Goal: Task Accomplishment & Management: Complete application form

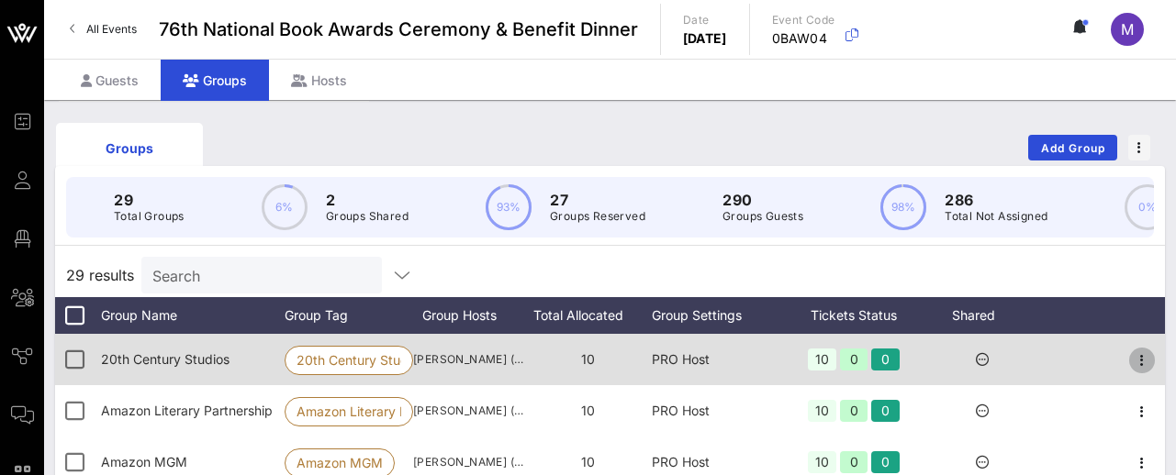
click at [1142, 360] on icon "button" at bounding box center [1142, 361] width 22 height 22
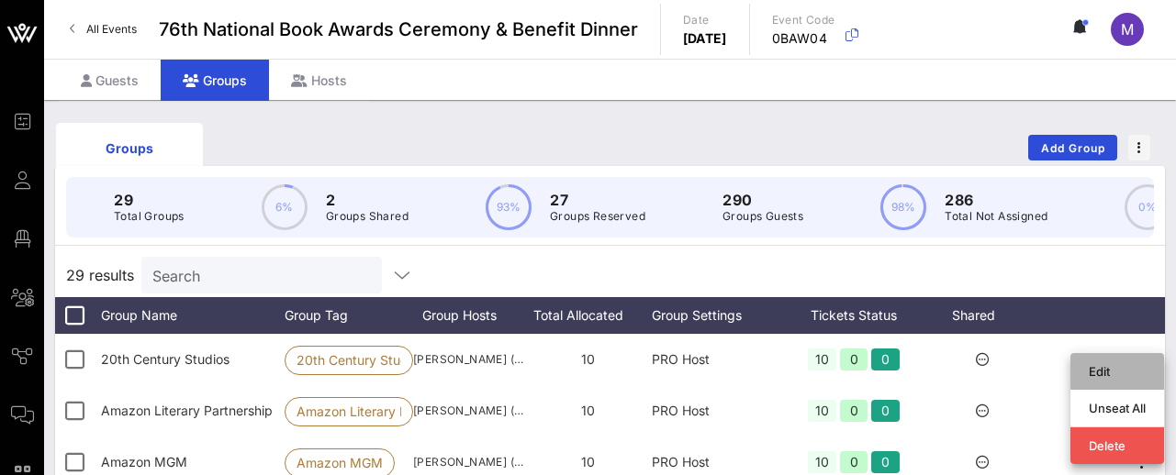
click at [1104, 365] on div "Edit" at bounding box center [1116, 371] width 57 height 15
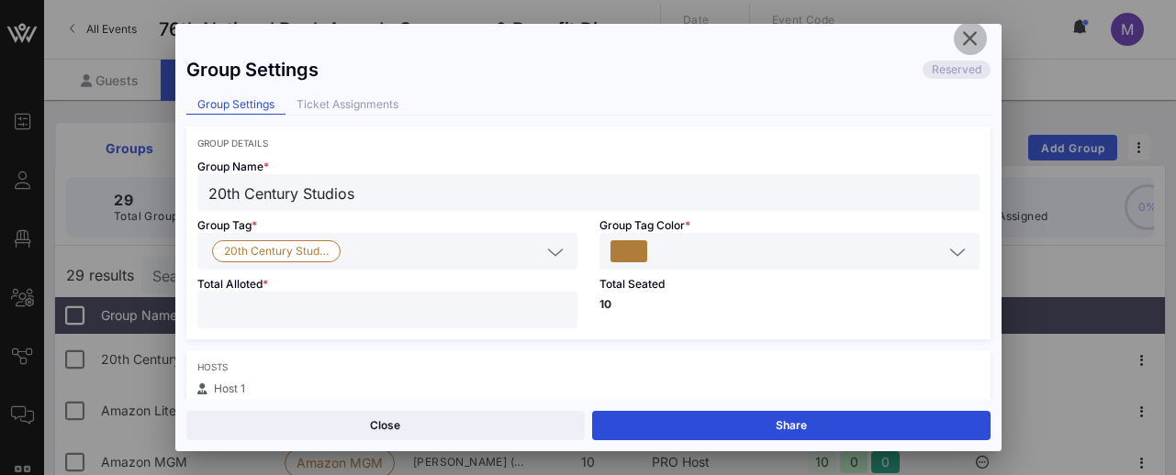
click at [966, 35] on icon "button" at bounding box center [970, 39] width 22 height 22
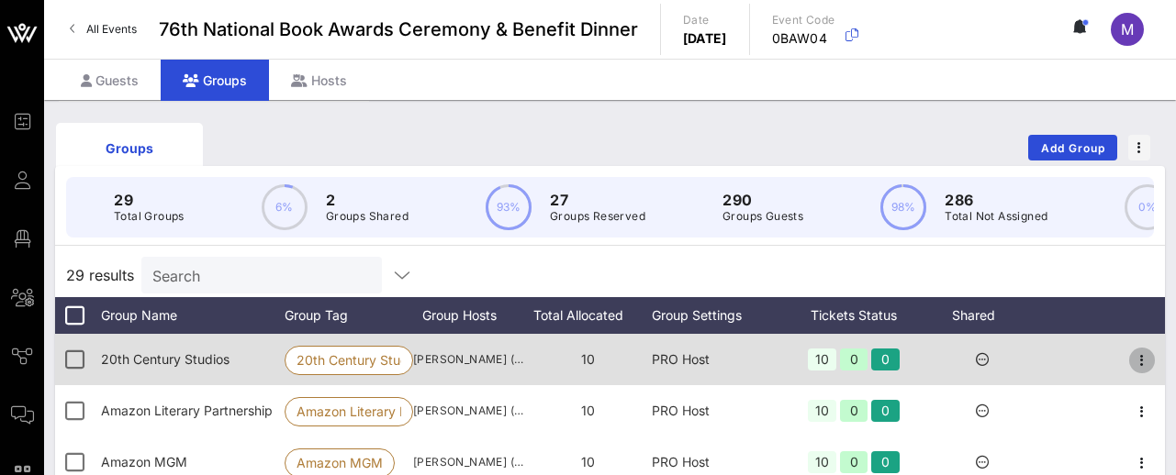
click at [1142, 365] on icon "button" at bounding box center [1142, 361] width 22 height 22
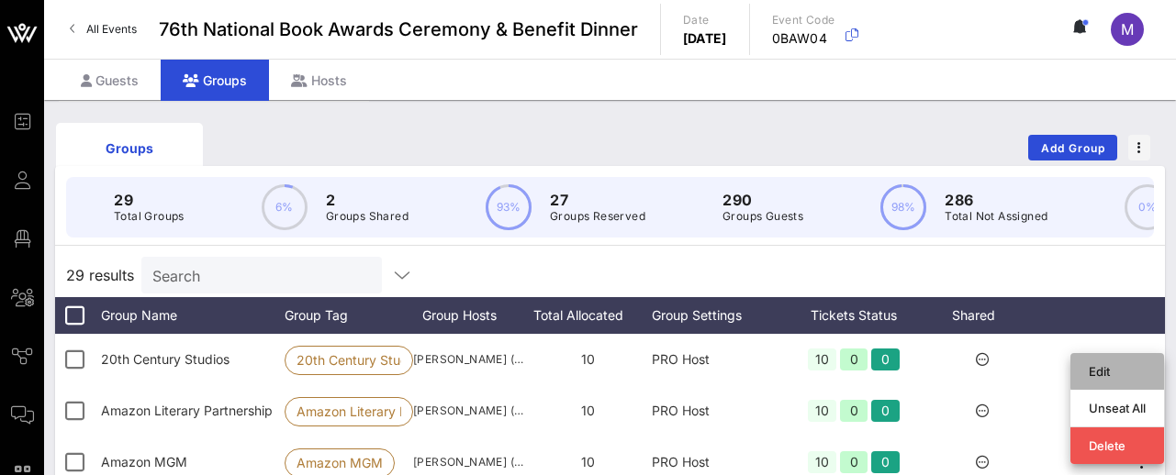
click at [1098, 364] on div "Edit" at bounding box center [1116, 371] width 57 height 15
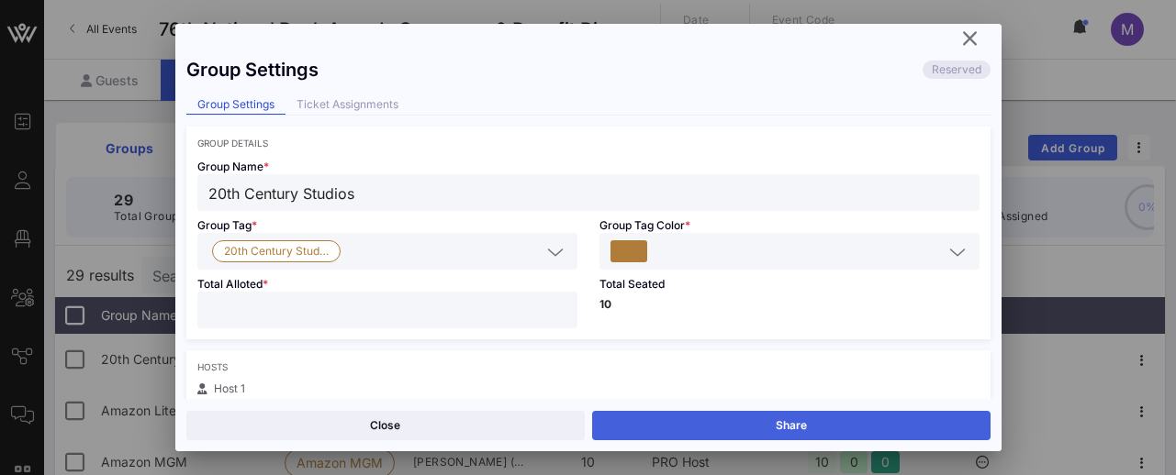
click at [898, 423] on button "Share" at bounding box center [791, 425] width 398 height 29
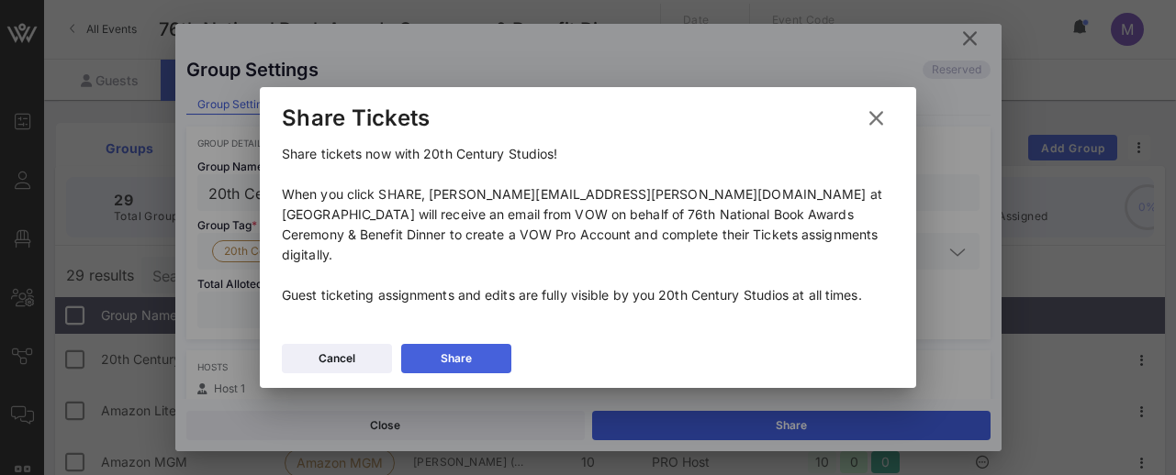
click at [474, 344] on button "Share" at bounding box center [456, 358] width 110 height 29
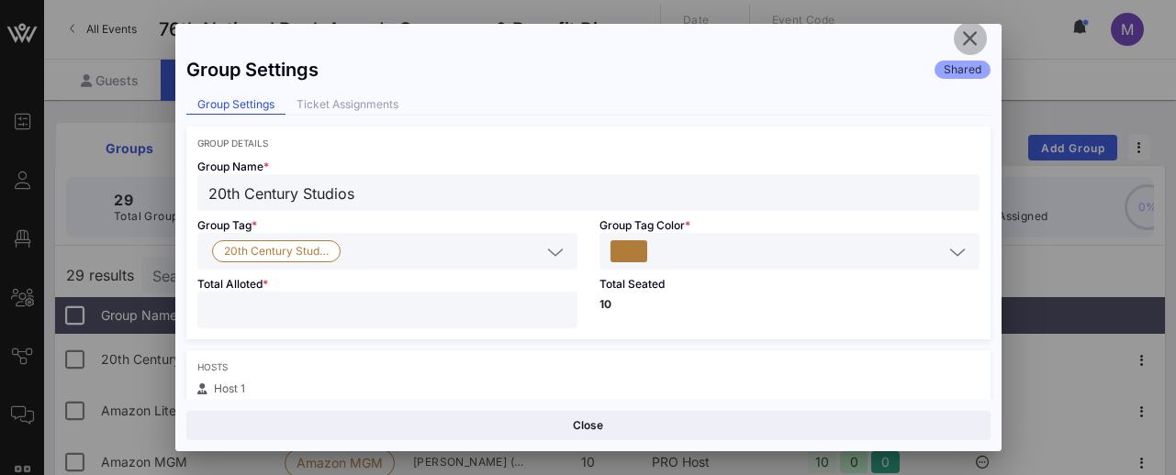
click at [965, 40] on icon "button" at bounding box center [970, 39] width 22 height 22
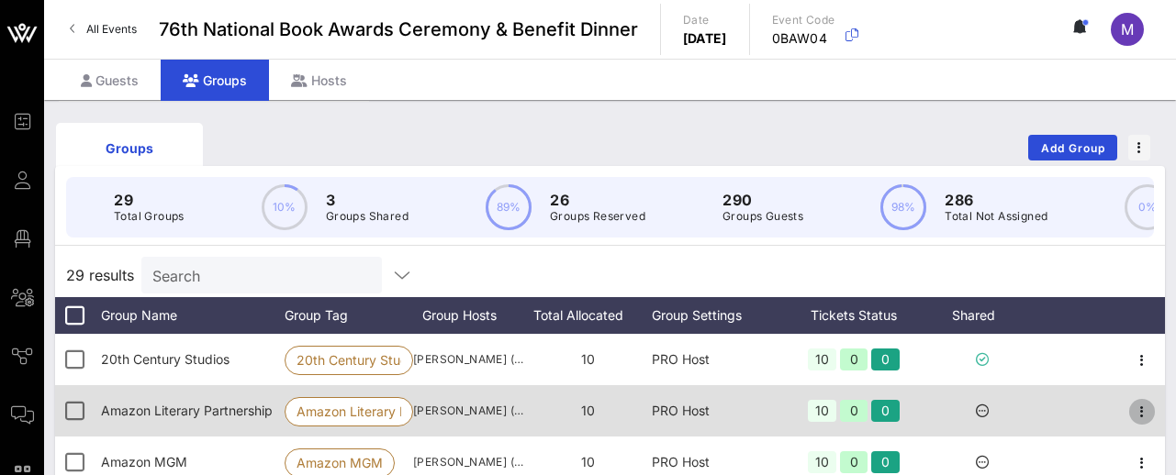
click at [1143, 409] on icon "button" at bounding box center [1142, 412] width 22 height 22
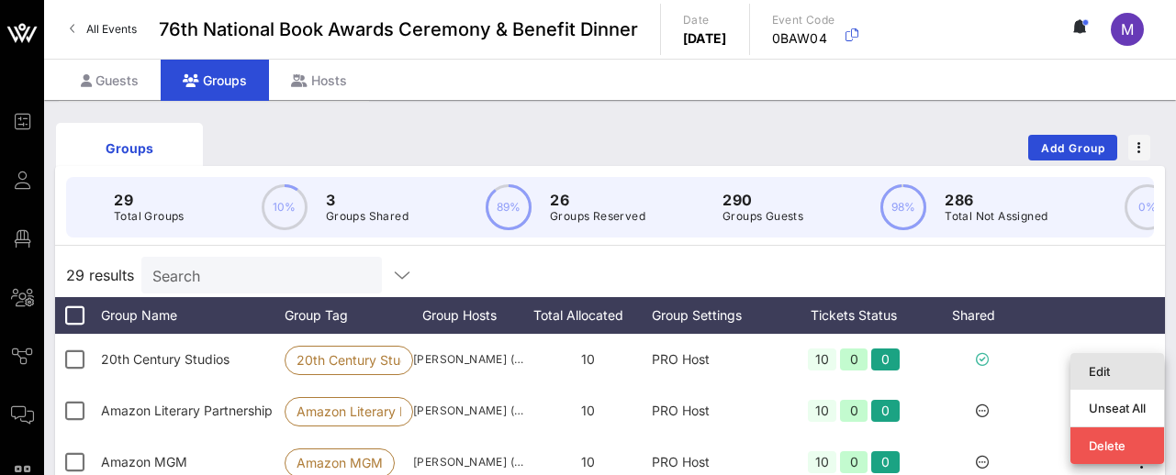
click at [1101, 364] on div "Edit" at bounding box center [1116, 371] width 57 height 15
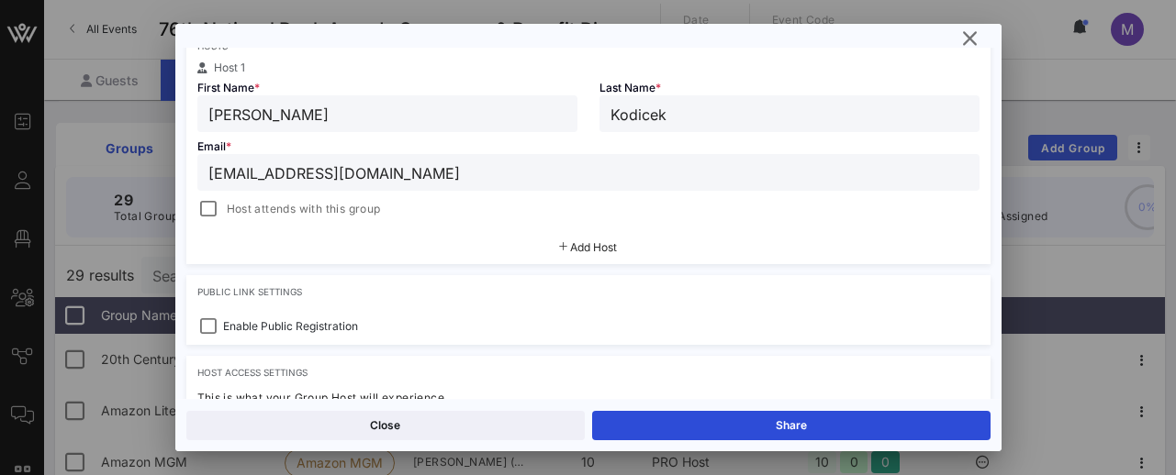
scroll to position [328, 0]
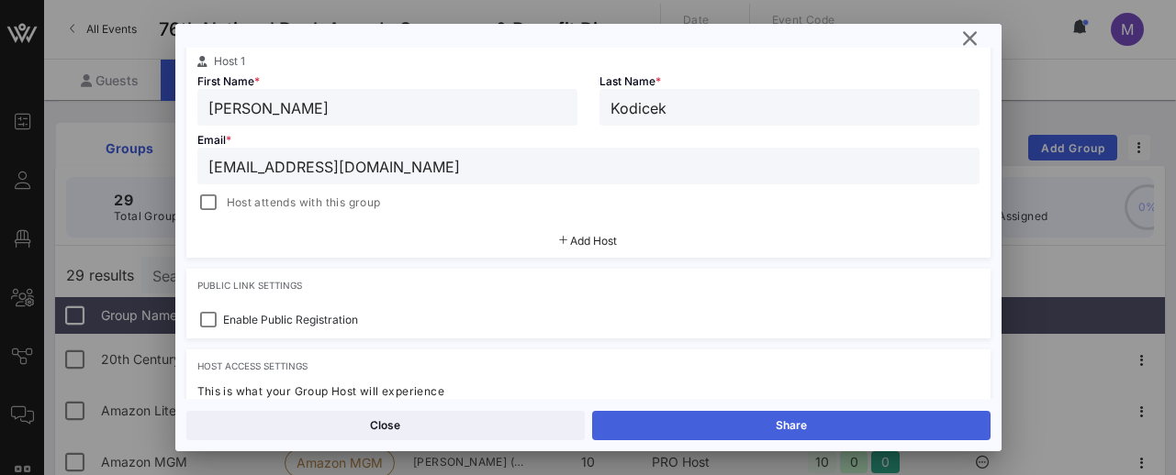
click at [716, 425] on button "Share" at bounding box center [791, 425] width 398 height 29
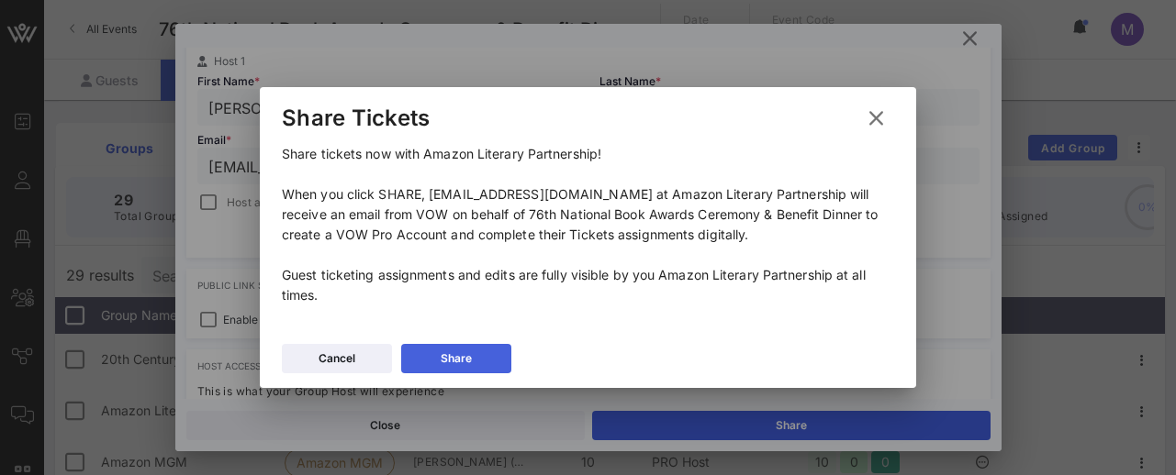
click at [484, 357] on button "Share" at bounding box center [456, 358] width 110 height 29
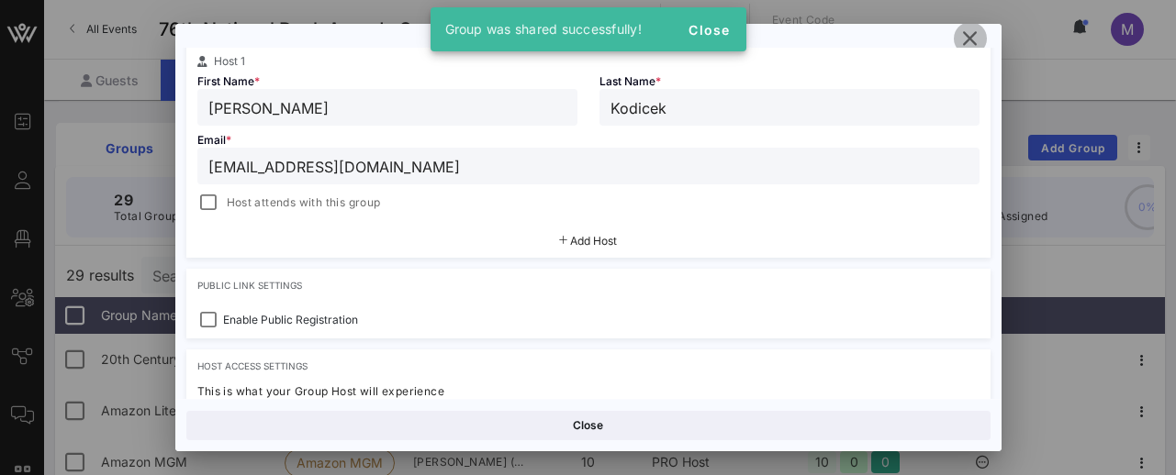
click at [965, 37] on icon "button" at bounding box center [970, 39] width 22 height 22
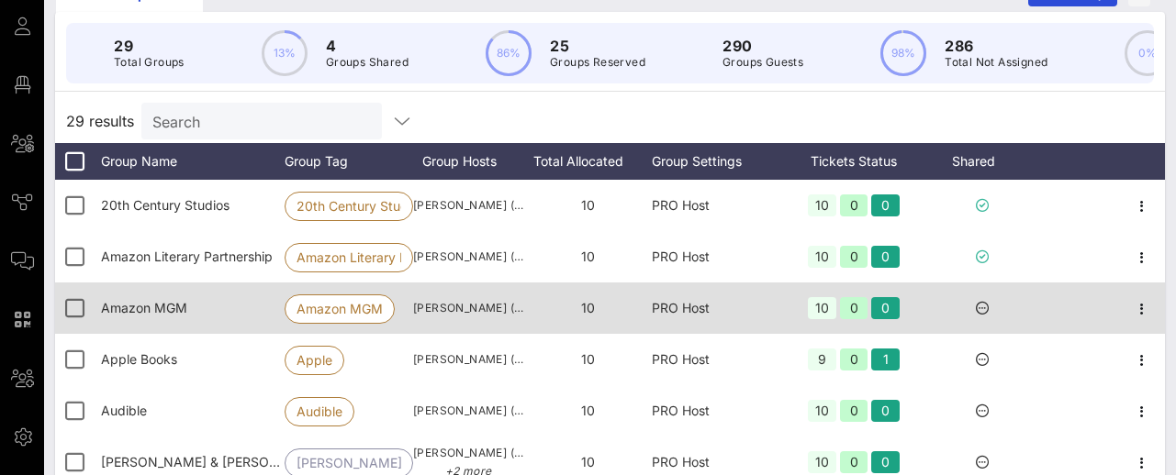
scroll to position [160, 0]
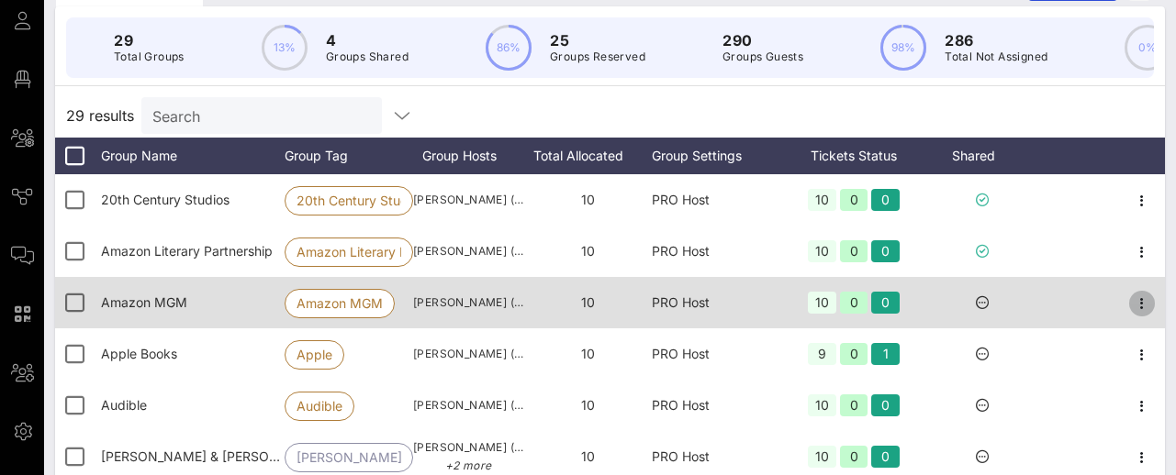
click at [1144, 301] on icon "button" at bounding box center [1142, 304] width 22 height 22
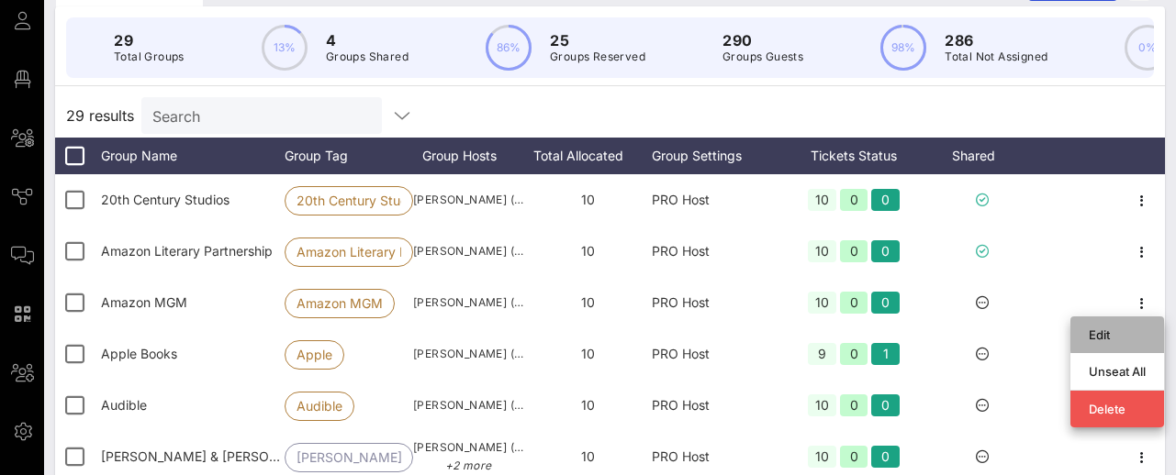
click at [1085, 324] on div "Edit" at bounding box center [1117, 335] width 94 height 37
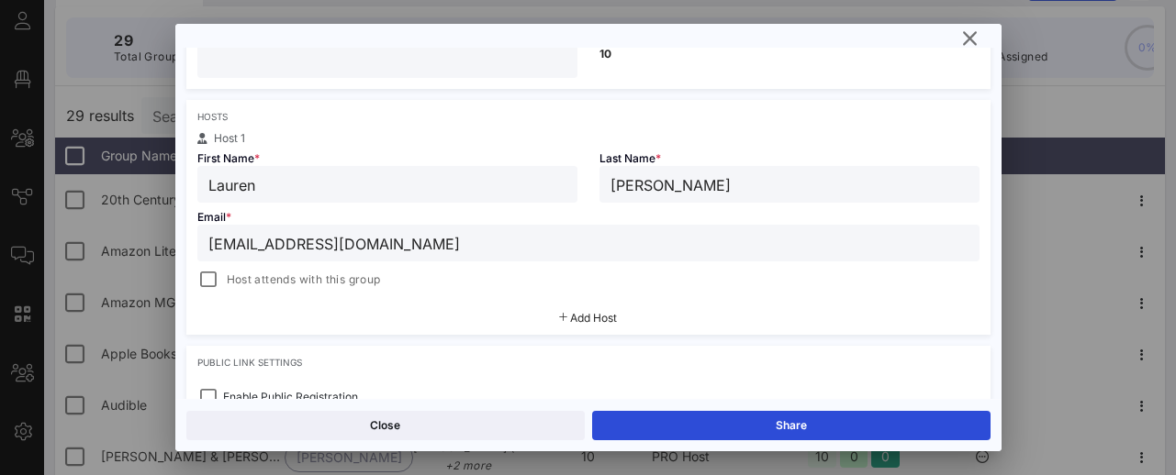
scroll to position [253, 0]
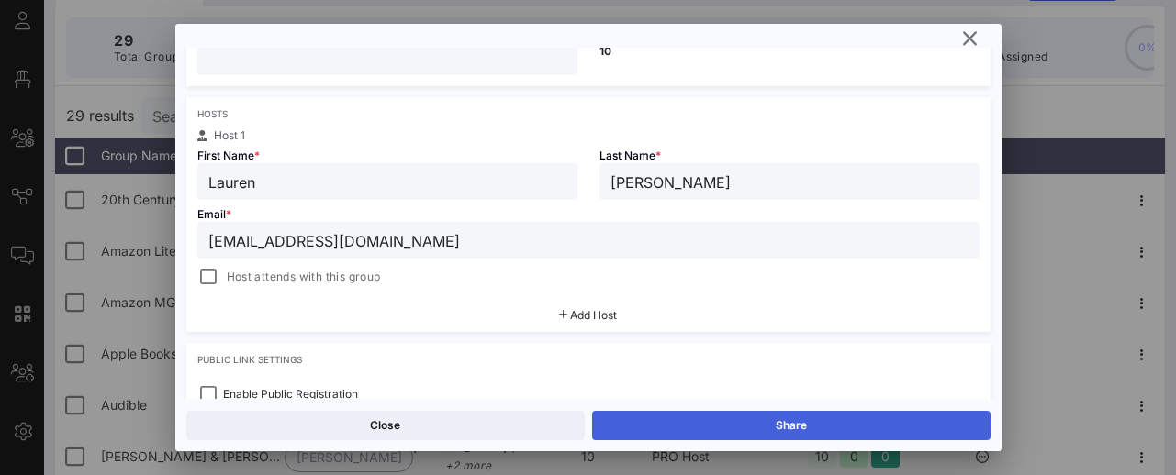
click at [737, 426] on button "Share" at bounding box center [791, 425] width 398 height 29
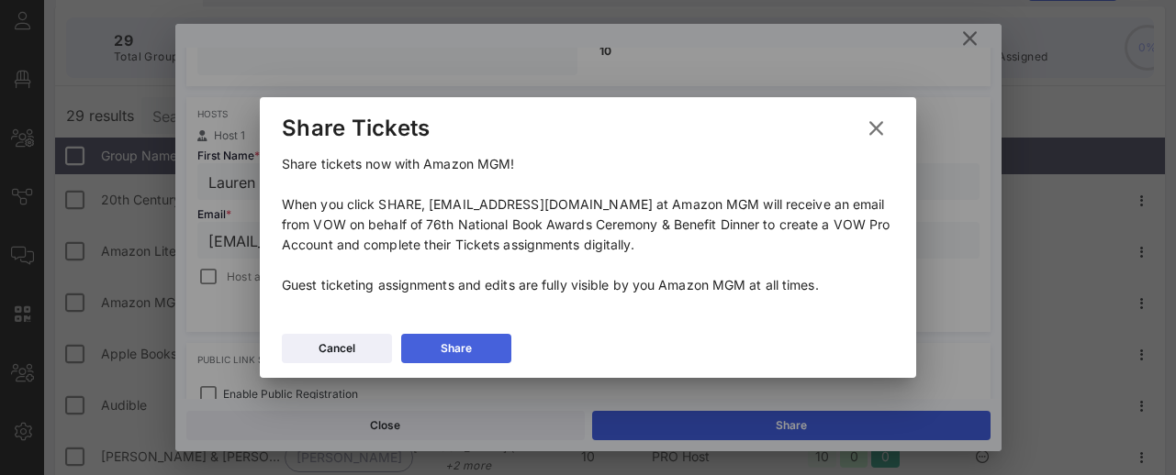
click at [484, 341] on button "Share" at bounding box center [456, 348] width 110 height 29
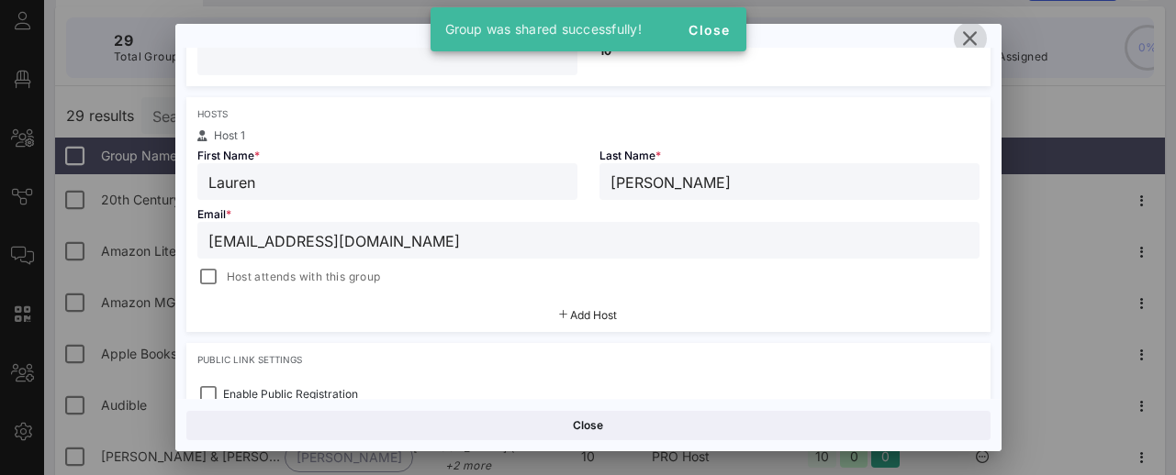
click at [967, 38] on icon "button" at bounding box center [970, 39] width 22 height 22
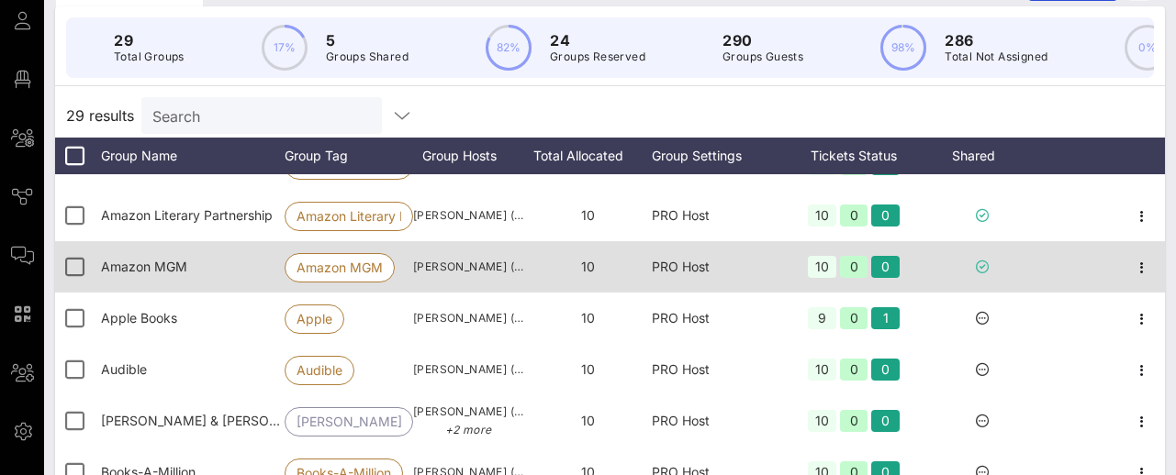
scroll to position [45, 0]
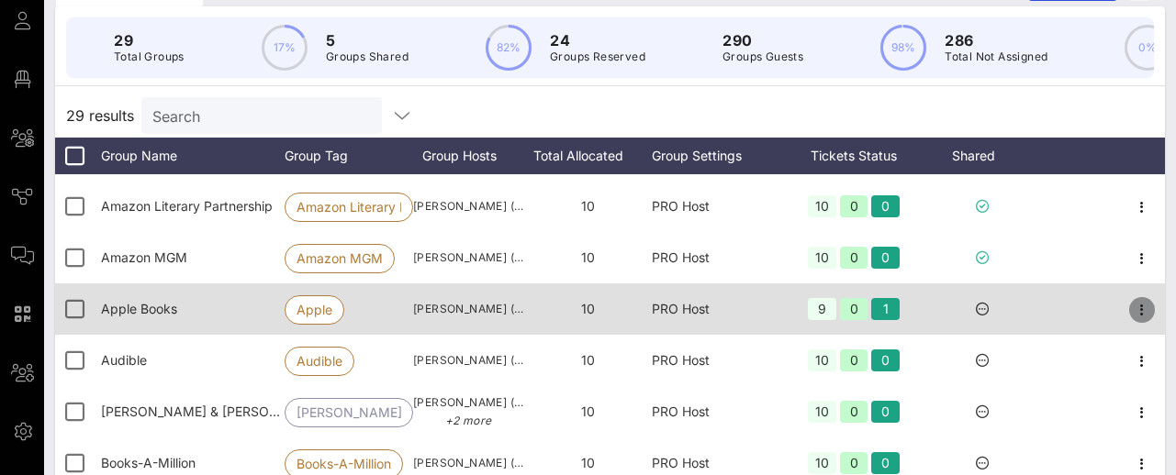
click at [1142, 305] on icon "button" at bounding box center [1142, 310] width 22 height 22
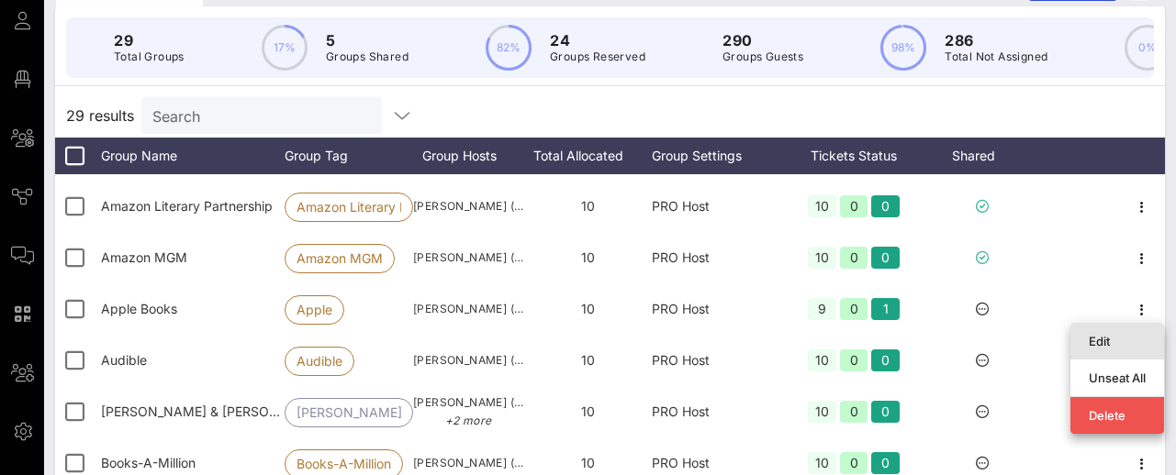
click at [1091, 340] on div "Edit" at bounding box center [1116, 341] width 57 height 15
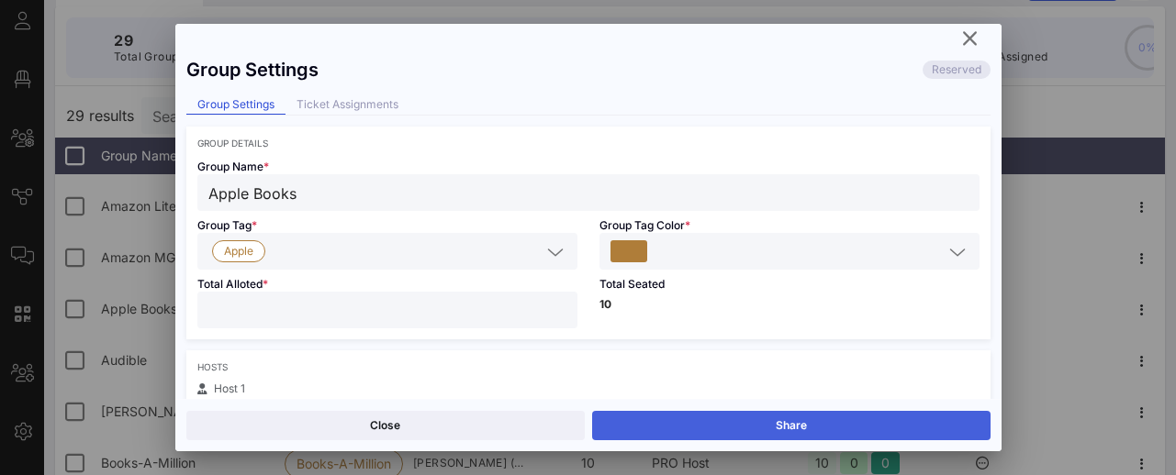
click at [734, 420] on button "Share" at bounding box center [791, 425] width 398 height 29
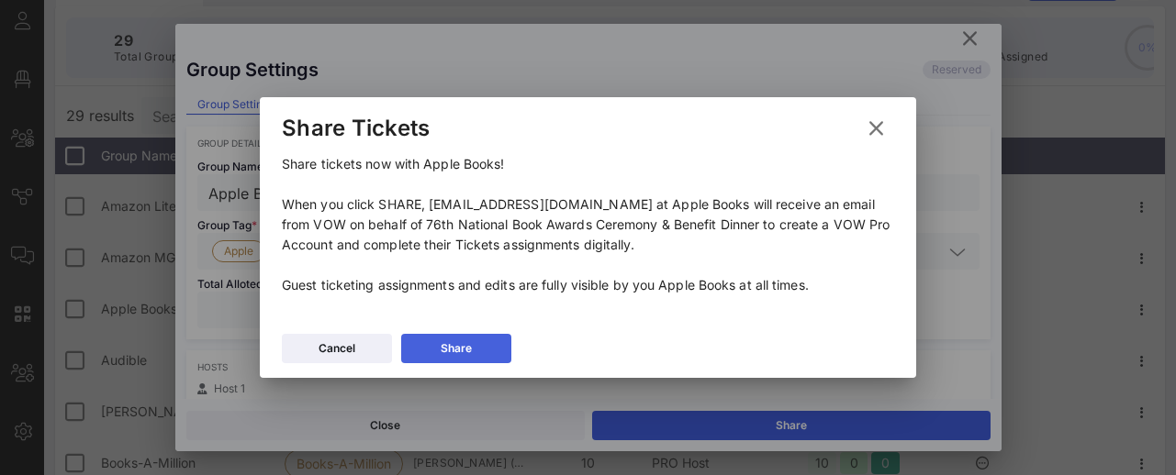
click at [494, 338] on button "Share" at bounding box center [456, 348] width 110 height 29
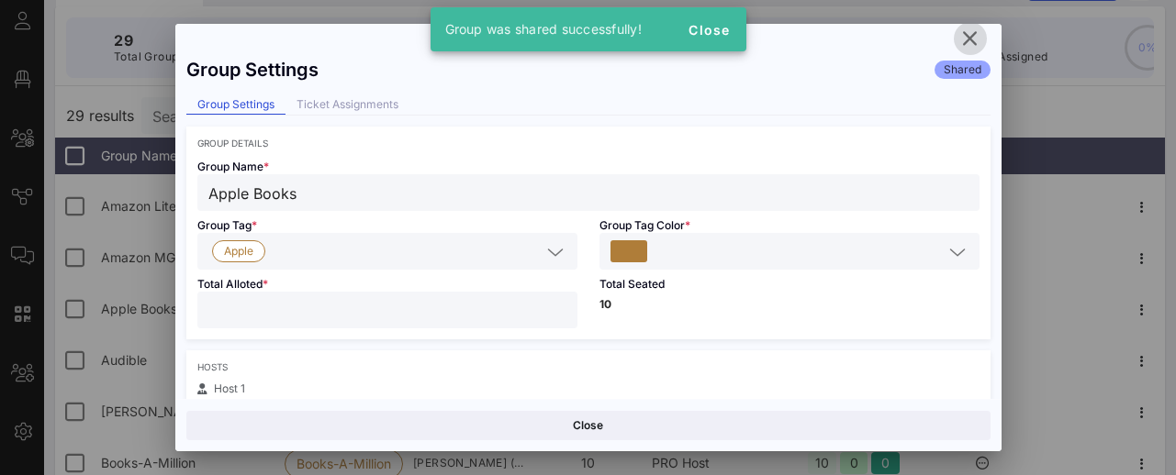
click at [964, 41] on icon "button" at bounding box center [970, 39] width 22 height 22
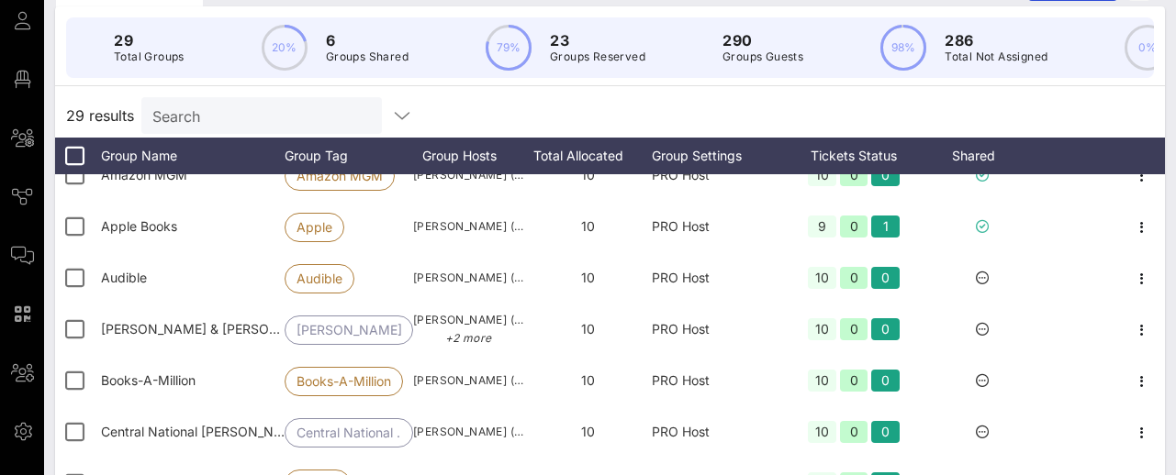
scroll to position [140, 0]
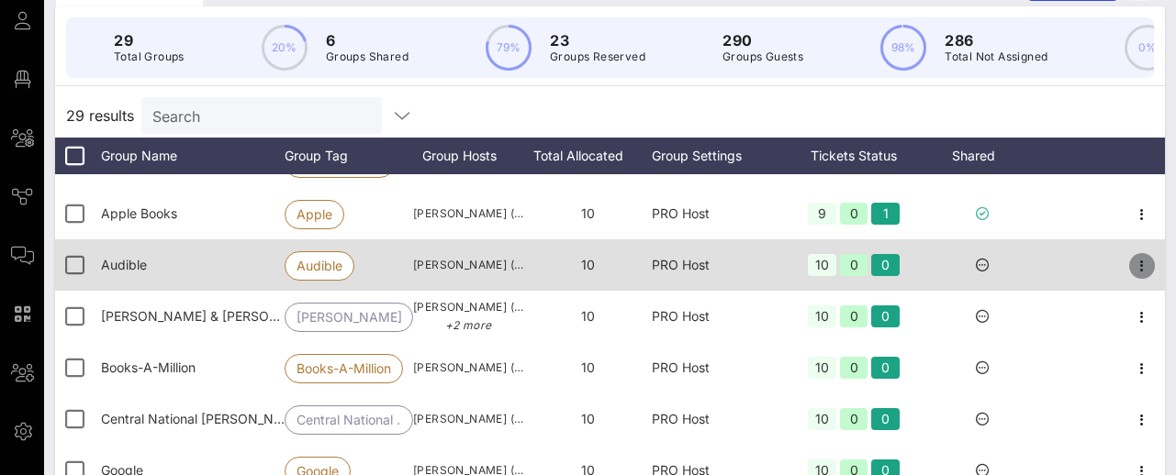
click at [1143, 266] on icon "button" at bounding box center [1142, 266] width 22 height 22
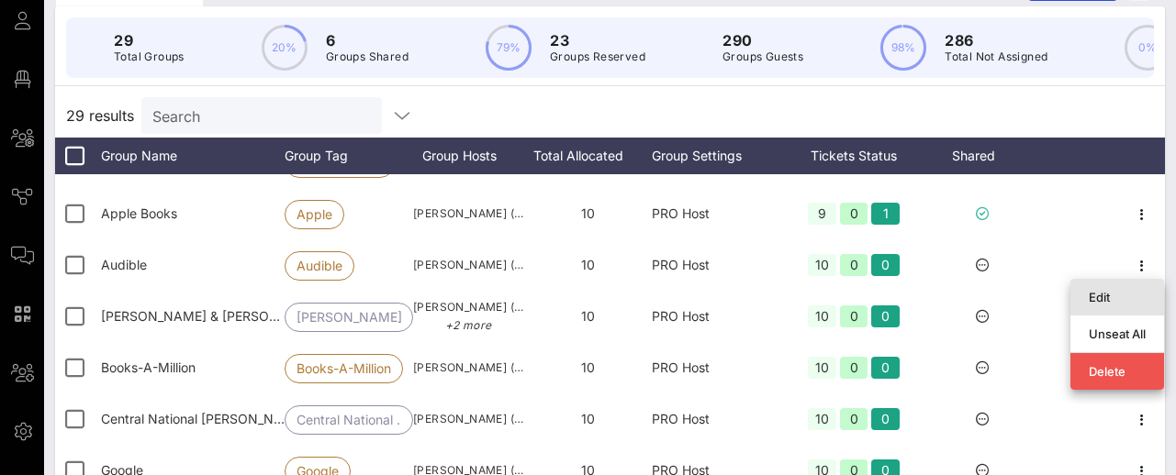
click at [1100, 296] on div "Edit" at bounding box center [1116, 297] width 57 height 15
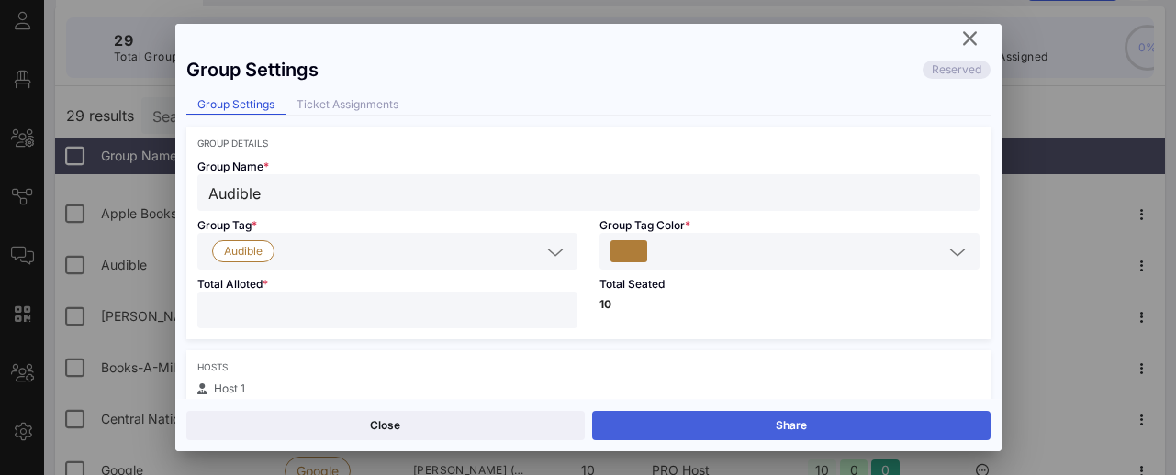
click at [791, 428] on button "Share" at bounding box center [791, 425] width 398 height 29
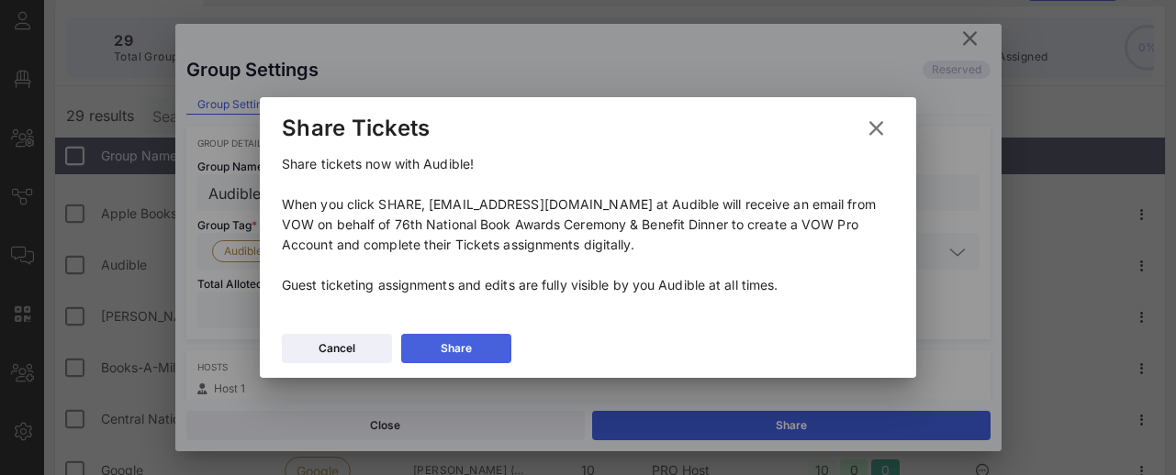
click at [470, 343] on div "Share" at bounding box center [455, 349] width 31 height 18
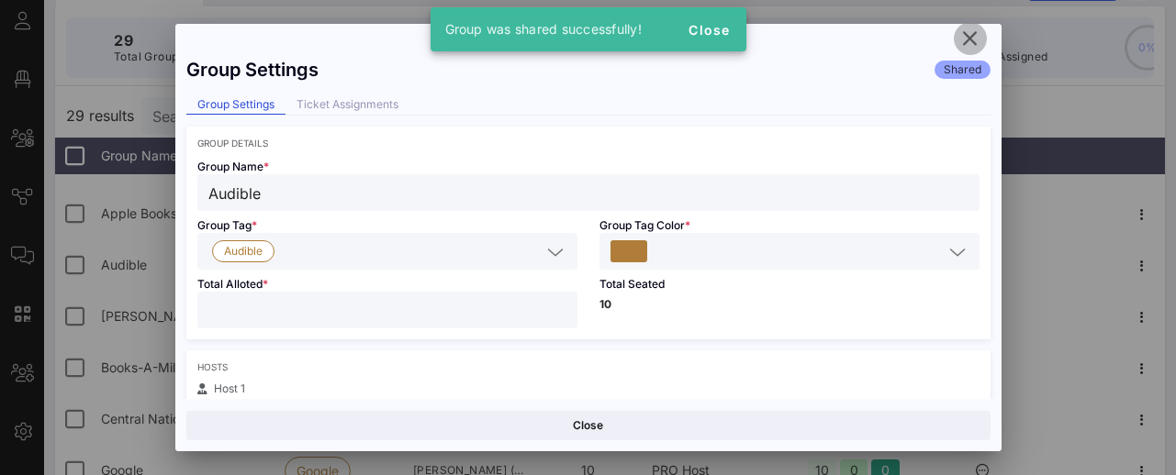
click at [969, 37] on icon "button" at bounding box center [970, 39] width 22 height 22
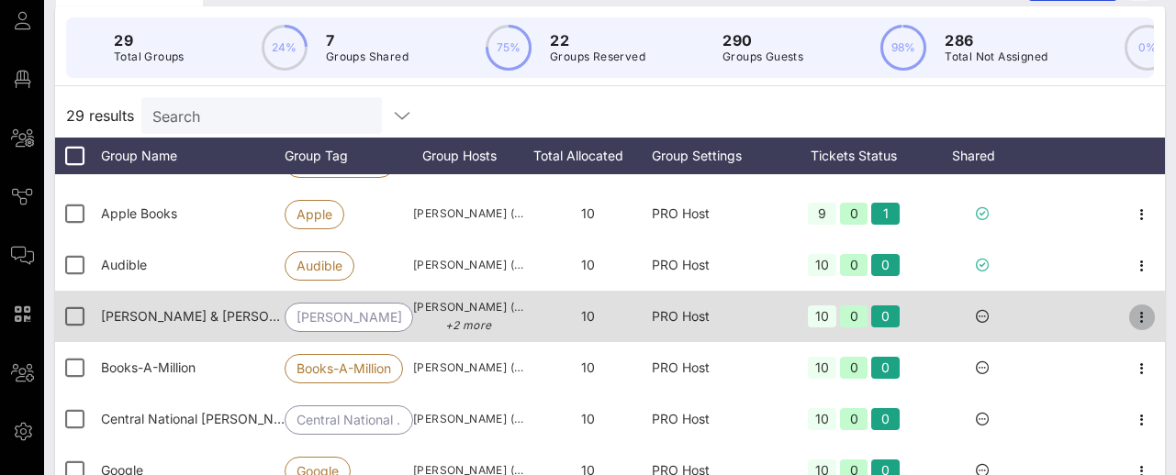
click at [1140, 317] on icon "button" at bounding box center [1142, 318] width 22 height 22
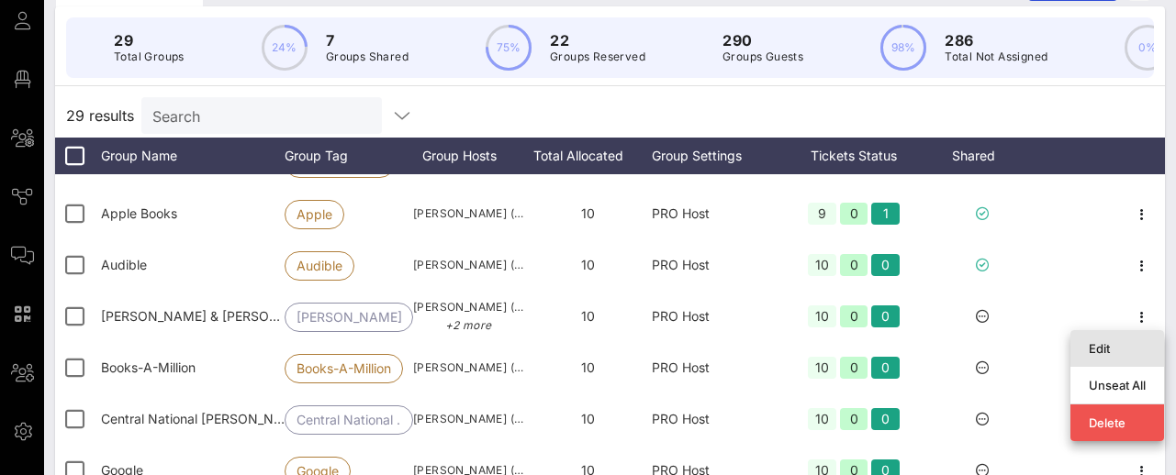
click at [1095, 341] on div "Edit" at bounding box center [1116, 348] width 57 height 15
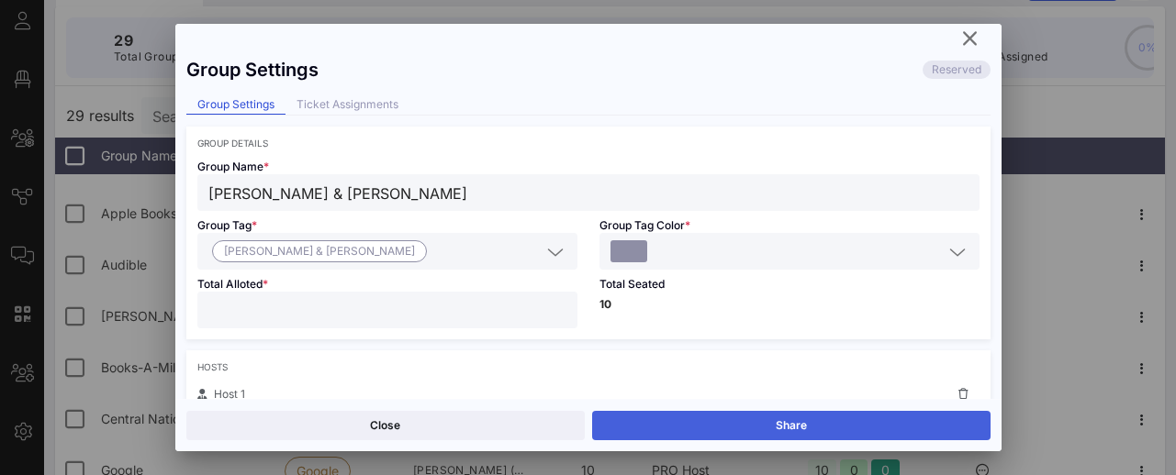
click at [793, 425] on button "Share" at bounding box center [791, 425] width 398 height 29
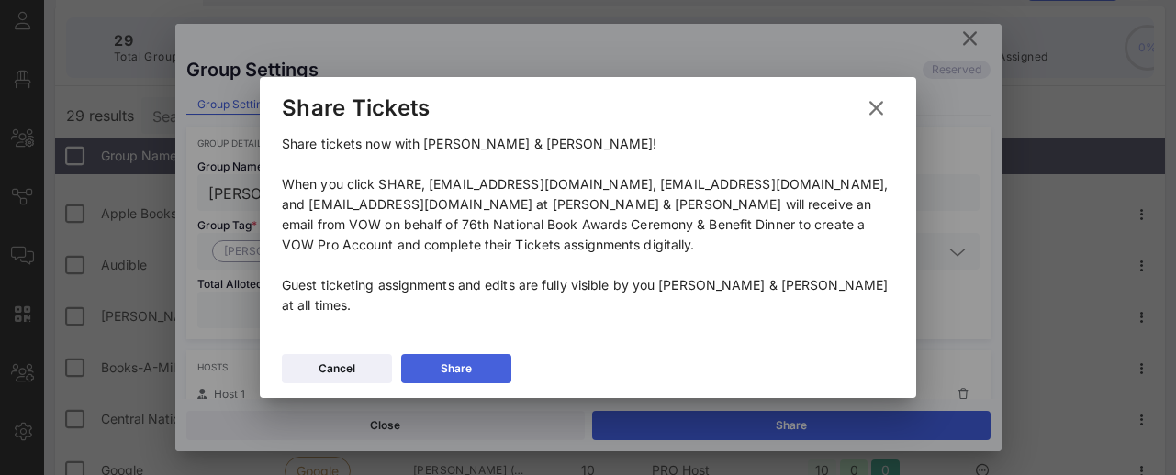
click at [492, 354] on button "Share" at bounding box center [456, 368] width 110 height 29
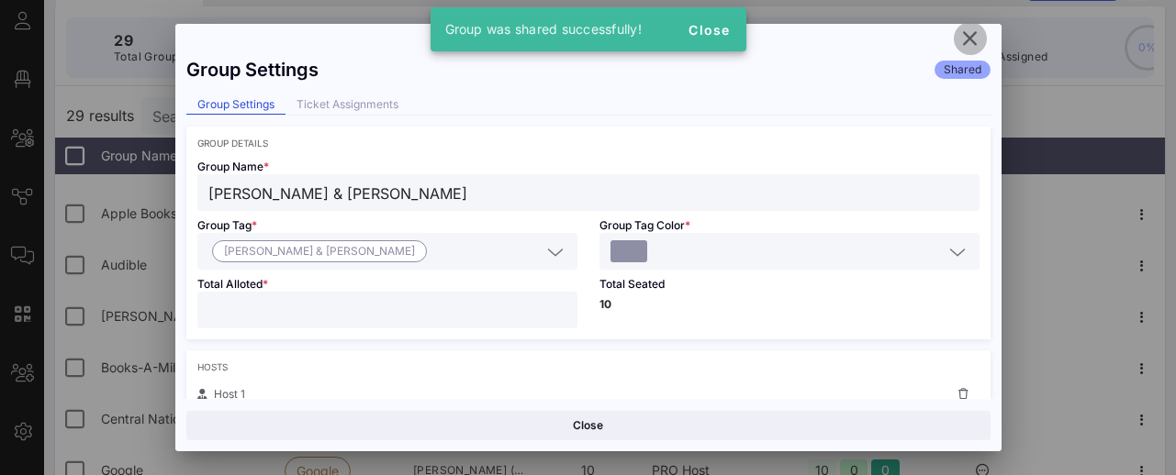
click at [964, 40] on icon "button" at bounding box center [970, 39] width 22 height 22
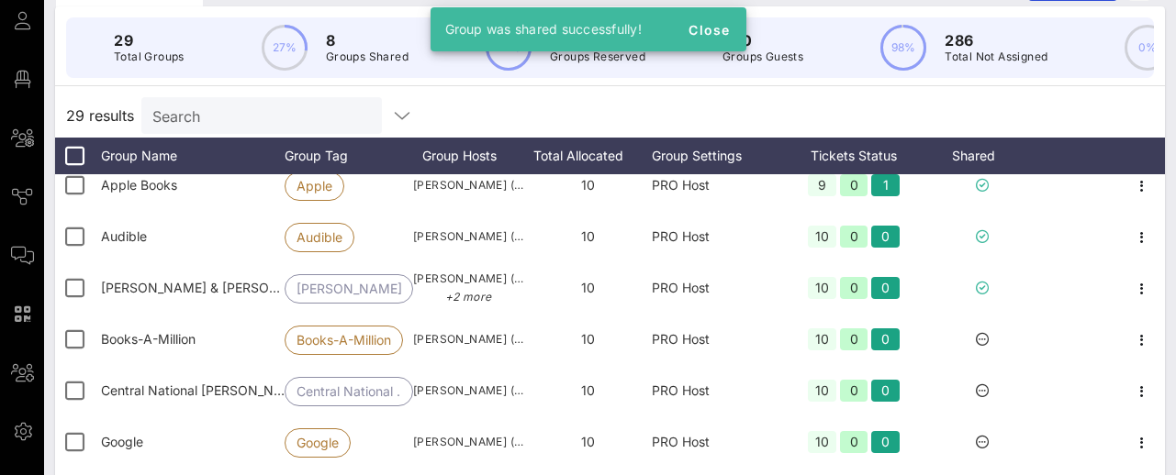
scroll to position [173, 0]
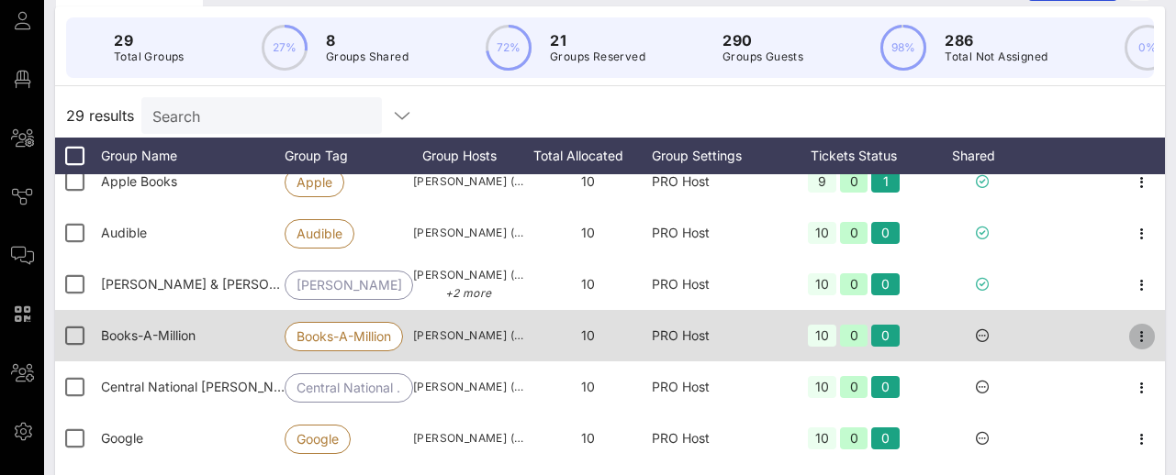
click at [1145, 332] on icon "button" at bounding box center [1142, 337] width 22 height 22
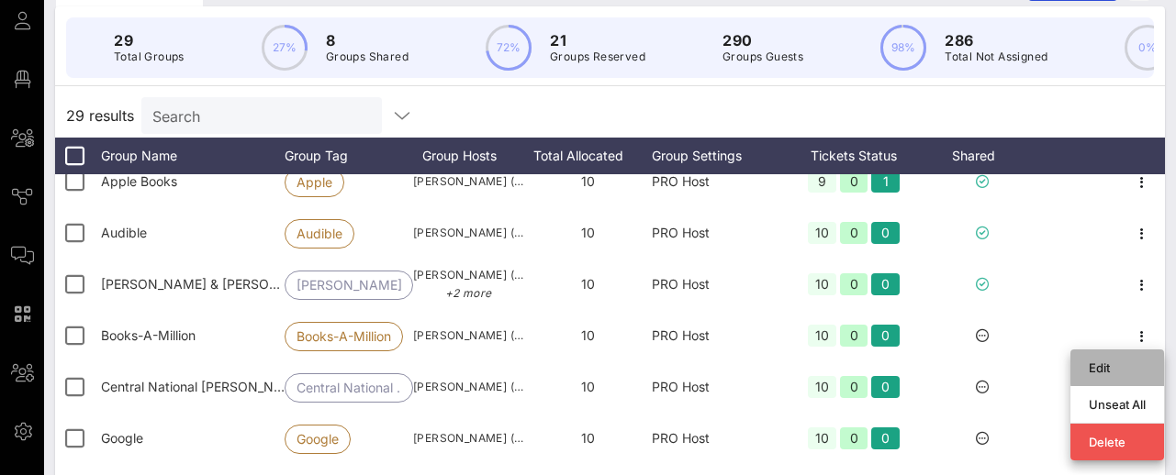
click at [1104, 364] on div "Edit" at bounding box center [1116, 368] width 57 height 15
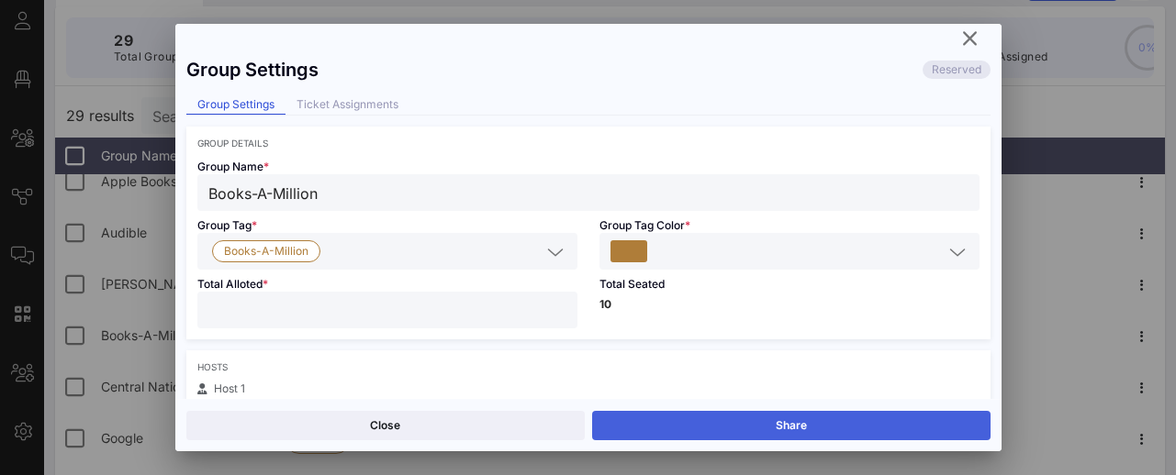
click at [794, 429] on button "Share" at bounding box center [791, 425] width 398 height 29
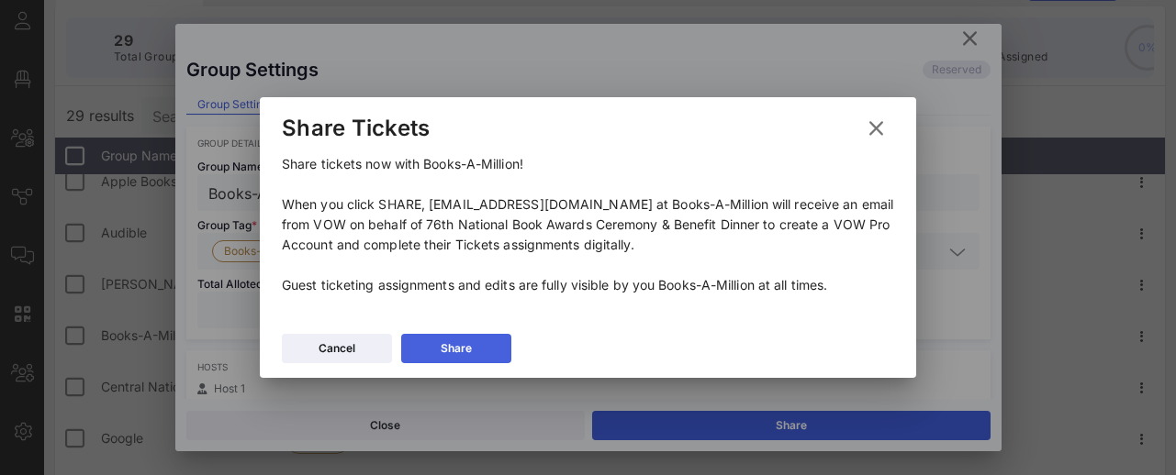
click at [458, 351] on icon at bounding box center [456, 348] width 13 height 11
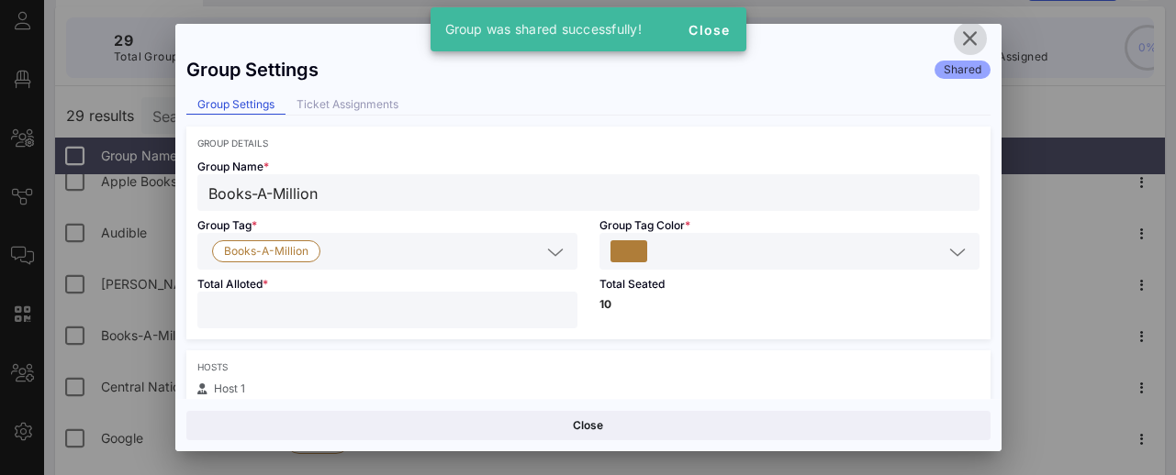
click at [967, 38] on icon "button" at bounding box center [970, 39] width 22 height 22
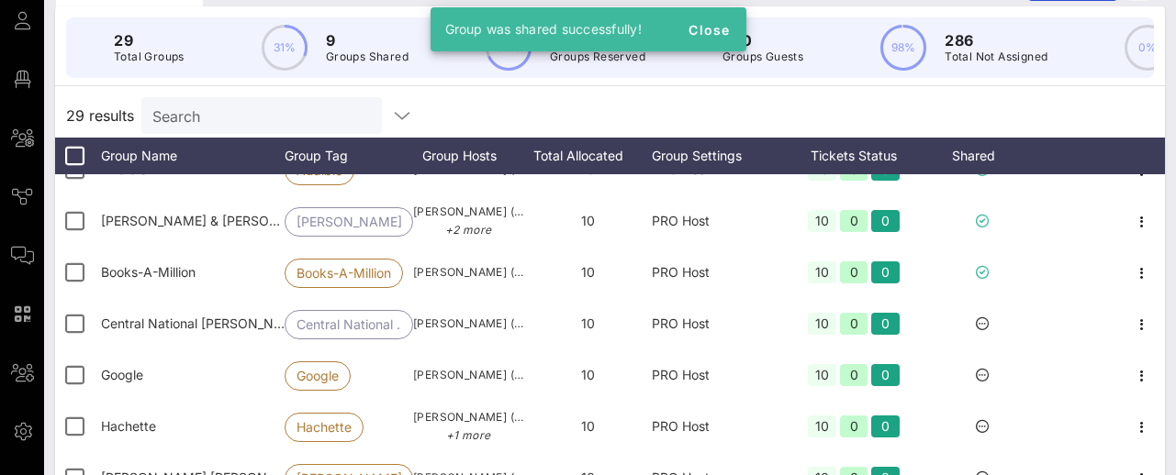
scroll to position [272, 0]
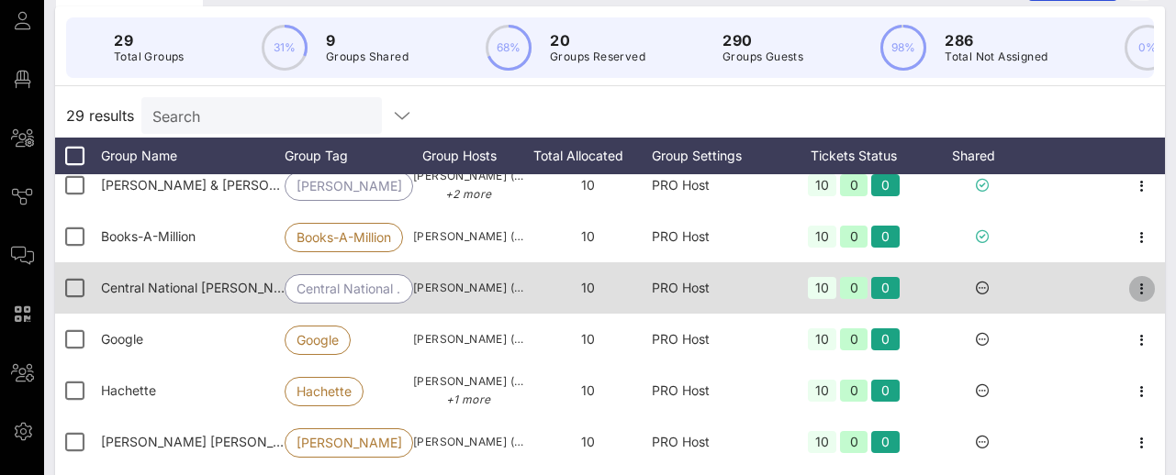
click at [1140, 292] on icon "button" at bounding box center [1142, 289] width 22 height 22
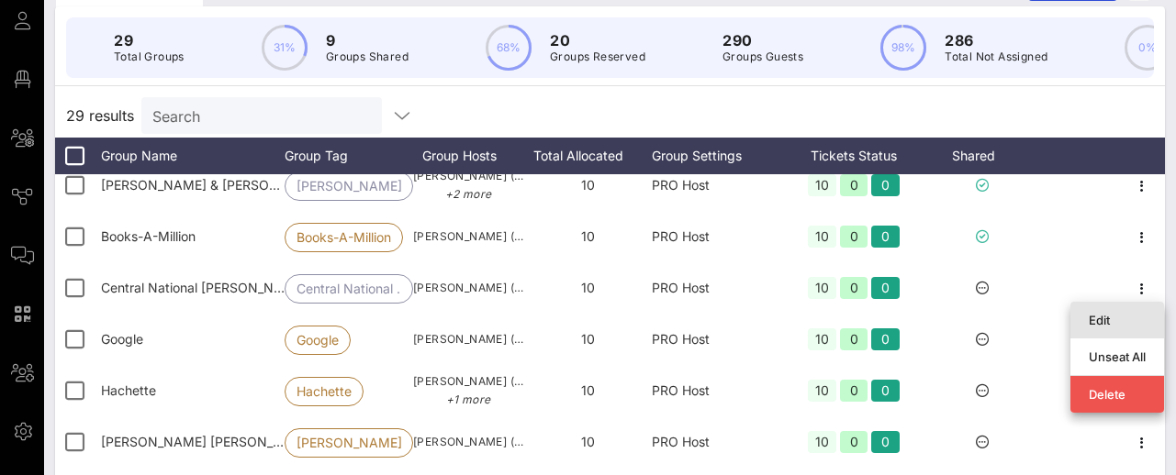
click at [1096, 318] on div "Edit" at bounding box center [1116, 320] width 57 height 15
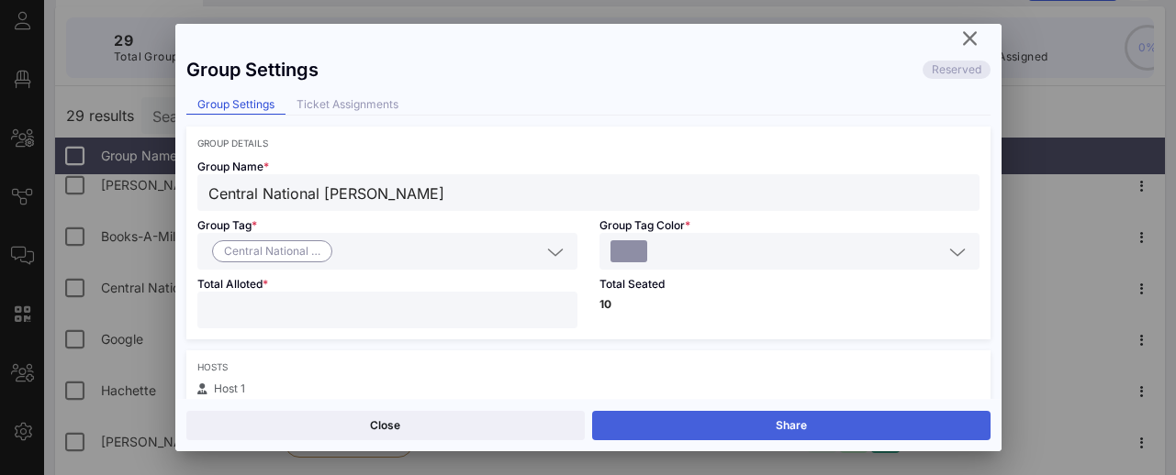
click at [825, 422] on button "Share" at bounding box center [791, 425] width 398 height 29
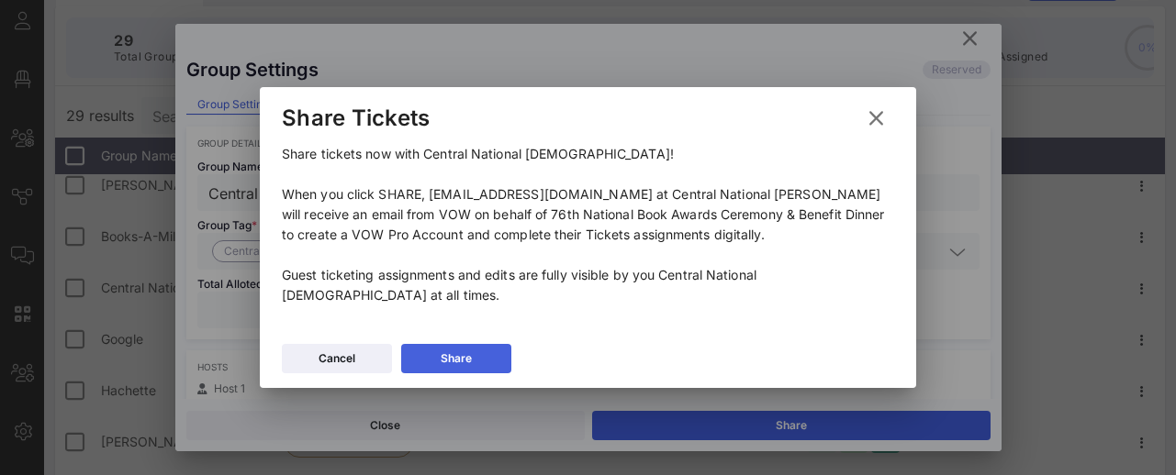
click at [476, 356] on button "Share" at bounding box center [456, 358] width 110 height 29
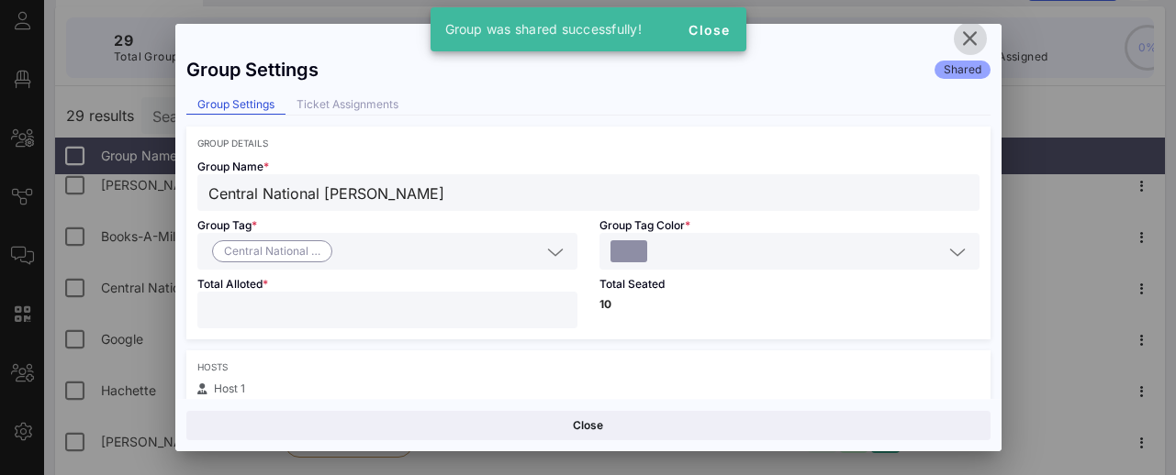
click at [965, 37] on icon "button" at bounding box center [970, 39] width 22 height 22
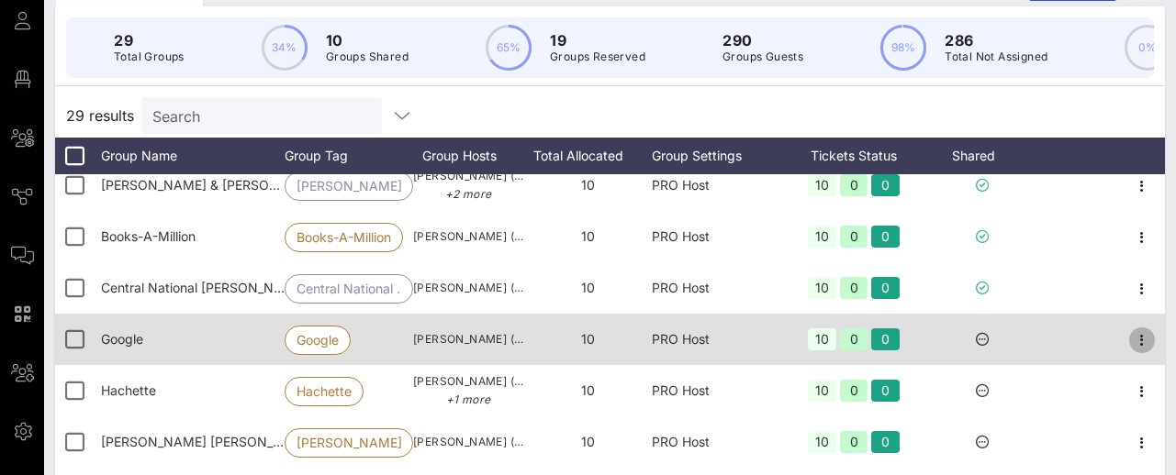
click at [1138, 339] on icon "button" at bounding box center [1142, 340] width 22 height 22
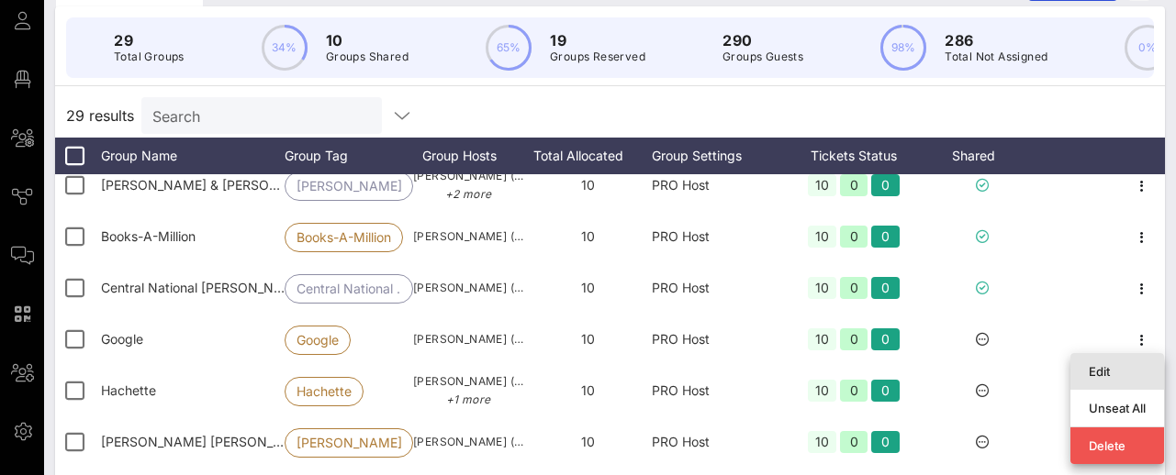
click at [1095, 353] on div "Edit" at bounding box center [1117, 371] width 94 height 37
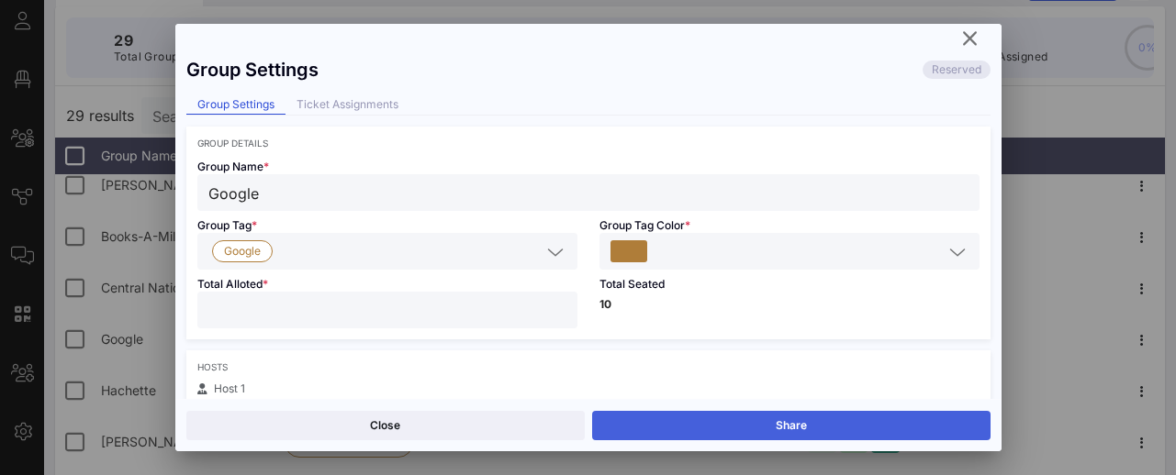
click at [808, 424] on button "Share" at bounding box center [791, 425] width 398 height 29
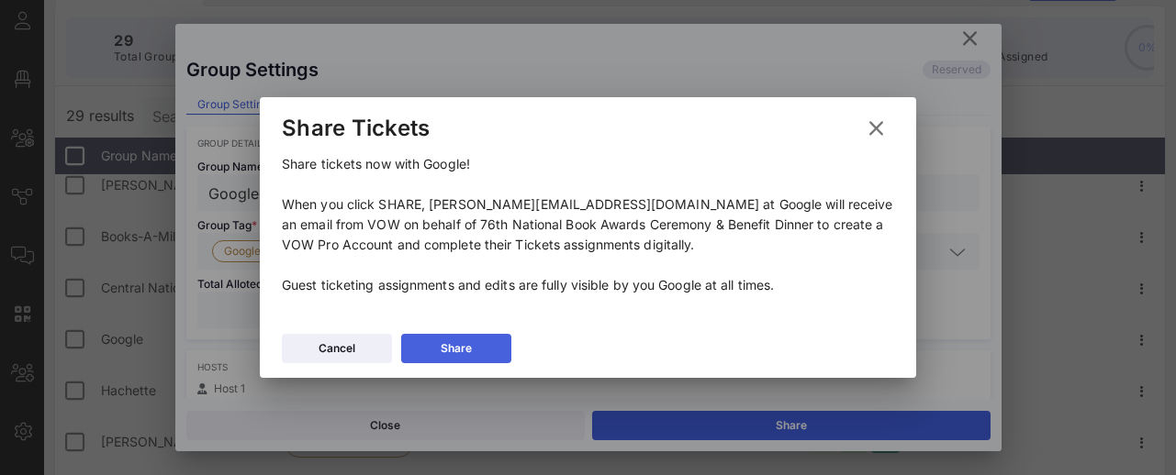
click at [485, 351] on button "Share" at bounding box center [456, 348] width 110 height 29
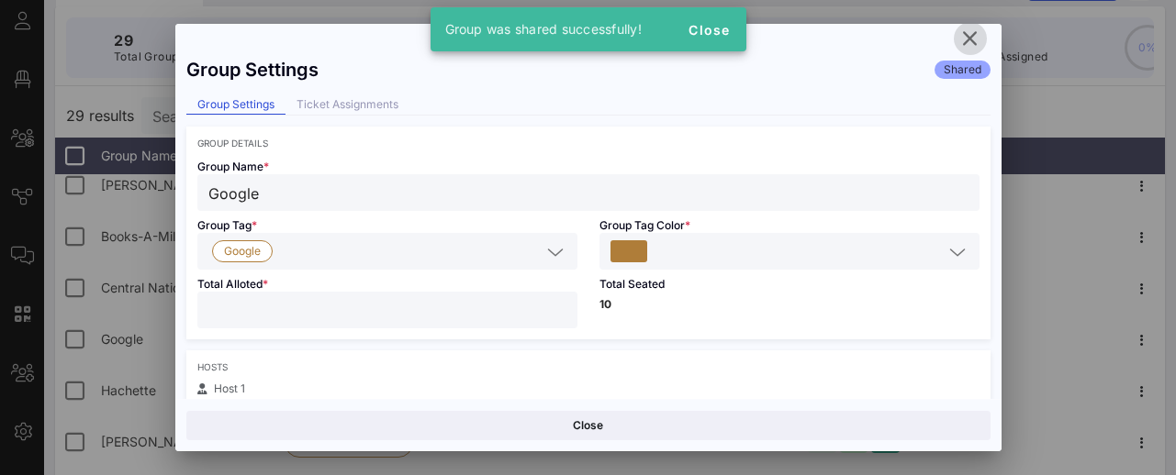
click at [969, 39] on icon "button" at bounding box center [970, 39] width 22 height 22
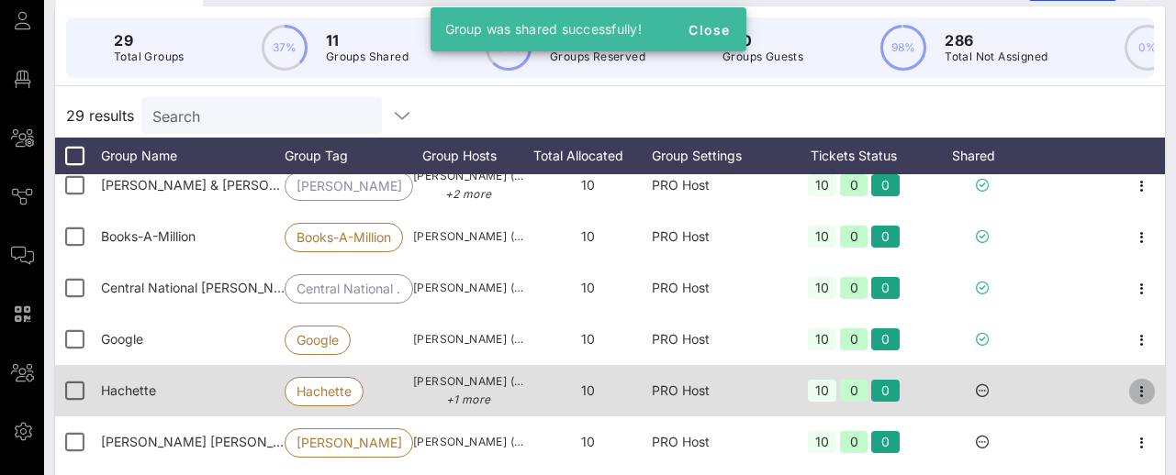
click at [1140, 390] on icon "button" at bounding box center [1142, 392] width 22 height 22
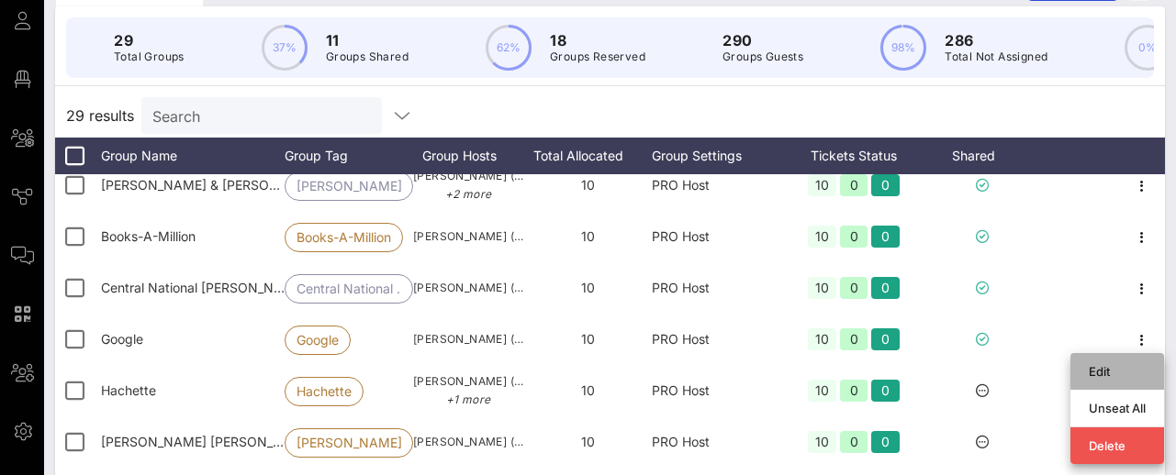
click at [1098, 373] on div "Edit" at bounding box center [1116, 371] width 57 height 15
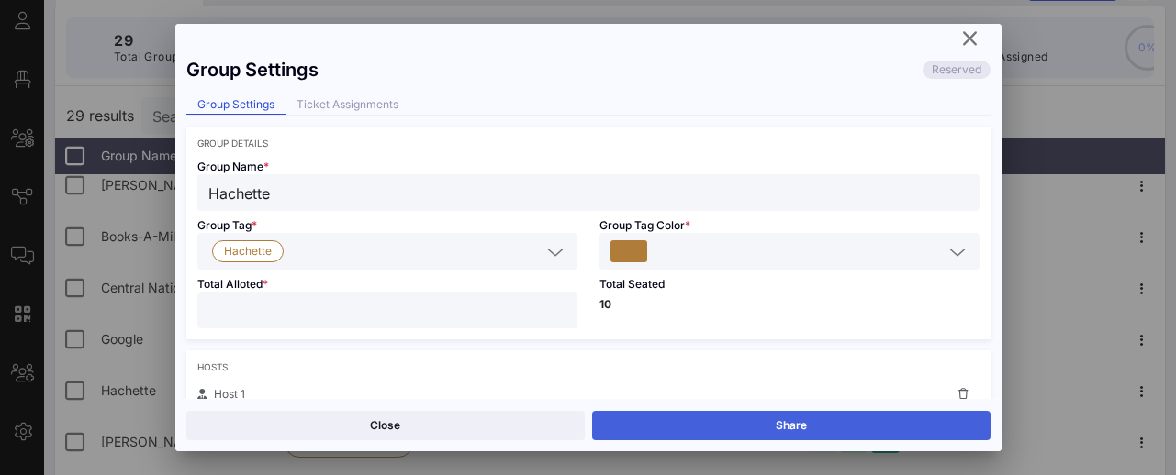
click at [850, 428] on button "Share" at bounding box center [791, 425] width 398 height 29
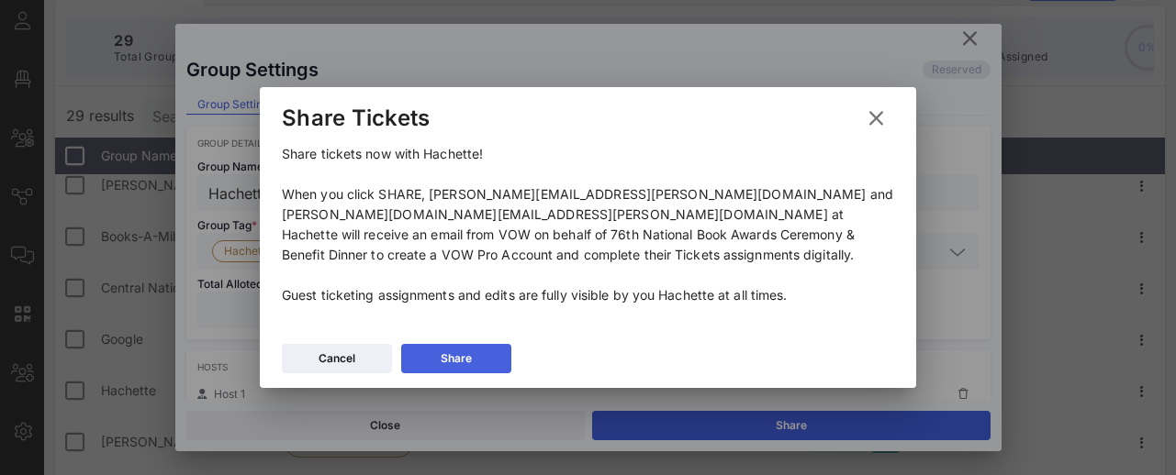
click at [489, 348] on button "Share" at bounding box center [456, 358] width 110 height 29
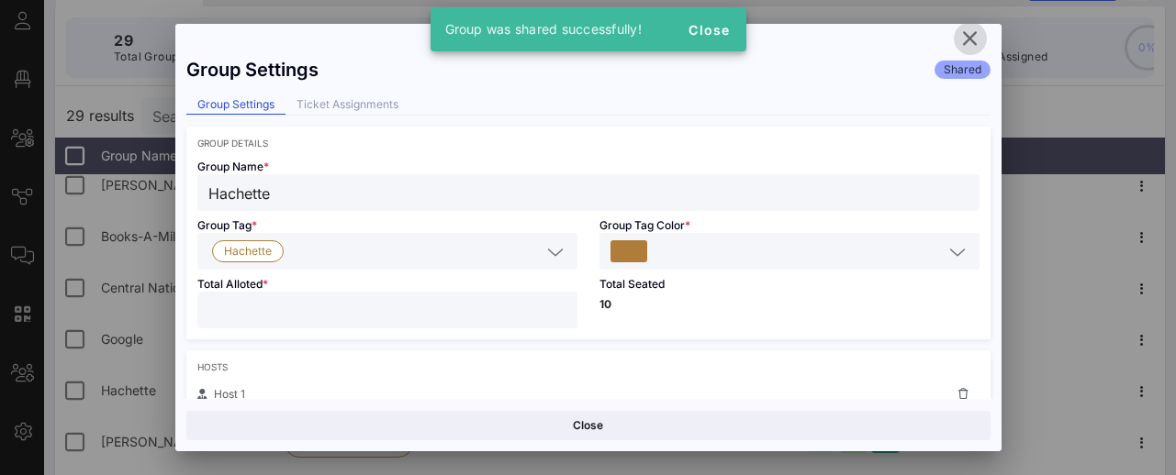
click at [968, 33] on icon "button" at bounding box center [970, 39] width 22 height 22
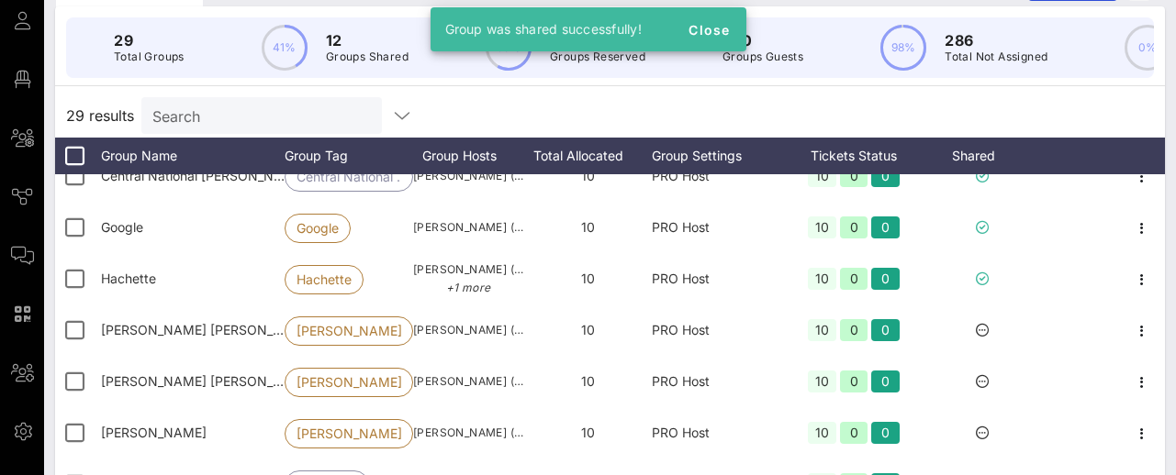
scroll to position [393, 0]
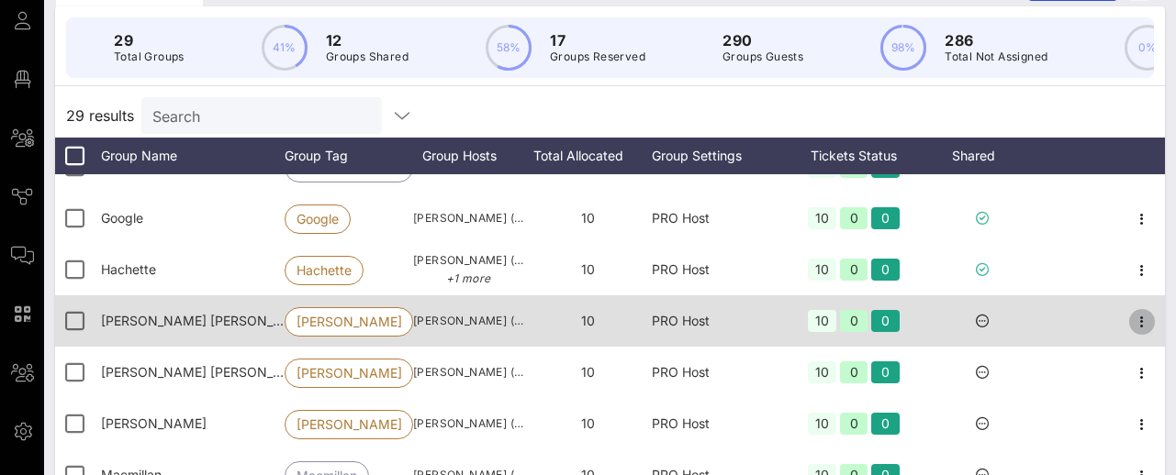
click at [1138, 321] on icon "button" at bounding box center [1142, 322] width 22 height 22
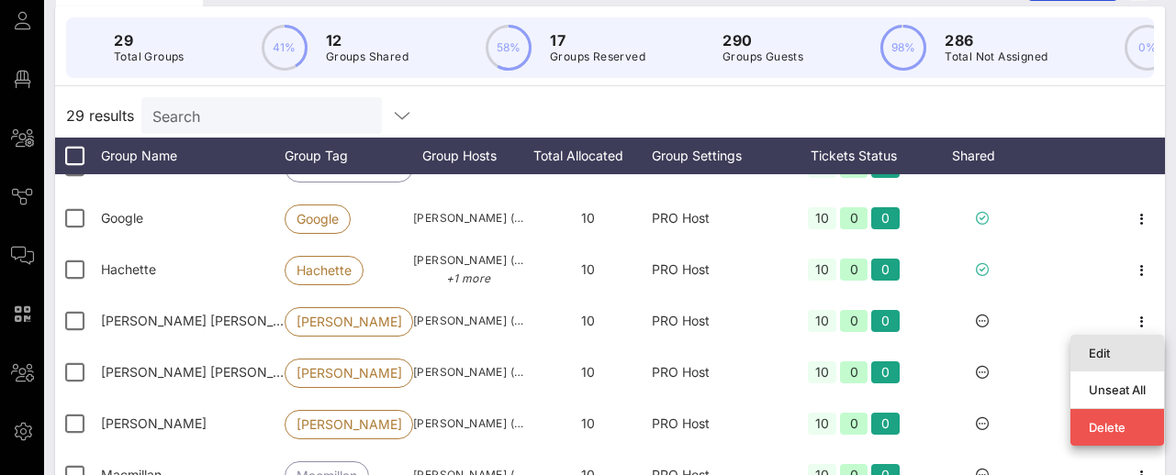
click at [1091, 350] on div "Edit" at bounding box center [1116, 353] width 57 height 15
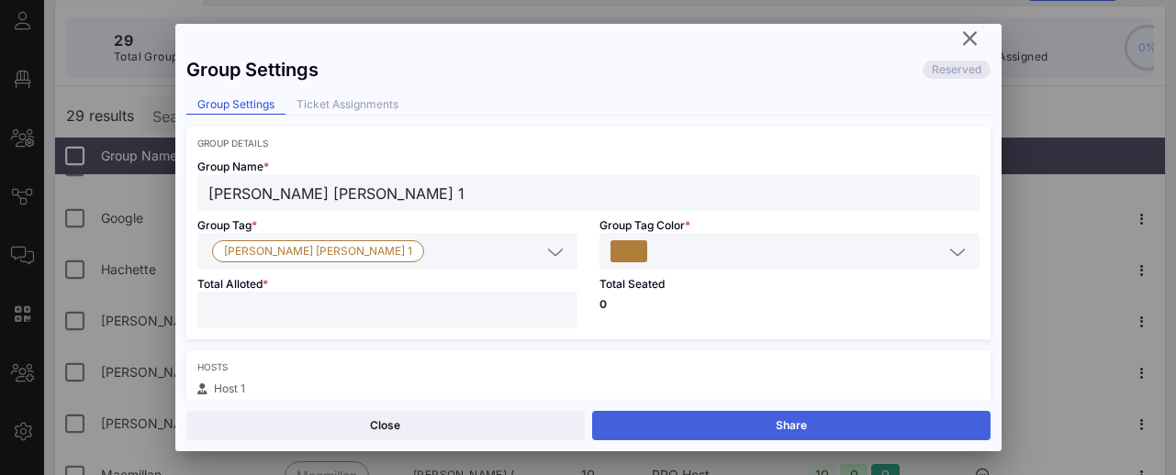
click at [789, 422] on button "Share" at bounding box center [791, 425] width 398 height 29
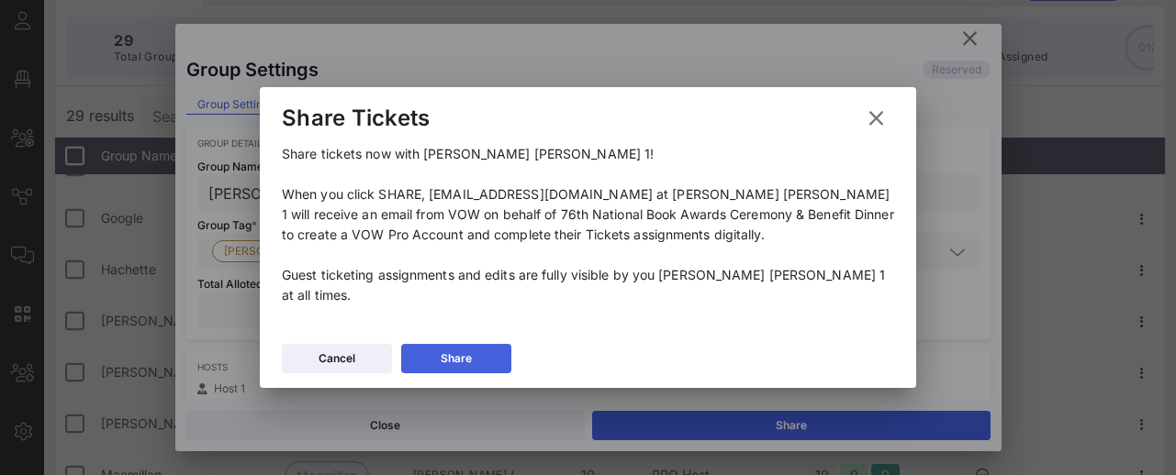
click at [471, 350] on div "Share" at bounding box center [455, 359] width 31 height 18
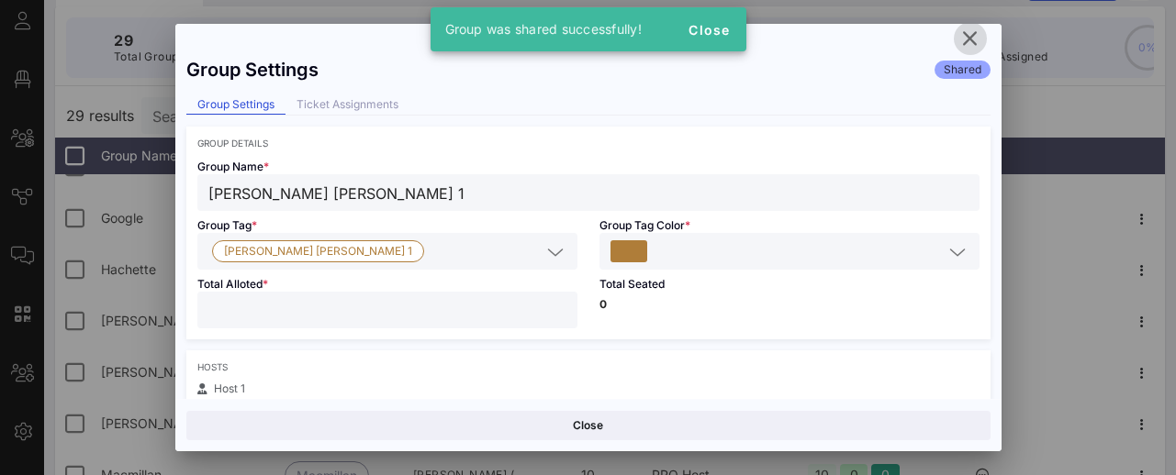
click at [971, 34] on icon "button" at bounding box center [970, 39] width 22 height 22
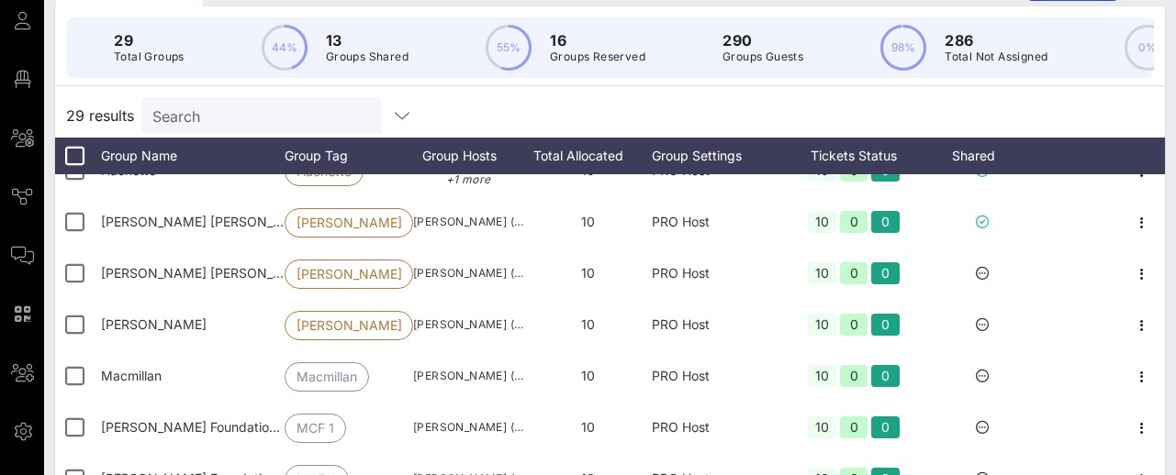
scroll to position [497, 0]
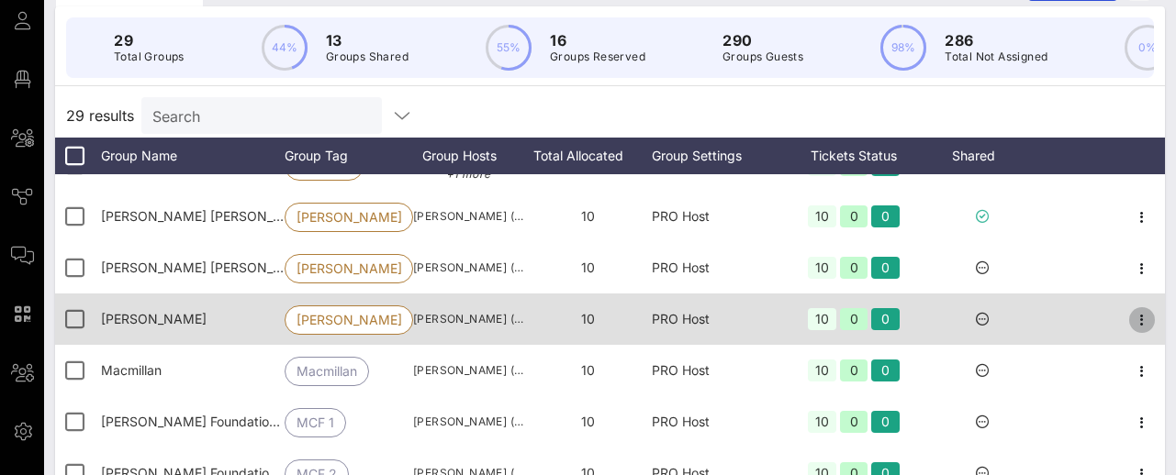
click at [1143, 318] on icon "button" at bounding box center [1142, 320] width 22 height 22
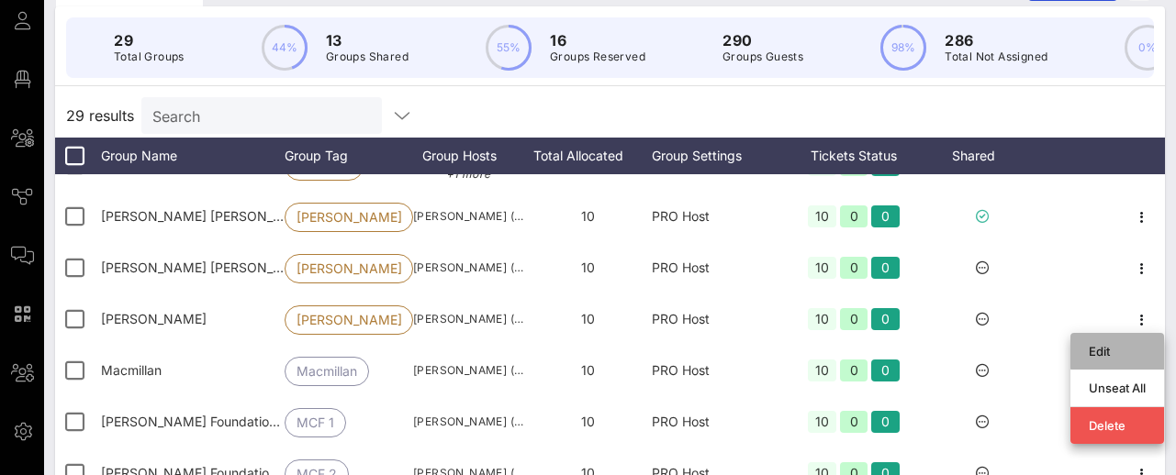
click at [1088, 358] on div "Edit" at bounding box center [1116, 351] width 57 height 15
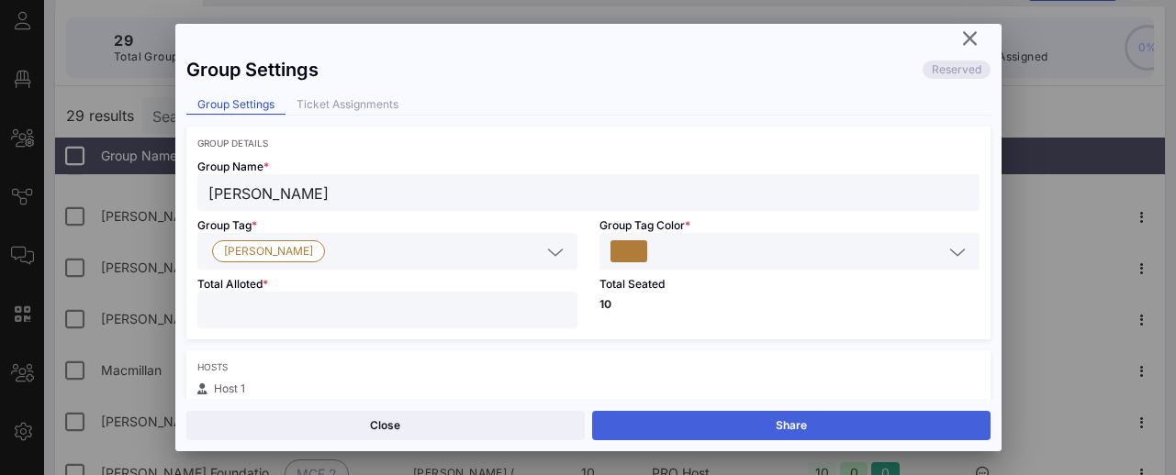
click at [812, 423] on button "Share" at bounding box center [791, 425] width 398 height 29
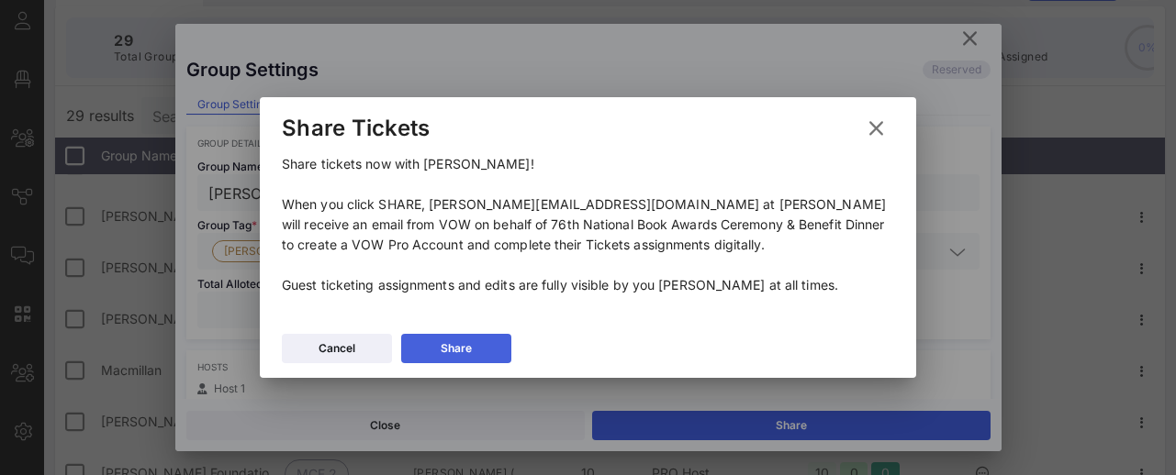
click at [476, 346] on button "Share" at bounding box center [456, 348] width 110 height 29
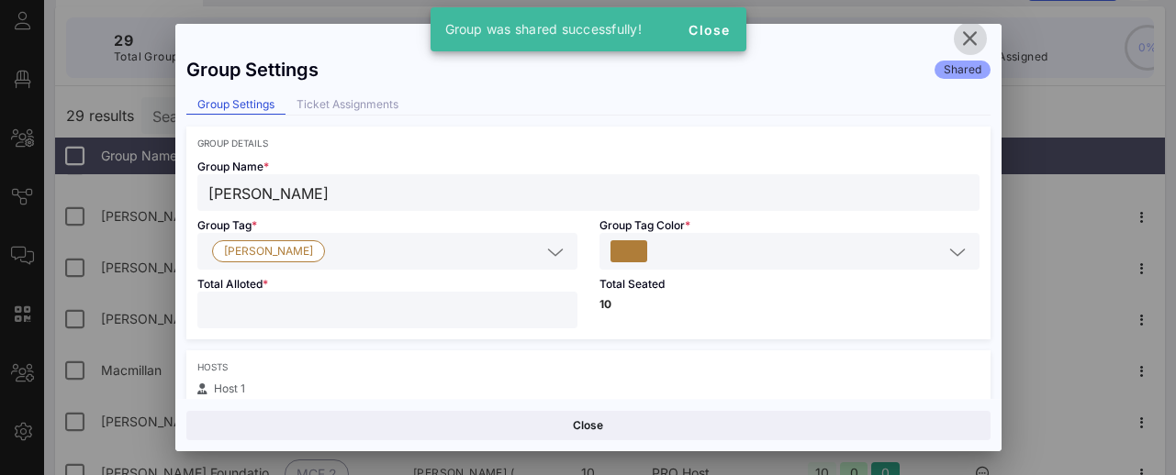
click at [964, 37] on icon "button" at bounding box center [970, 39] width 22 height 22
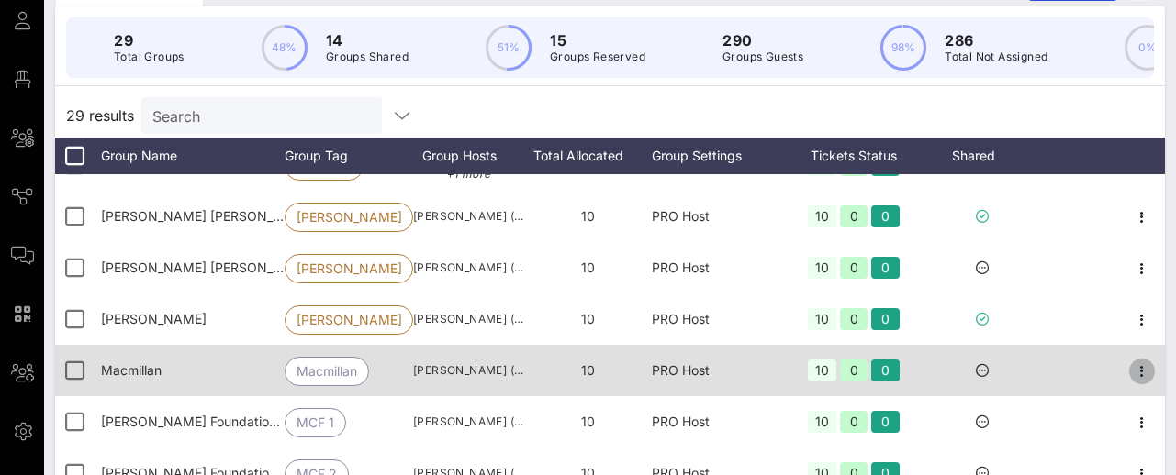
click at [1144, 372] on icon "button" at bounding box center [1142, 372] width 22 height 22
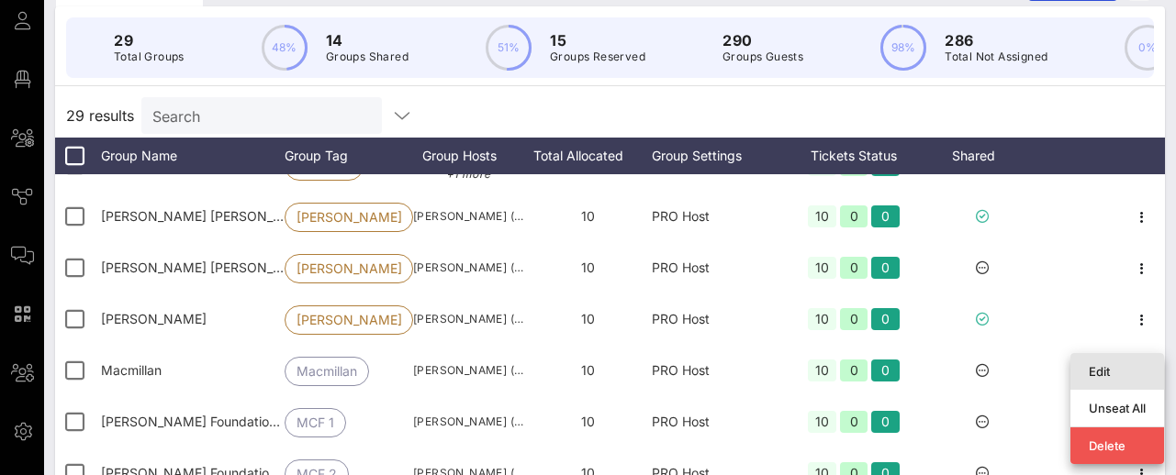
click at [1096, 372] on div "Edit" at bounding box center [1116, 371] width 57 height 15
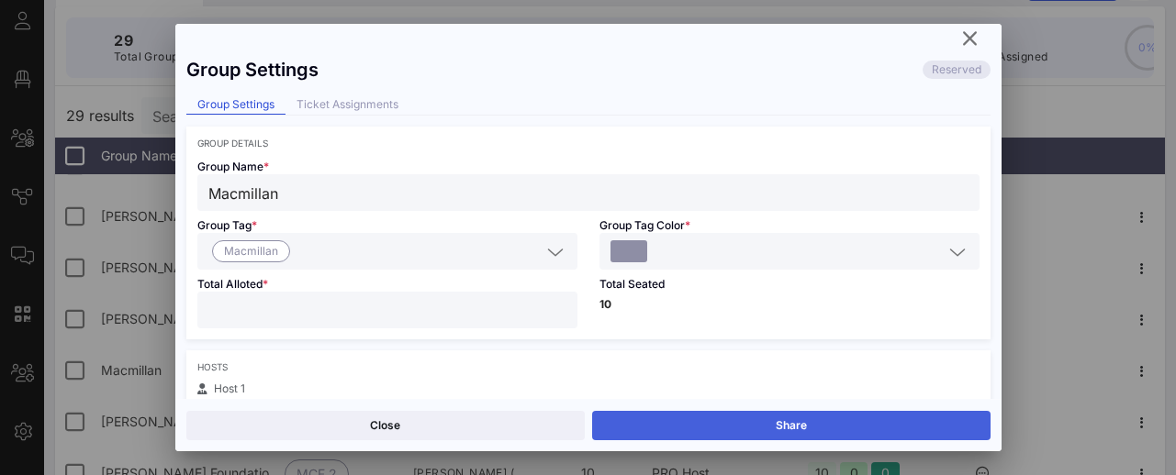
click at [742, 429] on button "Share" at bounding box center [791, 425] width 398 height 29
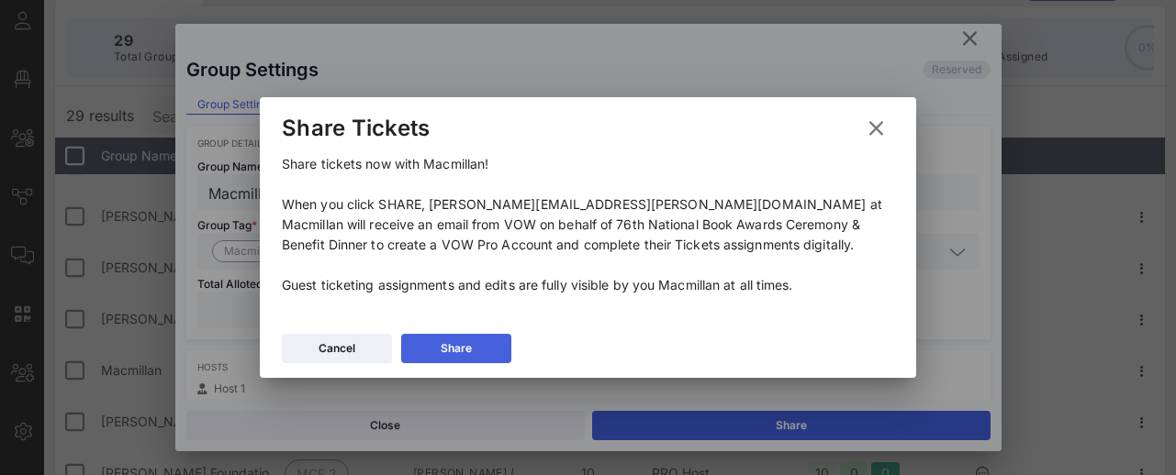
click at [493, 340] on button "Share" at bounding box center [456, 348] width 110 height 29
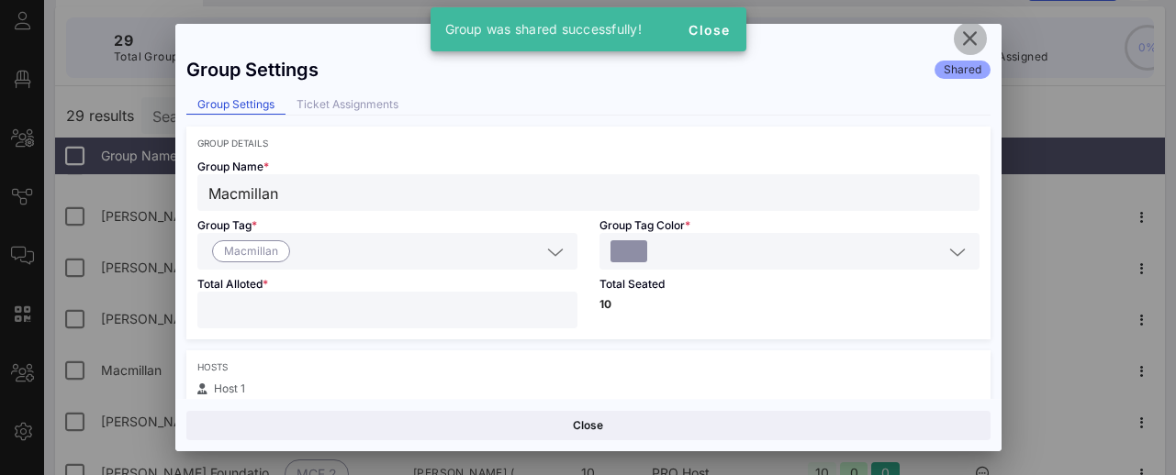
click at [968, 35] on icon "button" at bounding box center [970, 39] width 22 height 22
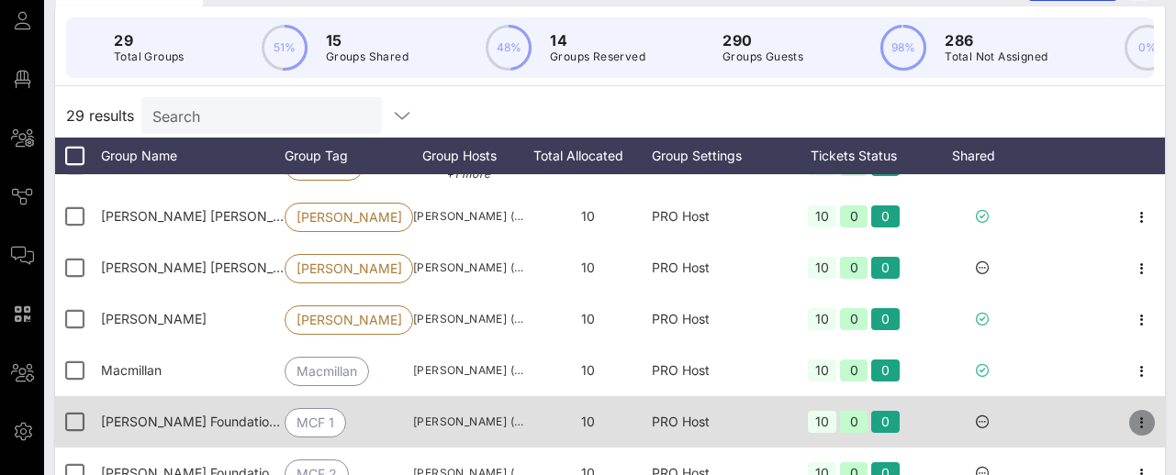
click at [1143, 421] on icon "button" at bounding box center [1142, 423] width 22 height 22
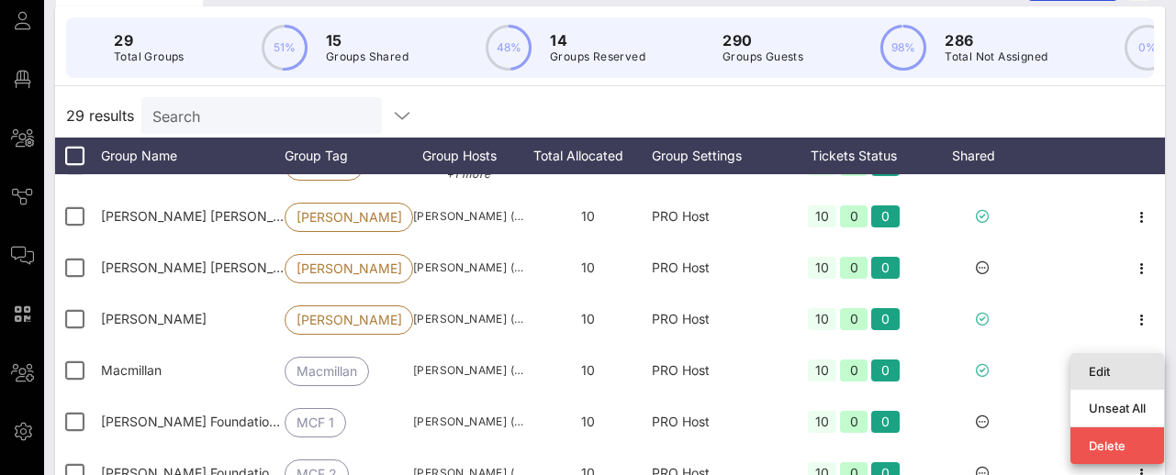
click at [1090, 373] on div "Edit" at bounding box center [1116, 371] width 57 height 15
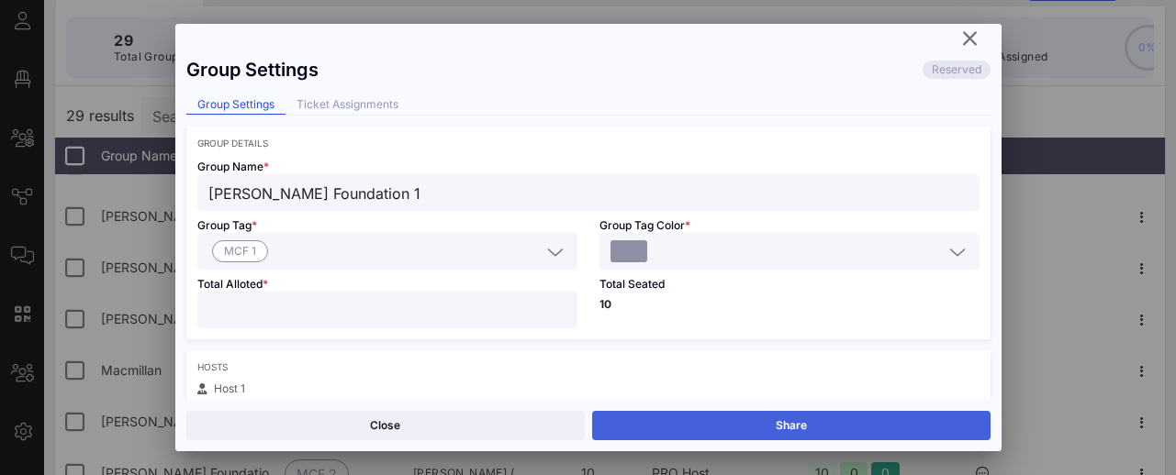
click at [756, 424] on button "Share" at bounding box center [791, 425] width 398 height 29
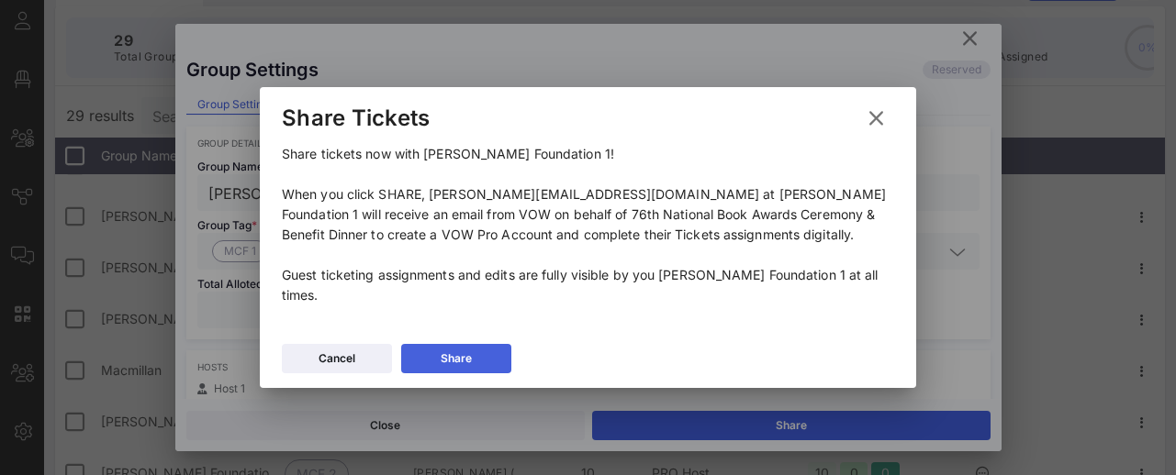
click at [465, 357] on div "Share" at bounding box center [455, 359] width 31 height 18
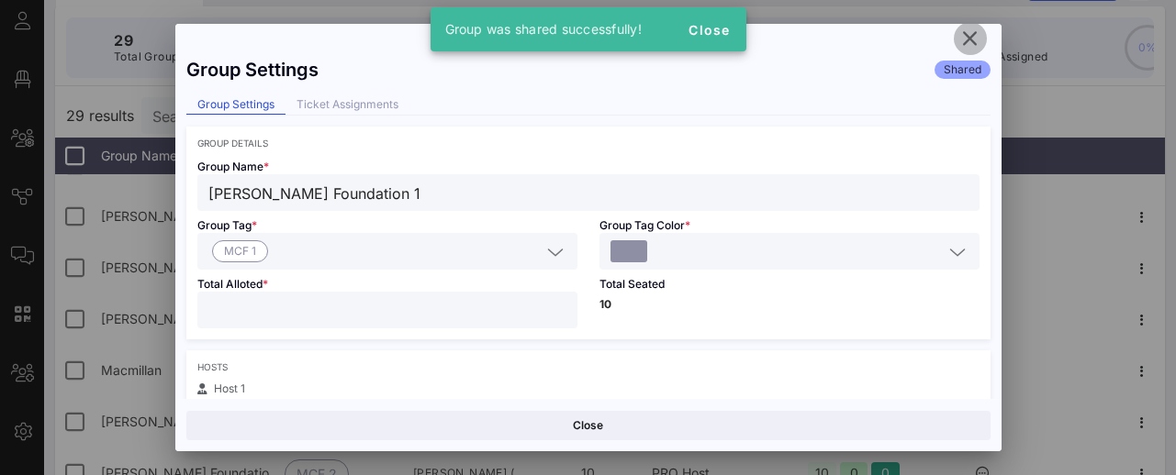
click at [964, 44] on icon "button" at bounding box center [970, 39] width 22 height 22
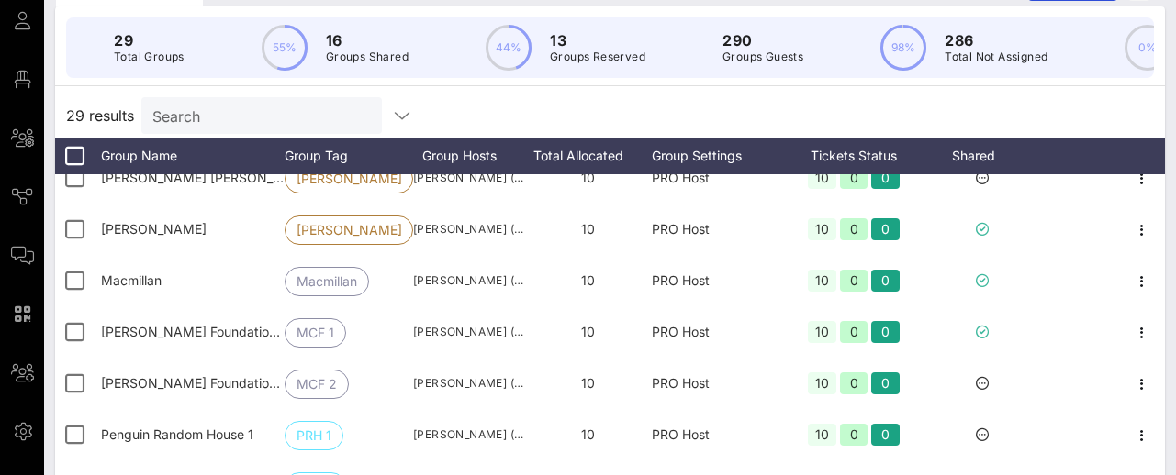
scroll to position [592, 0]
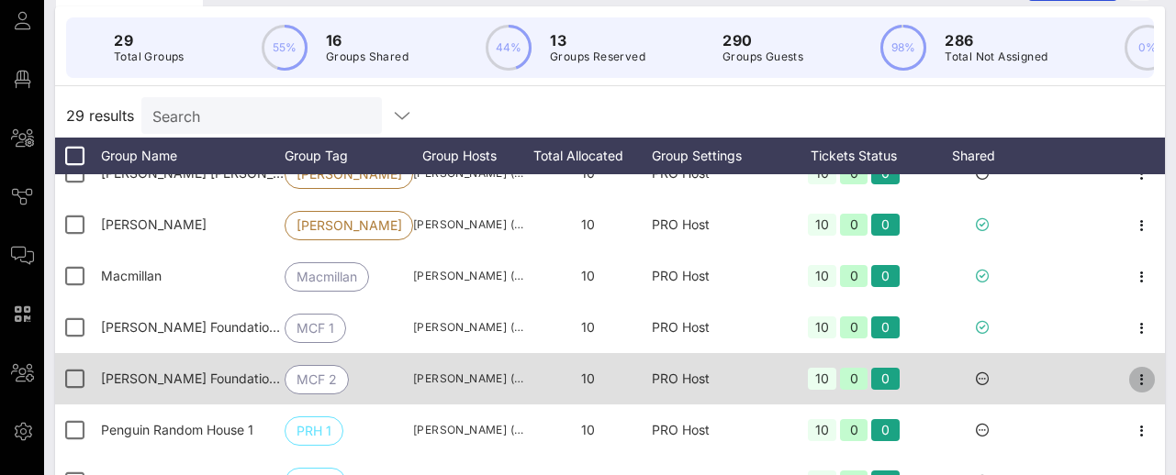
click at [1138, 378] on icon "button" at bounding box center [1142, 380] width 22 height 22
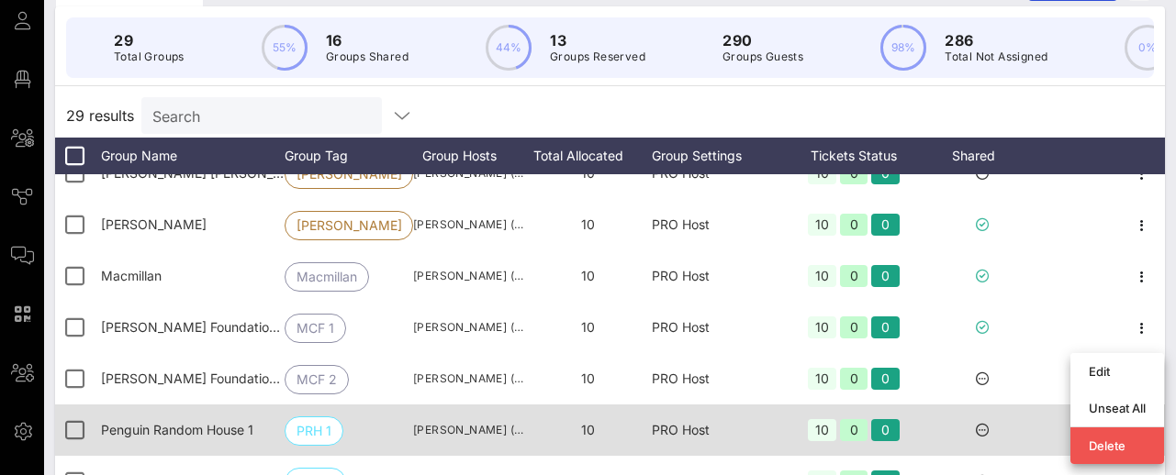
click at [1025, 418] on div at bounding box center [982, 430] width 110 height 51
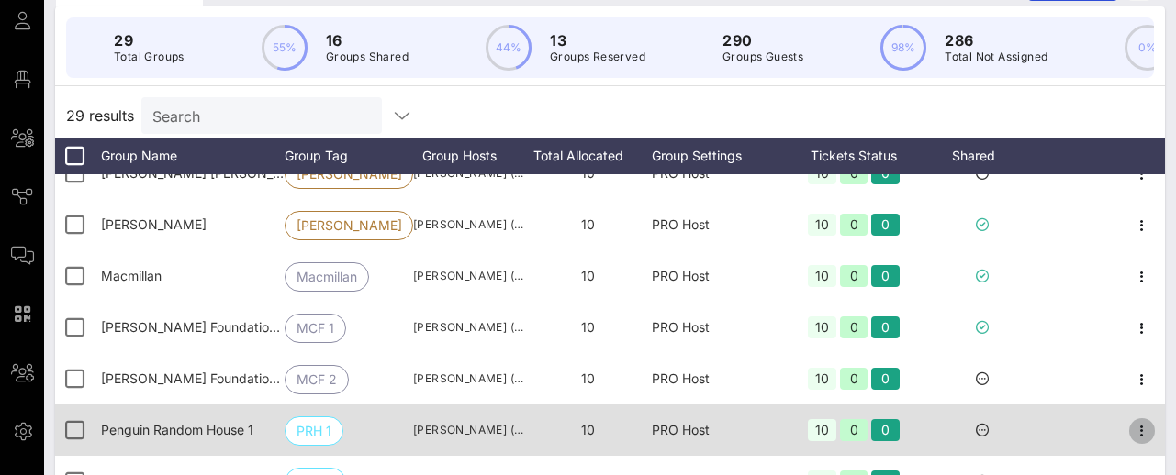
click at [1145, 429] on icon "button" at bounding box center [1142, 431] width 22 height 22
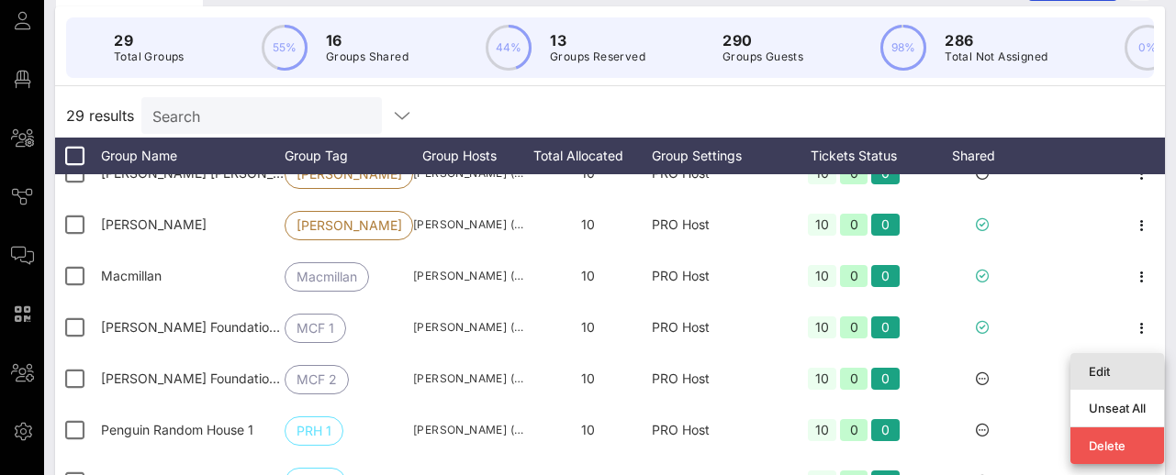
click at [1098, 372] on div "Edit" at bounding box center [1116, 371] width 57 height 15
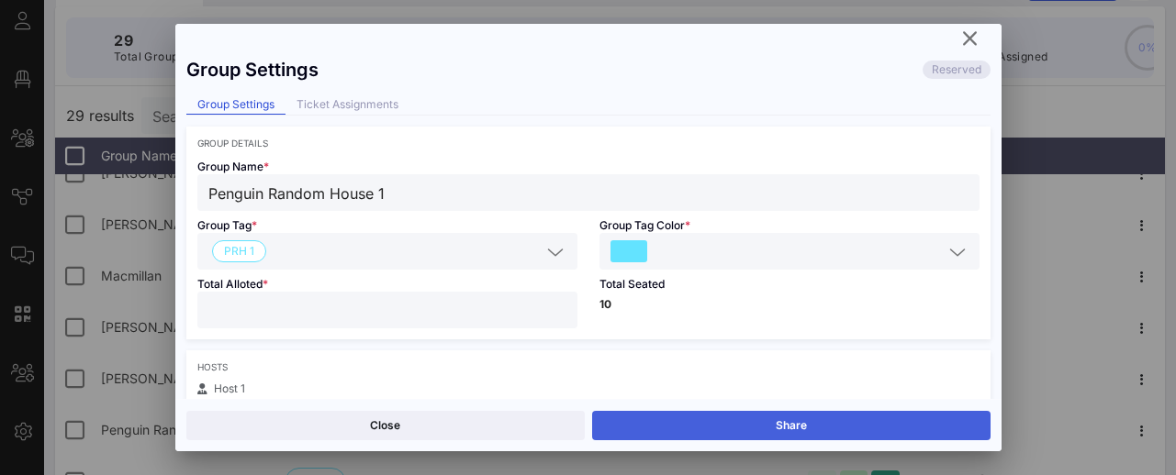
click at [704, 426] on button "Share" at bounding box center [791, 425] width 398 height 29
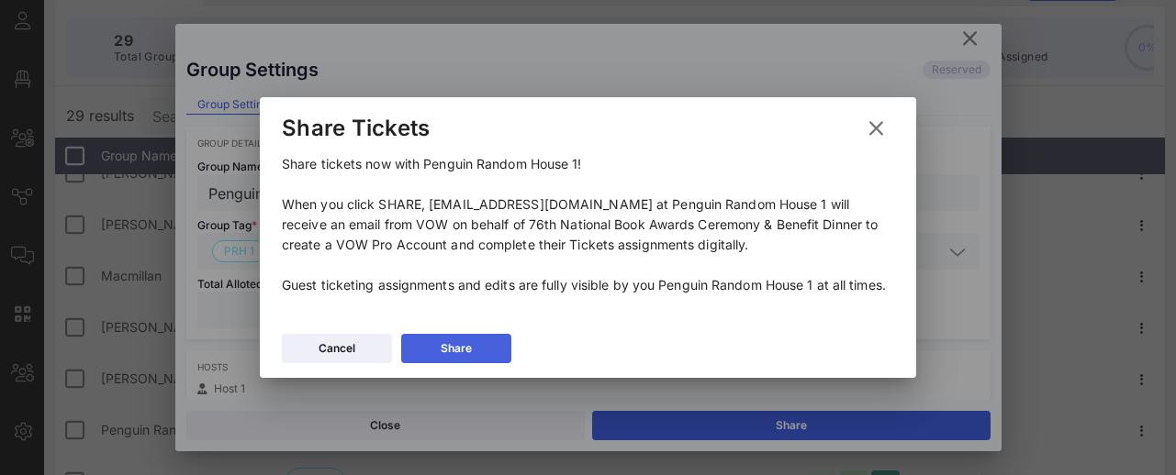
click at [479, 346] on button "Share" at bounding box center [456, 348] width 110 height 29
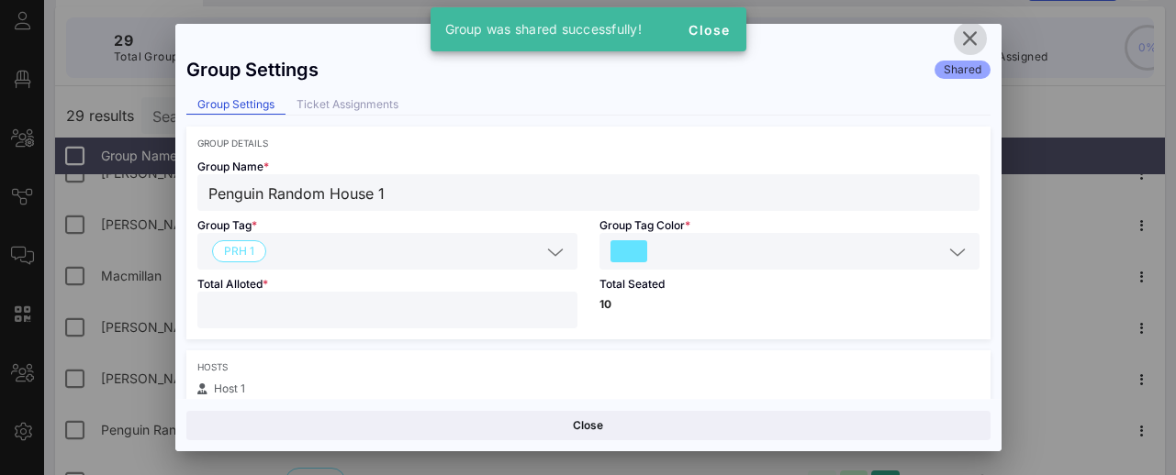
click at [970, 37] on icon "button" at bounding box center [970, 39] width 22 height 22
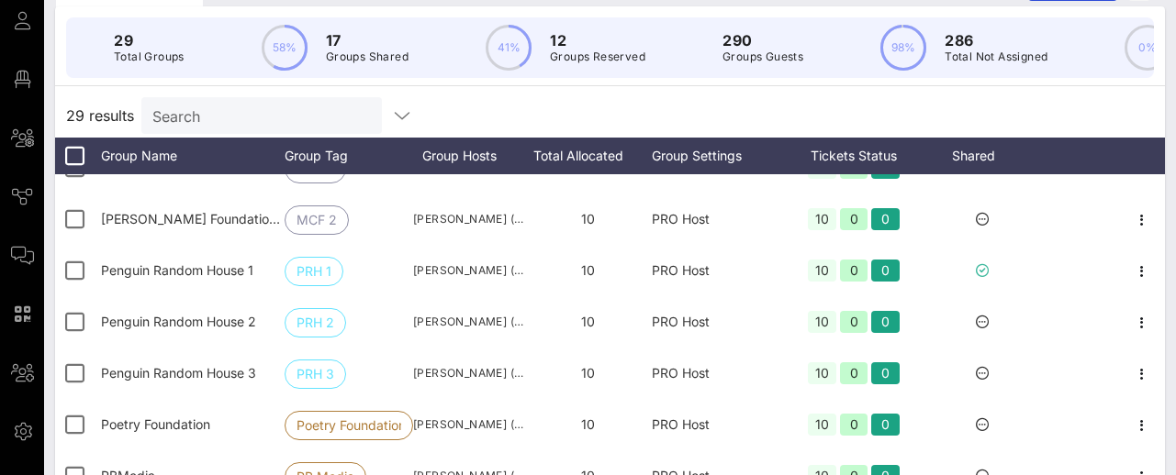
scroll to position [753, 0]
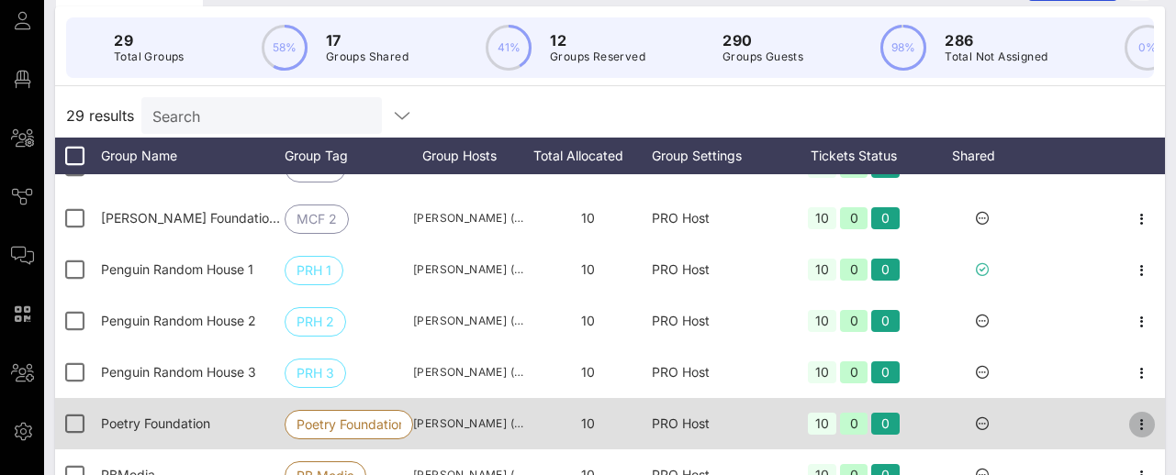
click at [1143, 424] on icon "button" at bounding box center [1142, 425] width 22 height 22
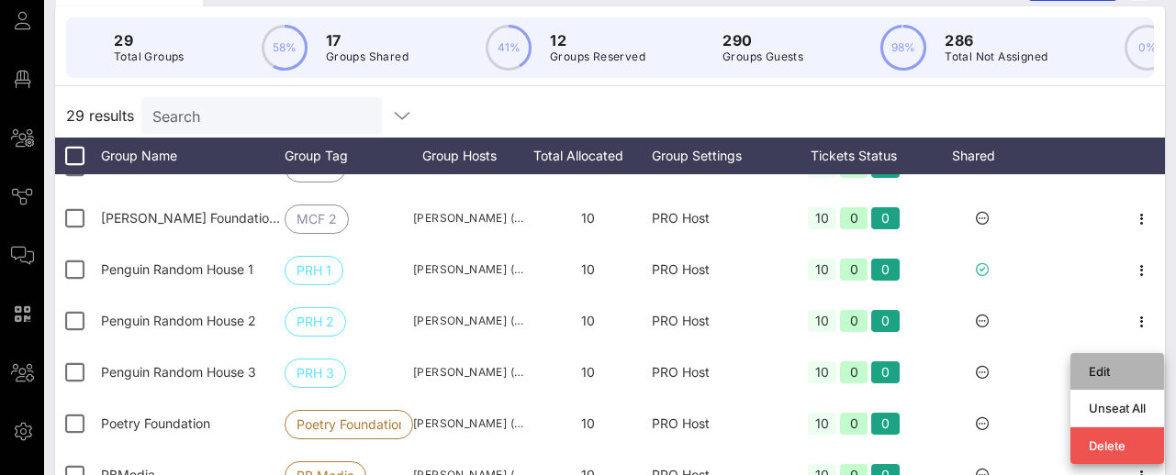
click at [1107, 370] on div "Edit" at bounding box center [1116, 371] width 57 height 15
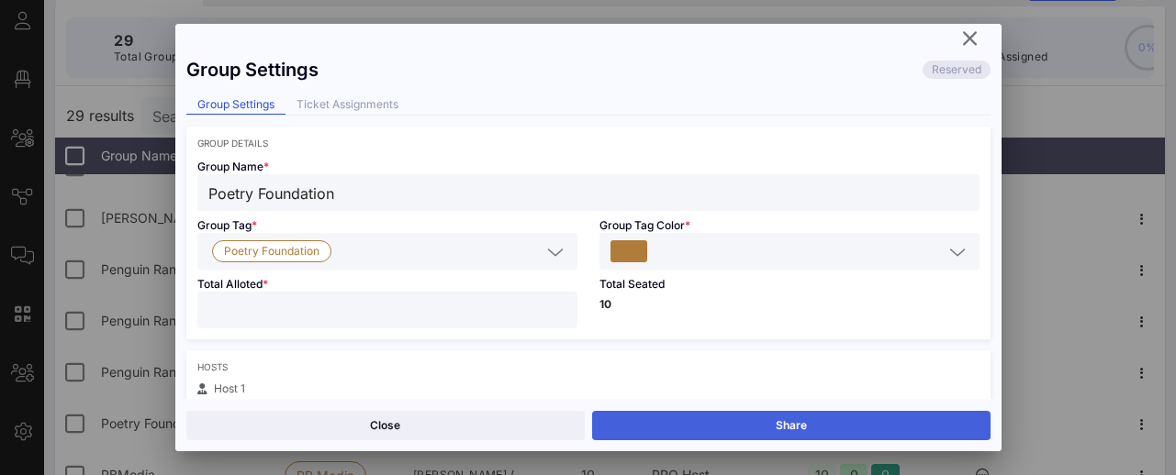
click at [799, 423] on button "Share" at bounding box center [791, 425] width 398 height 29
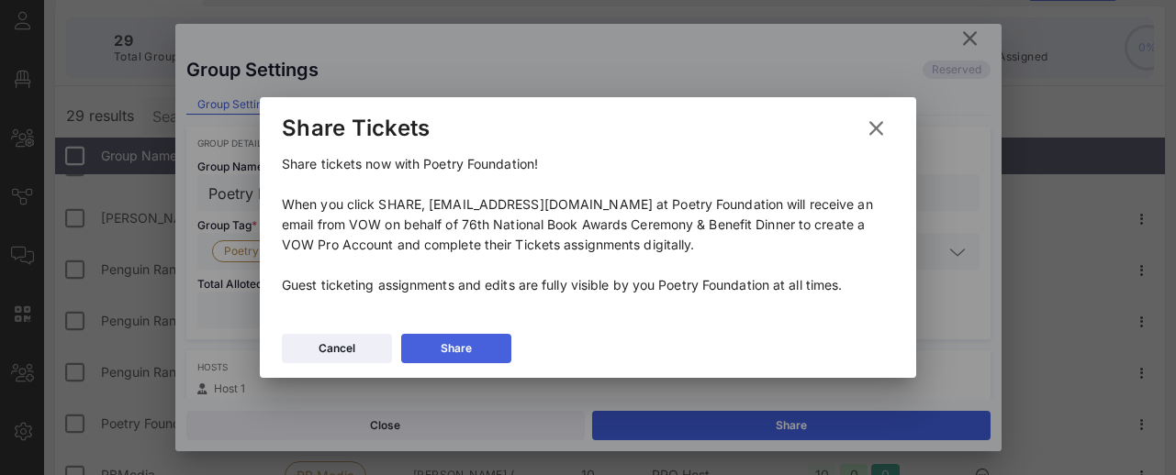
click at [473, 341] on button "Share" at bounding box center [456, 348] width 110 height 29
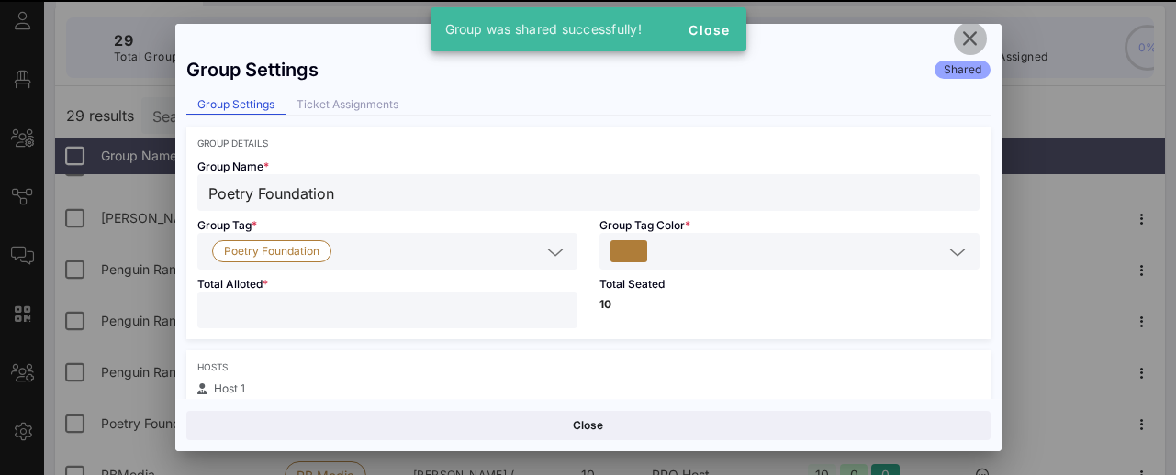
click at [974, 36] on icon "button" at bounding box center [970, 39] width 22 height 22
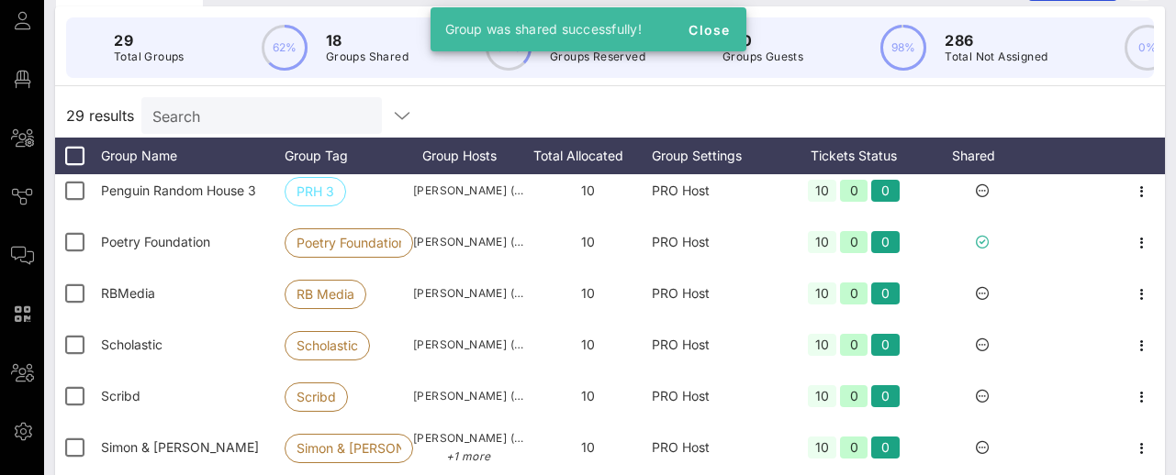
scroll to position [940, 0]
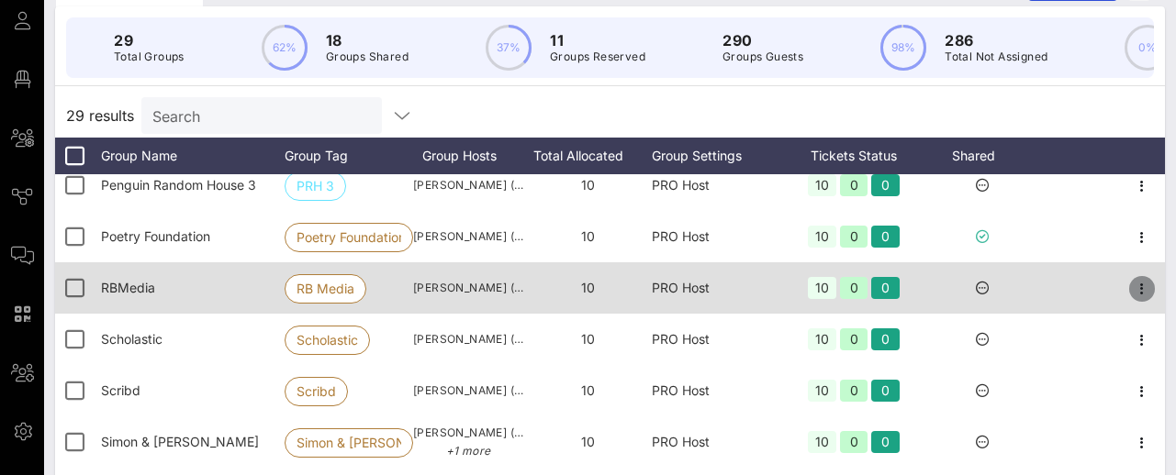
click at [1143, 285] on icon "button" at bounding box center [1142, 289] width 22 height 22
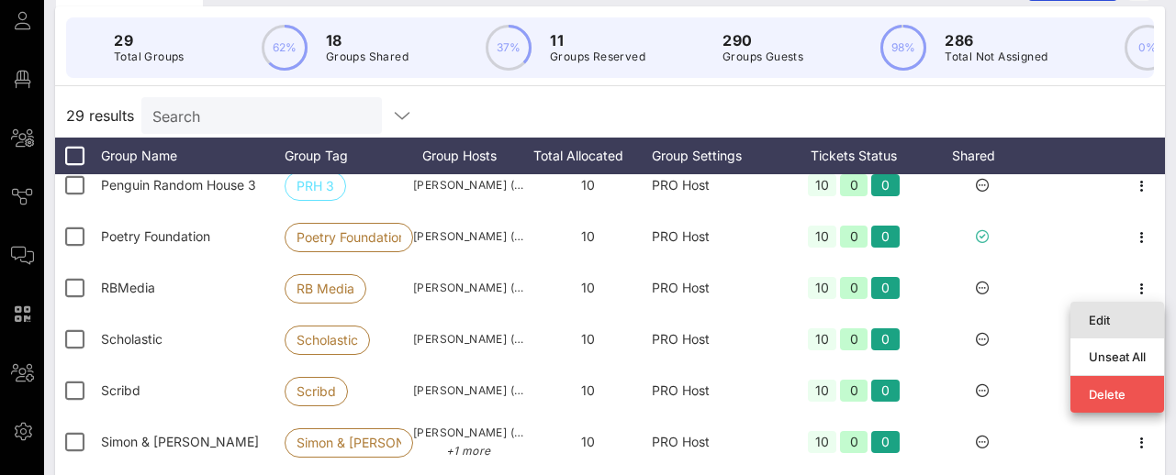
click at [1093, 309] on div "Edit" at bounding box center [1116, 320] width 57 height 29
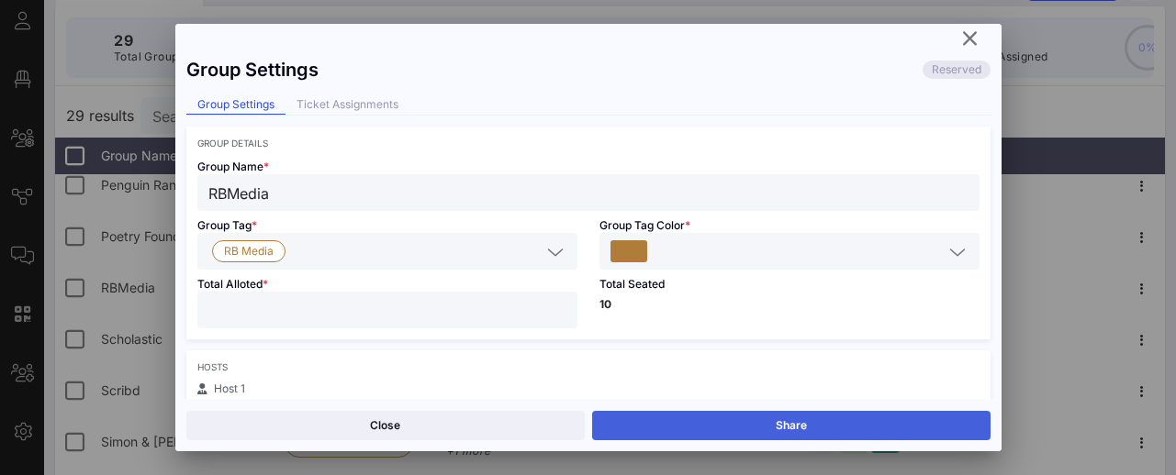
click at [786, 429] on button "Share" at bounding box center [791, 425] width 398 height 29
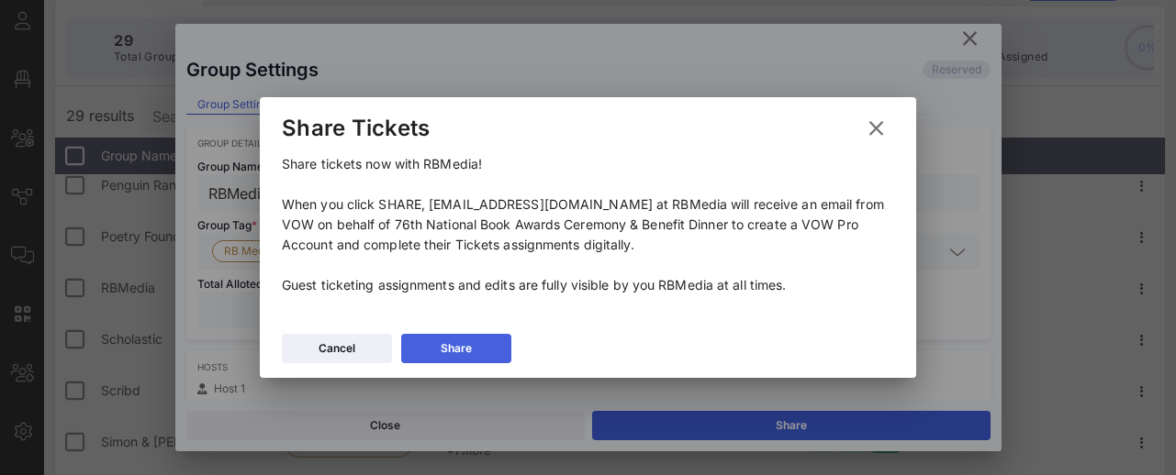
click at [478, 340] on button "Share" at bounding box center [456, 348] width 110 height 29
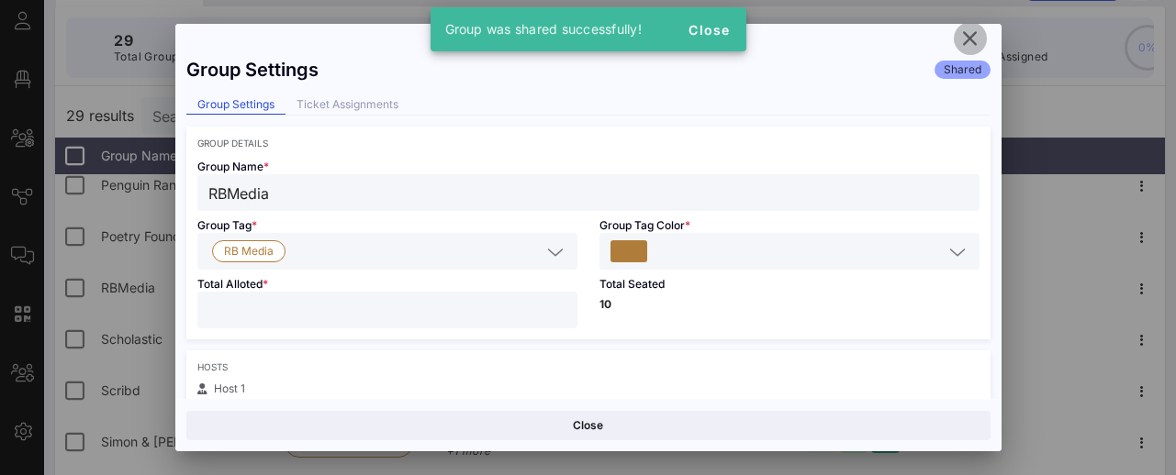
click at [967, 37] on icon "button" at bounding box center [970, 39] width 22 height 22
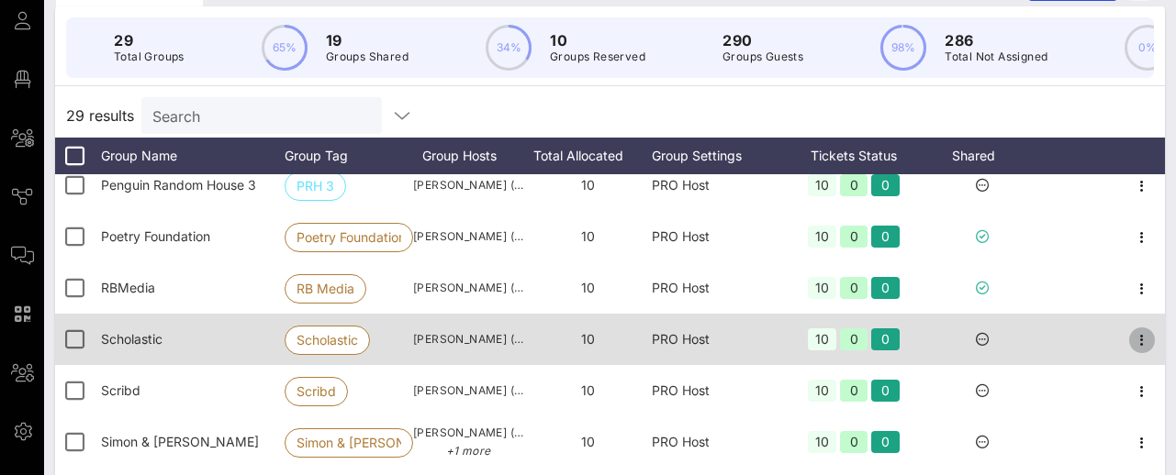
click at [1141, 332] on icon "button" at bounding box center [1142, 340] width 22 height 22
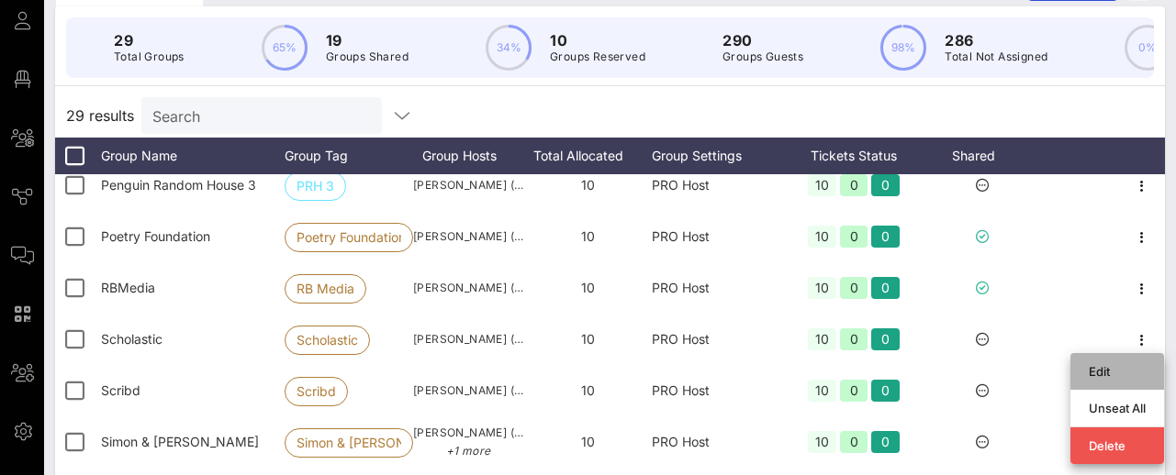
click at [1086, 373] on div "Edit" at bounding box center [1117, 371] width 94 height 37
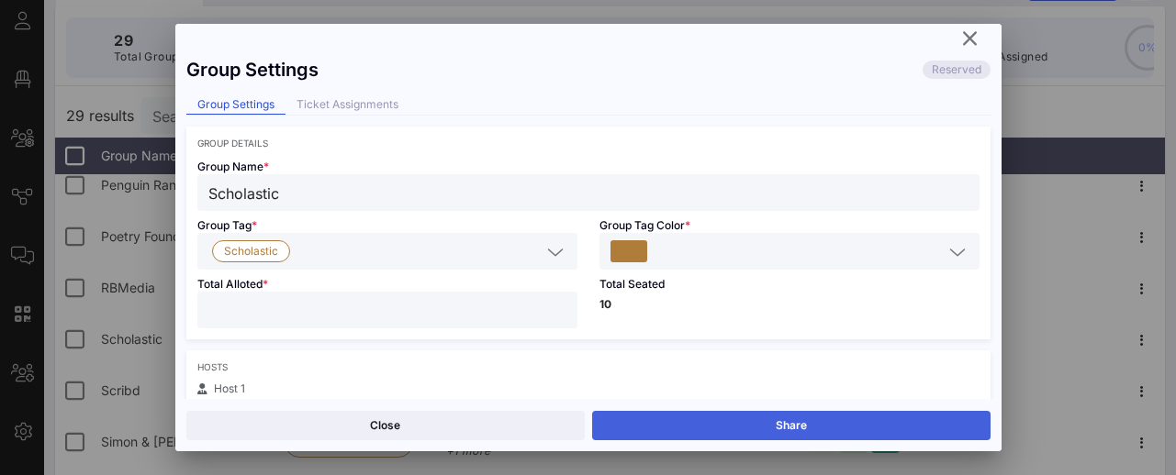
click at [717, 424] on button "Share" at bounding box center [791, 425] width 398 height 29
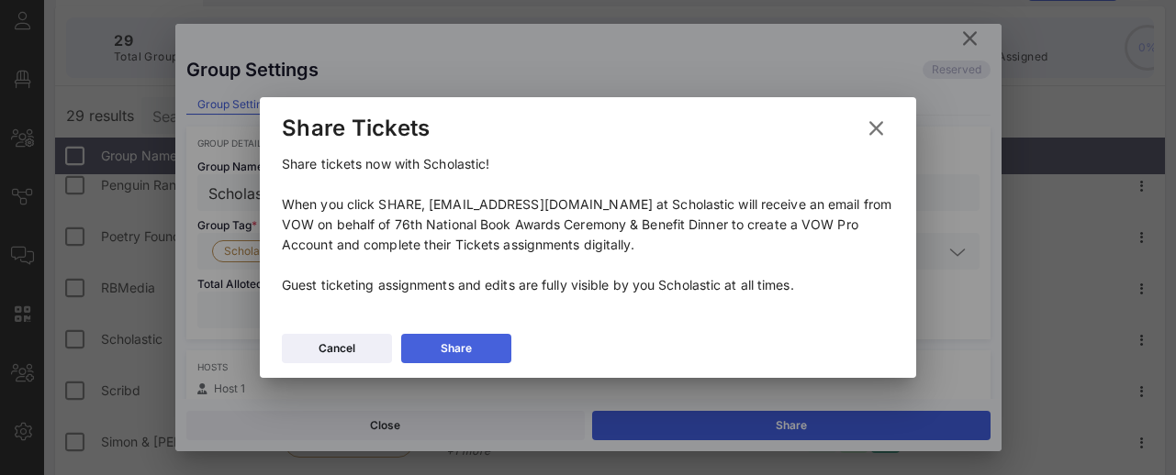
click at [481, 348] on button "Share" at bounding box center [456, 348] width 110 height 29
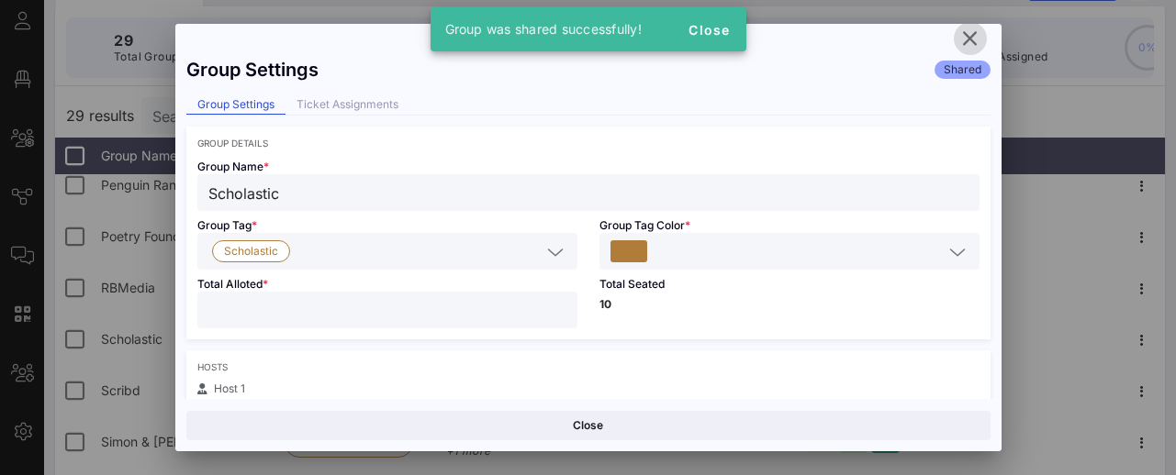
click at [969, 33] on icon "button" at bounding box center [970, 39] width 22 height 22
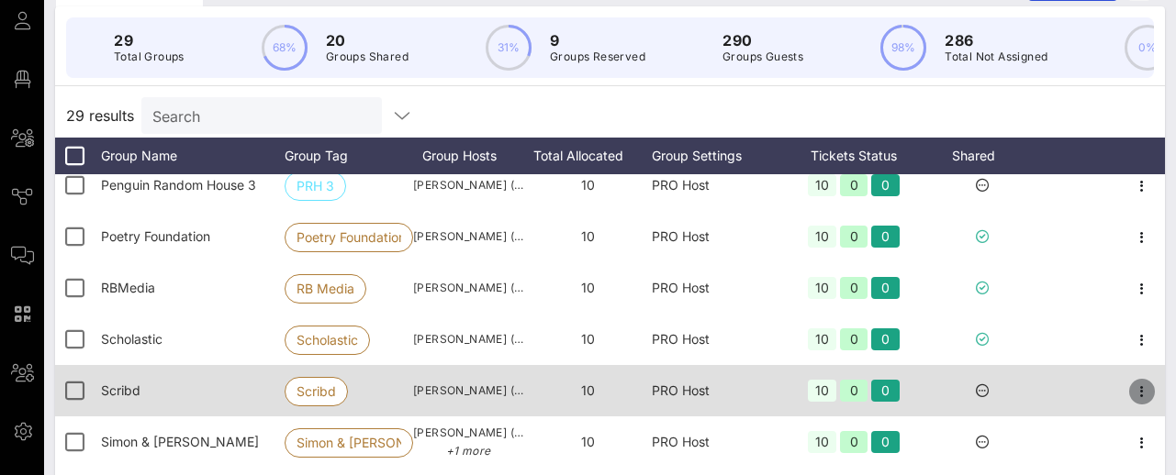
click at [1141, 390] on icon "button" at bounding box center [1142, 392] width 22 height 22
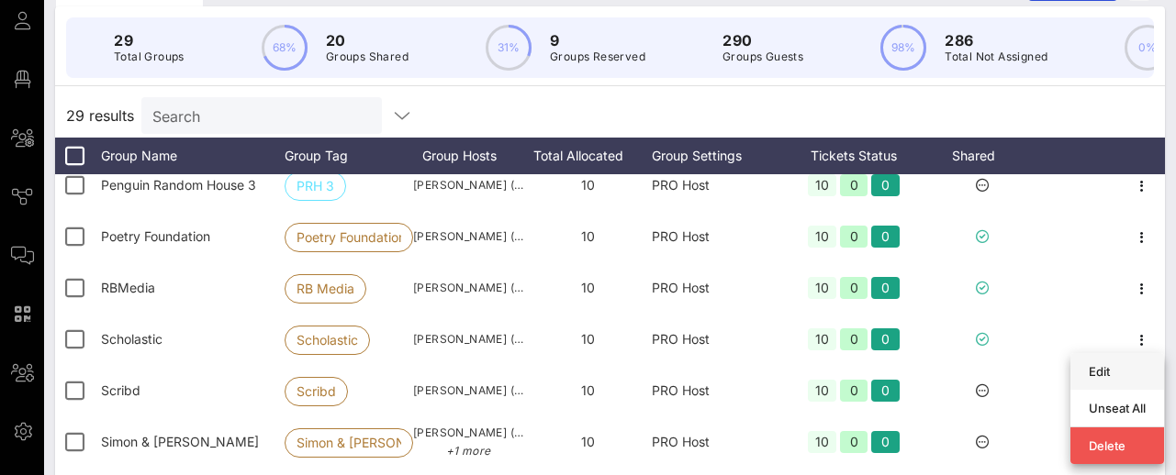
click at [1097, 371] on div "Edit" at bounding box center [1116, 371] width 57 height 15
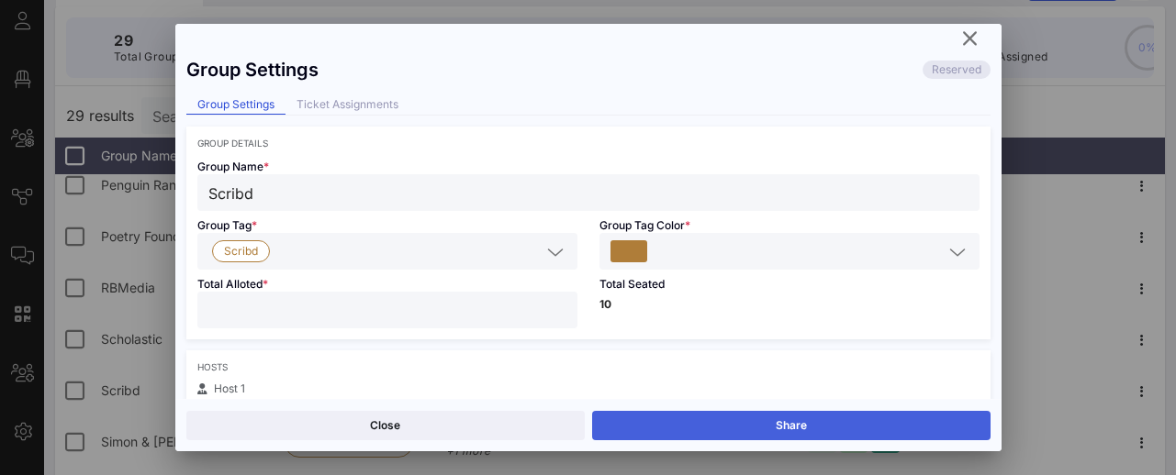
click at [851, 420] on button "Share" at bounding box center [791, 425] width 398 height 29
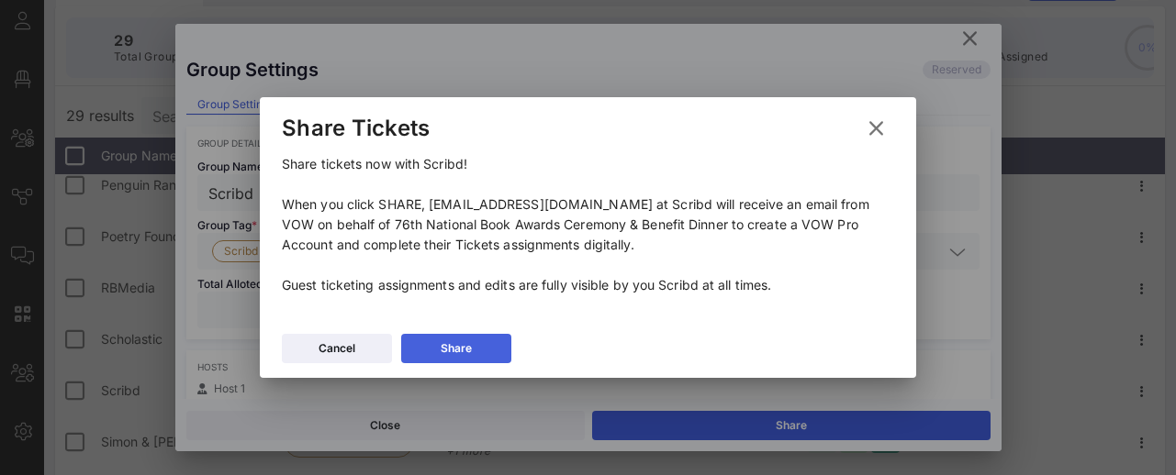
click at [474, 348] on button "Share" at bounding box center [456, 348] width 110 height 29
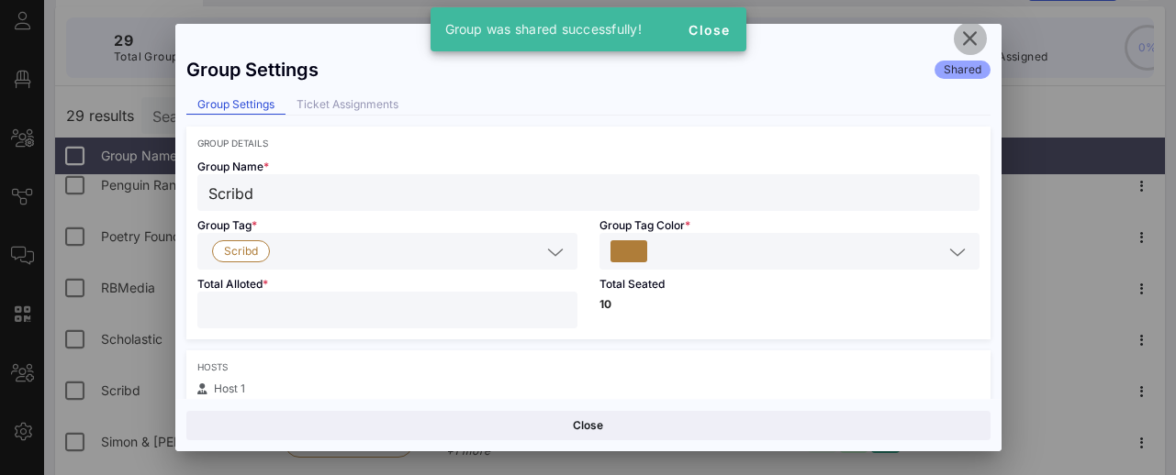
click at [966, 31] on icon "button" at bounding box center [970, 39] width 22 height 22
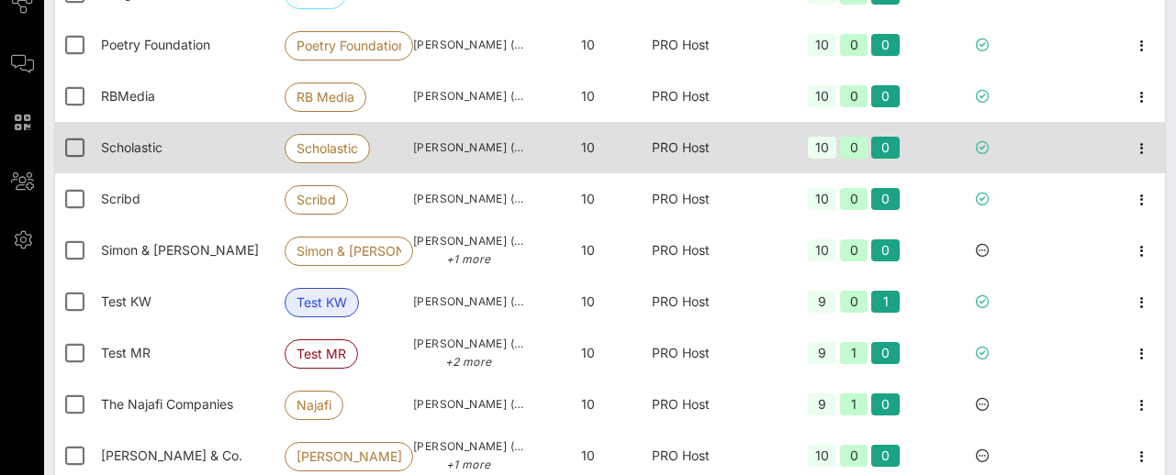
scroll to position [358, 0]
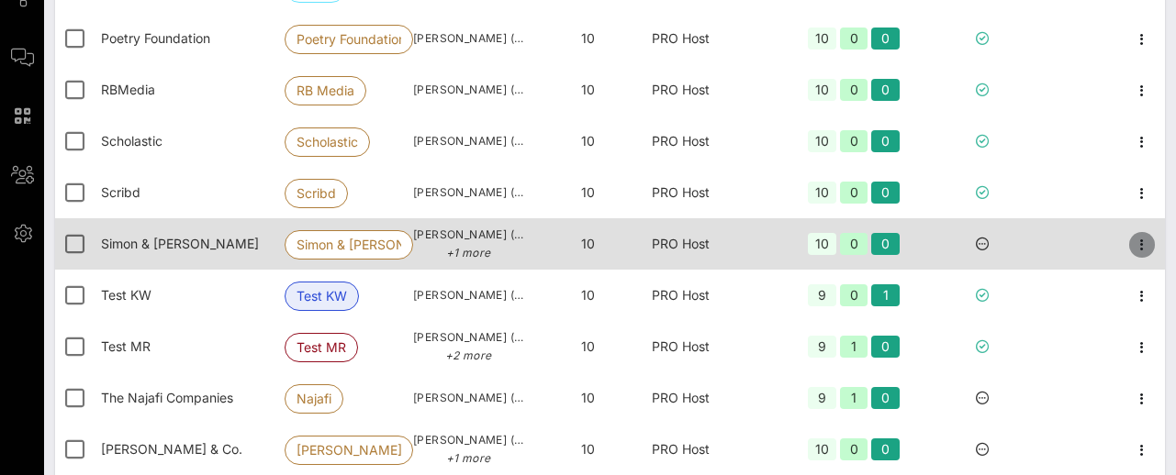
click at [1137, 242] on icon "button" at bounding box center [1142, 245] width 22 height 22
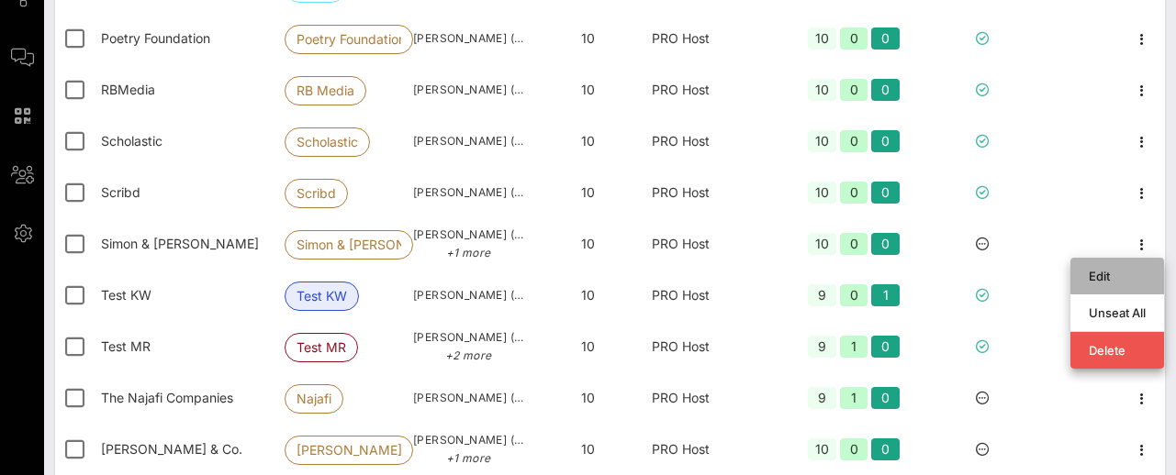
click at [1096, 273] on div "Edit" at bounding box center [1116, 276] width 57 height 15
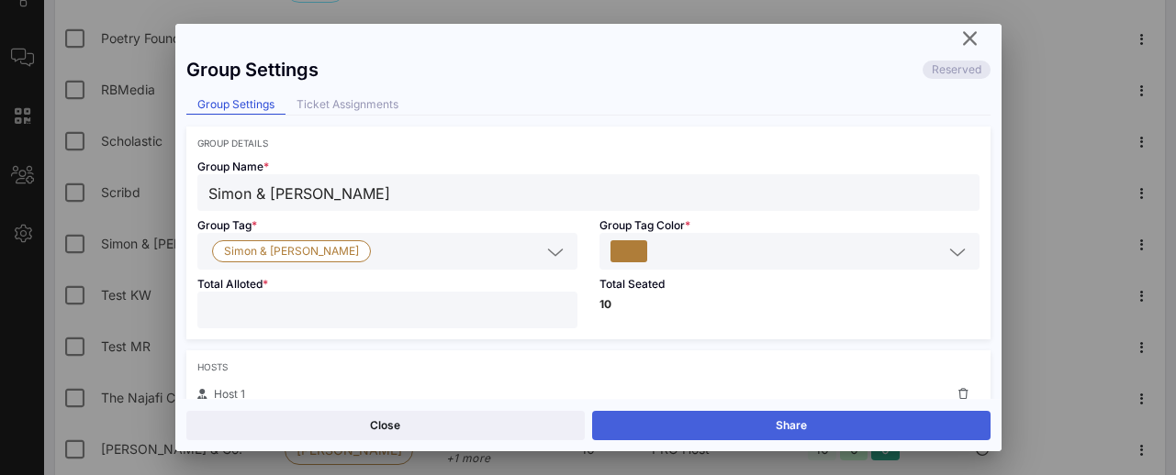
click at [764, 423] on button "Share" at bounding box center [791, 425] width 398 height 29
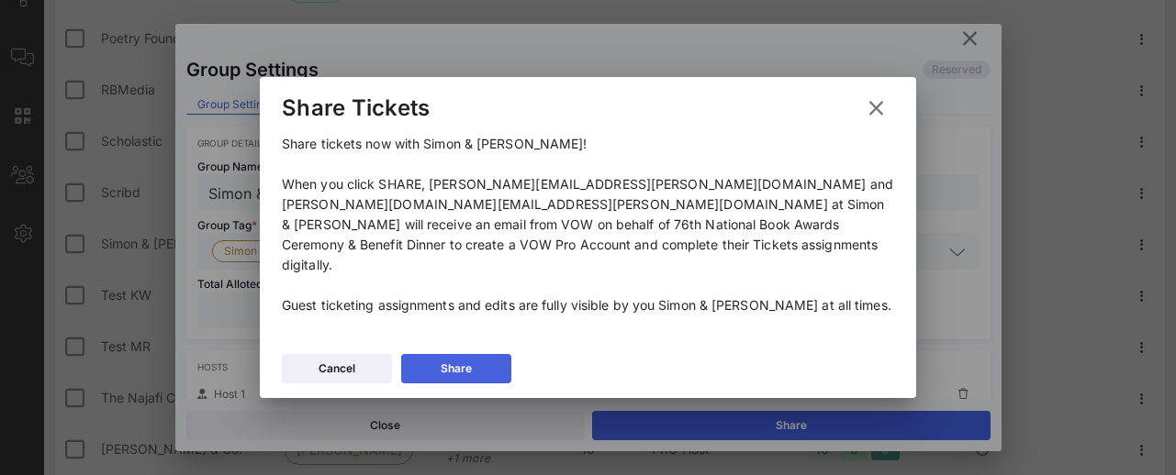
click at [484, 355] on button "Share" at bounding box center [456, 368] width 110 height 29
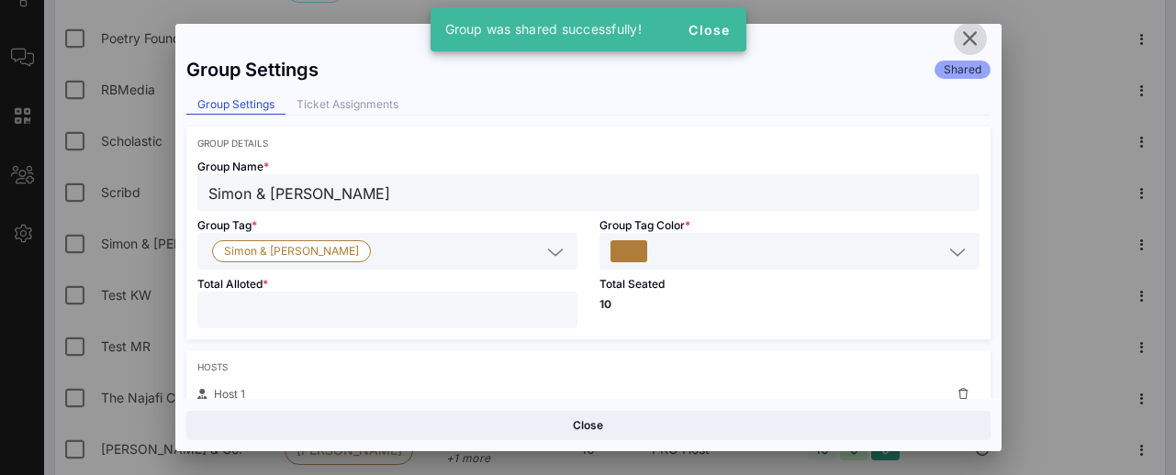
click at [971, 29] on icon "button" at bounding box center [970, 39] width 22 height 22
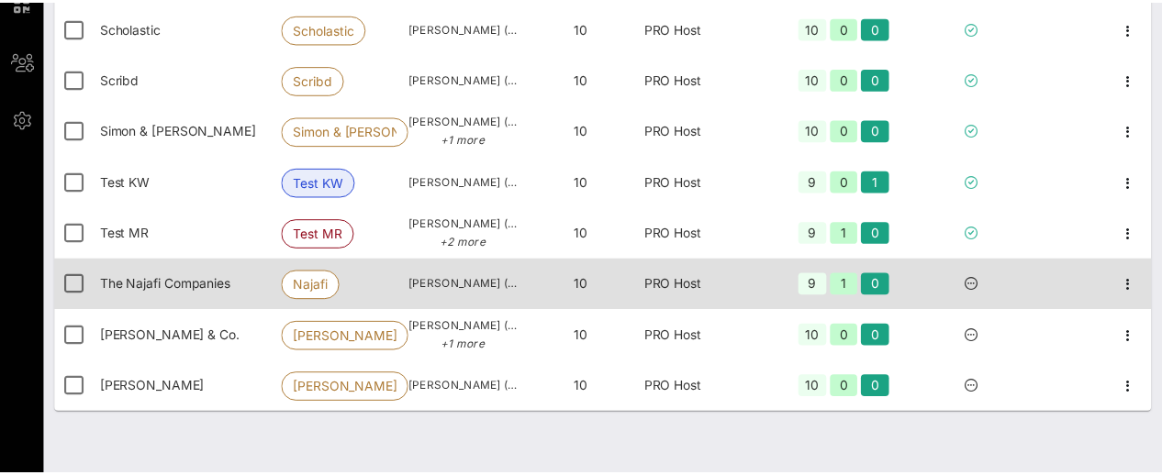
scroll to position [486, 0]
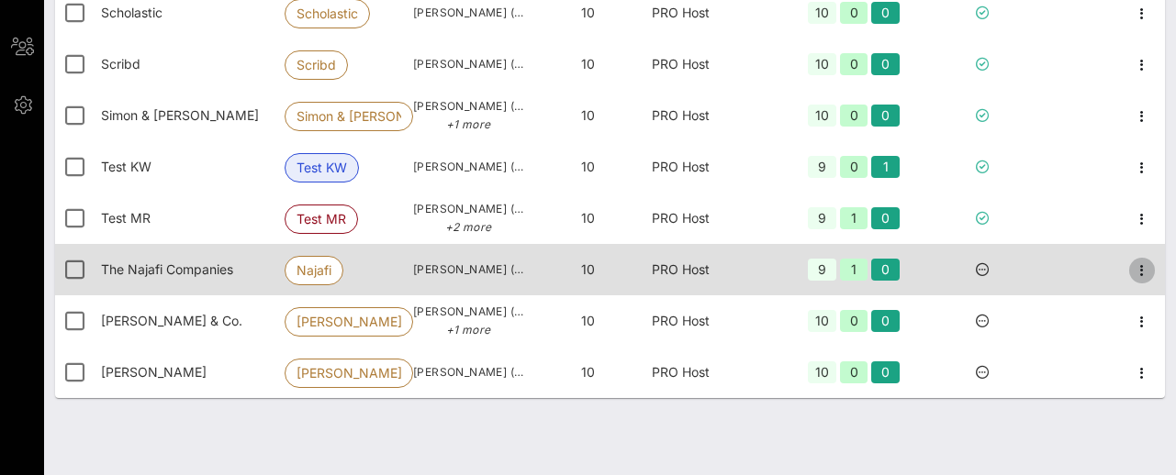
click at [1146, 272] on icon "button" at bounding box center [1142, 271] width 22 height 22
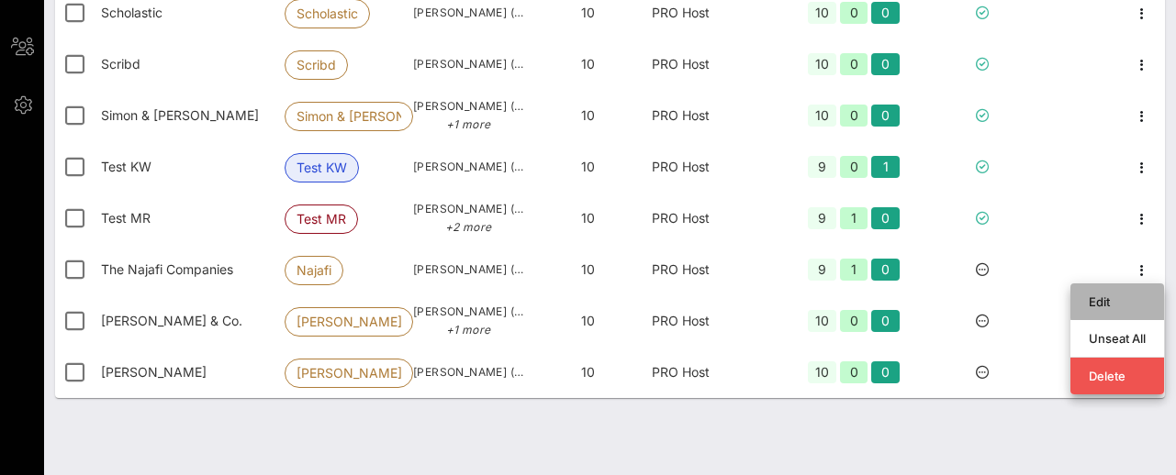
click at [1105, 296] on div "Edit" at bounding box center [1116, 302] width 57 height 15
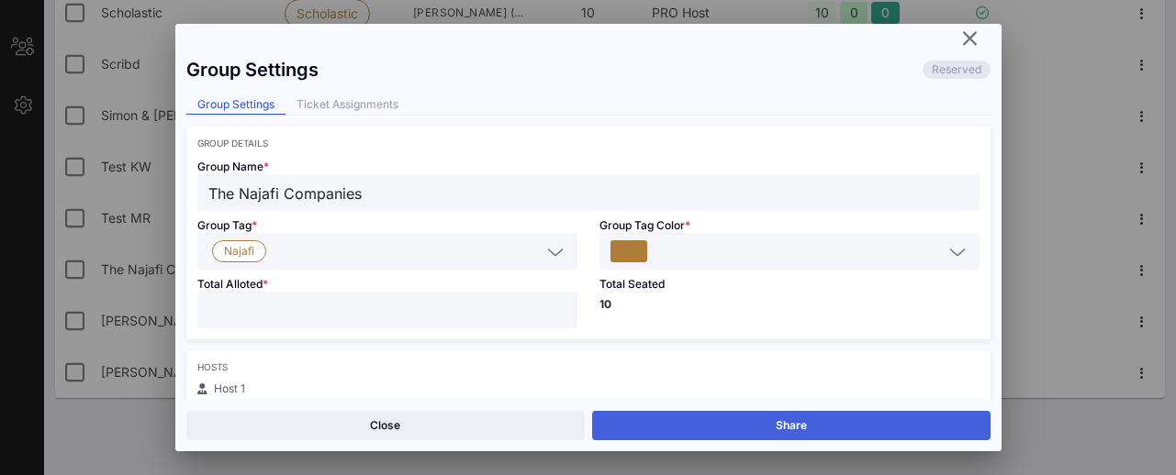
click at [752, 423] on button "Share" at bounding box center [791, 425] width 398 height 29
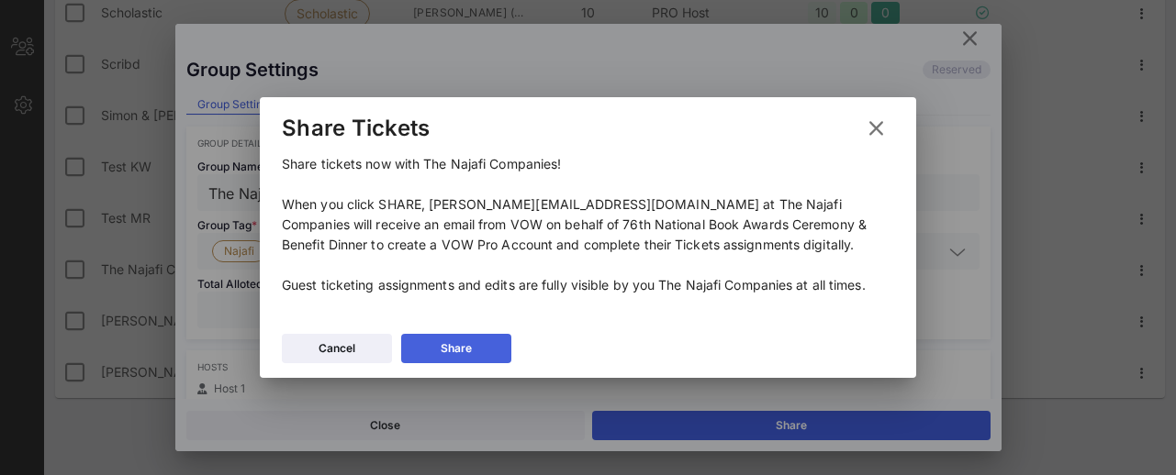
click at [470, 343] on div "Share" at bounding box center [455, 349] width 31 height 18
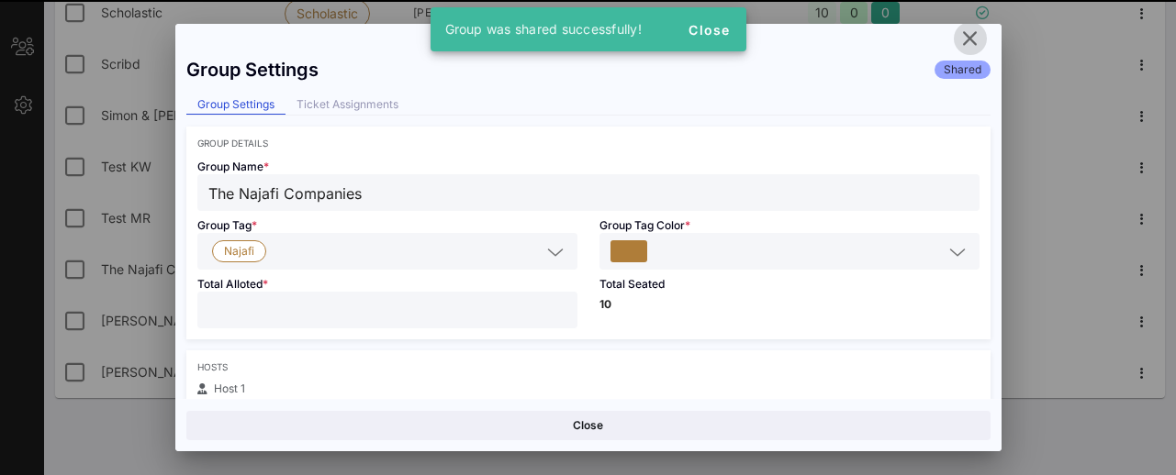
click at [974, 43] on icon "button" at bounding box center [970, 39] width 22 height 22
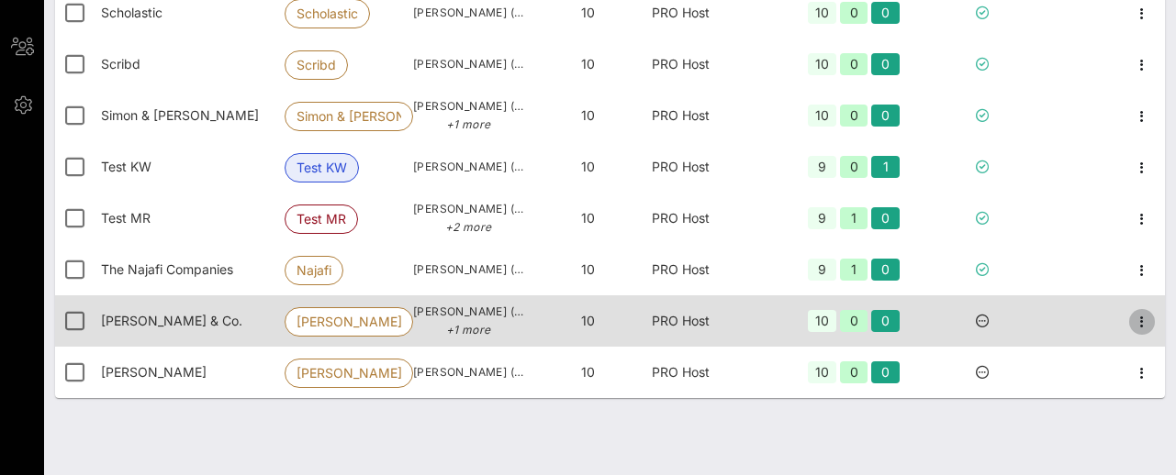
click at [1141, 319] on icon "button" at bounding box center [1142, 322] width 22 height 22
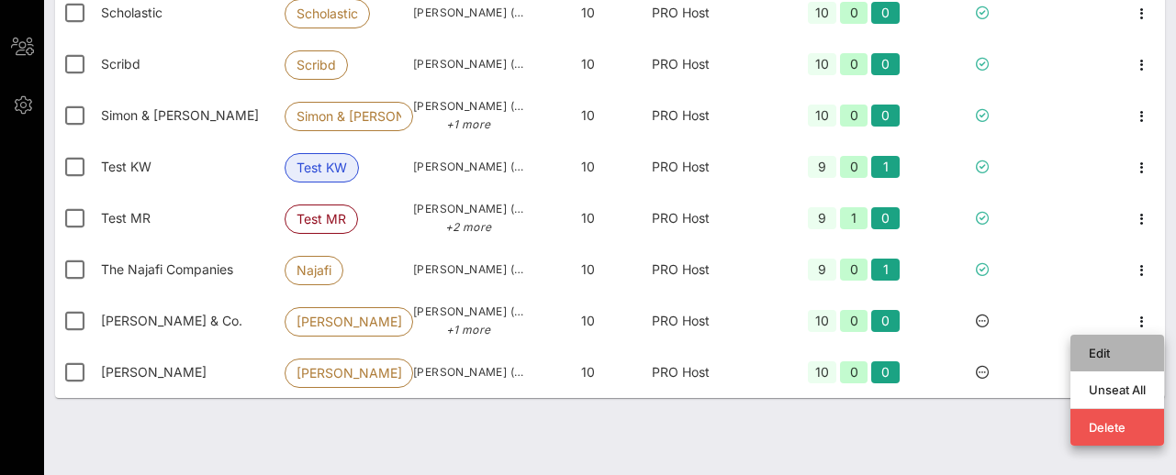
click at [1096, 349] on div "Edit" at bounding box center [1116, 353] width 57 height 15
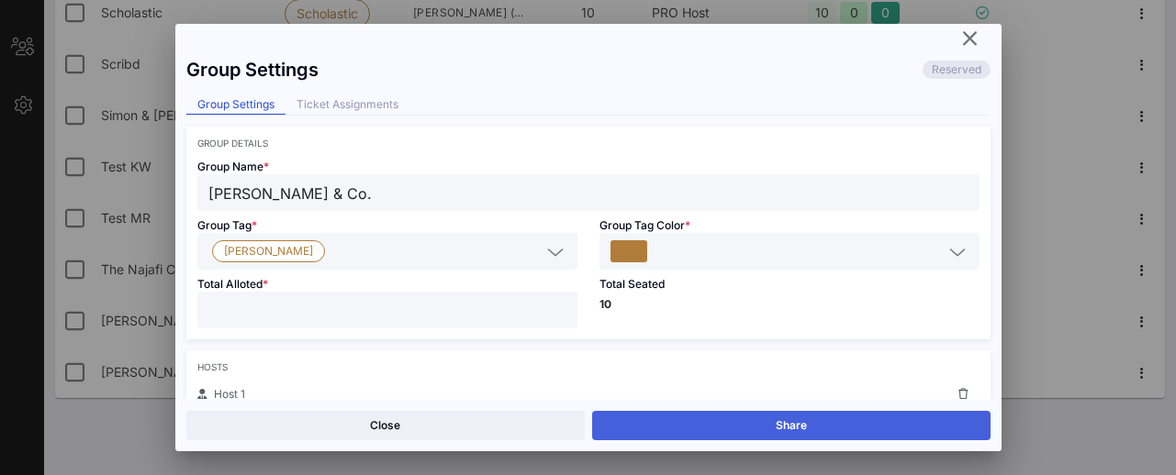
click at [732, 416] on button "Share" at bounding box center [791, 425] width 398 height 29
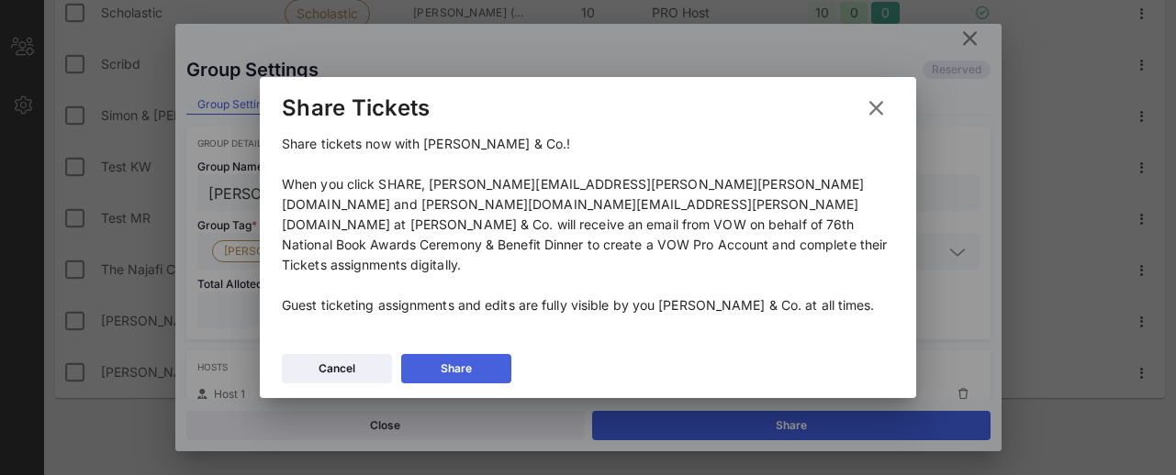
click at [482, 354] on button "Share" at bounding box center [456, 368] width 110 height 29
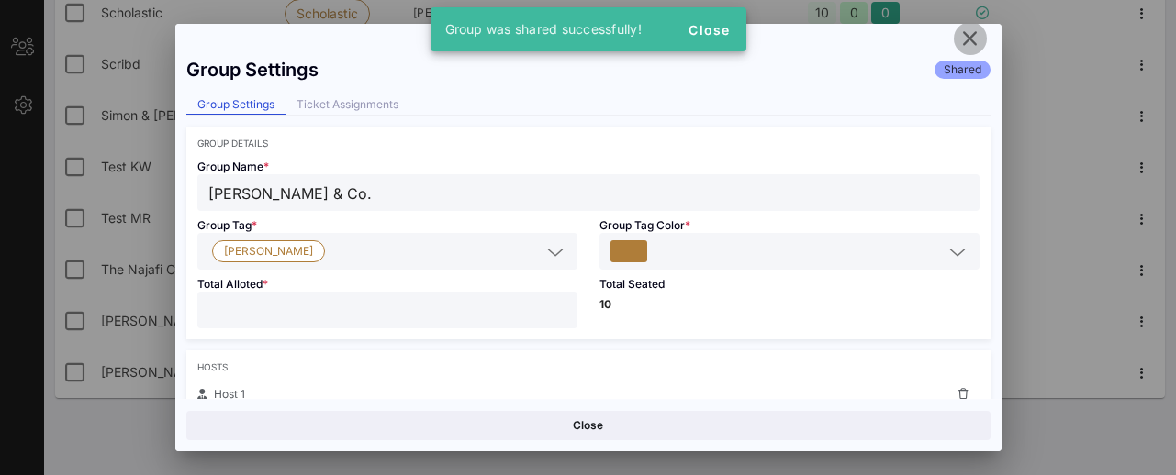
click at [971, 32] on icon "button" at bounding box center [970, 39] width 22 height 22
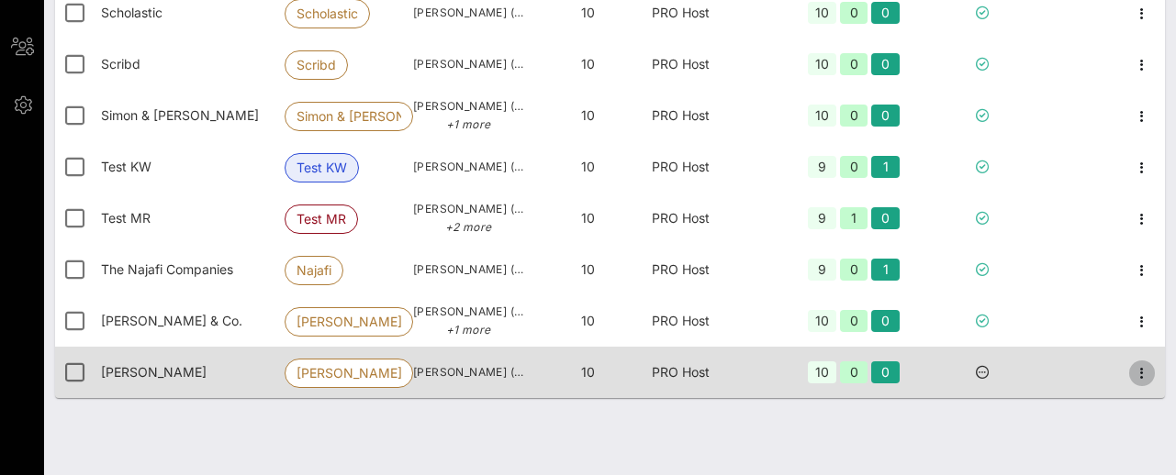
click at [1141, 373] on icon "button" at bounding box center [1142, 373] width 22 height 22
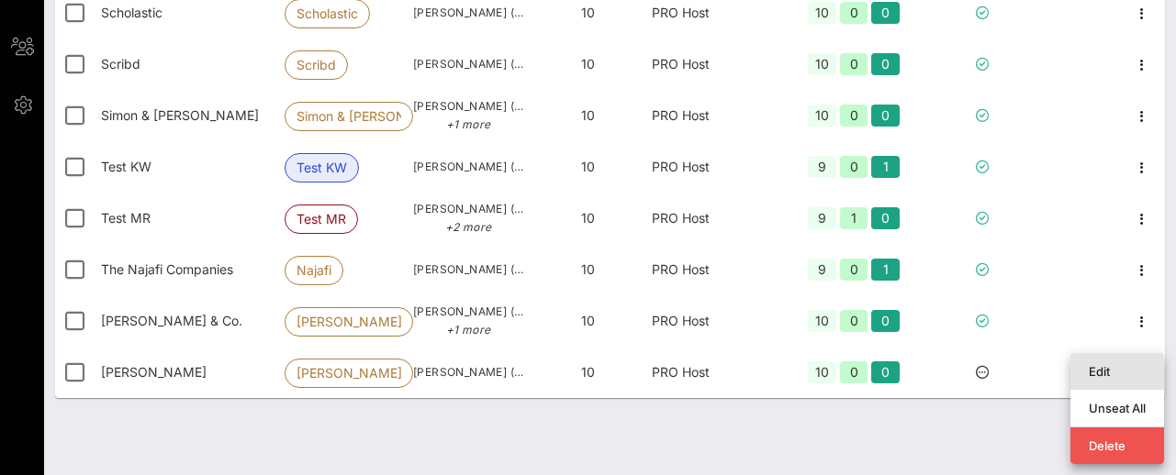
click at [1119, 368] on div "Edit" at bounding box center [1116, 371] width 57 height 15
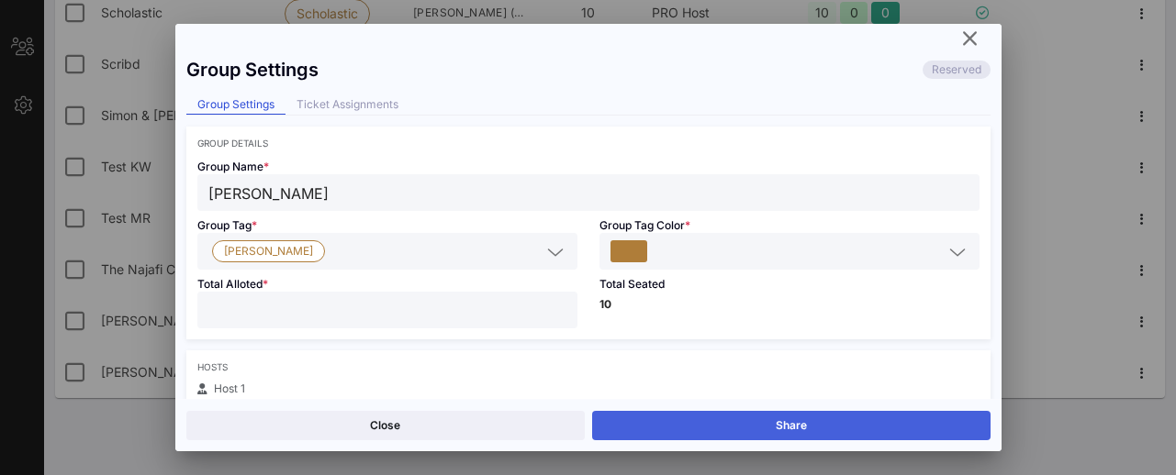
click at [717, 417] on button "Share" at bounding box center [791, 425] width 398 height 29
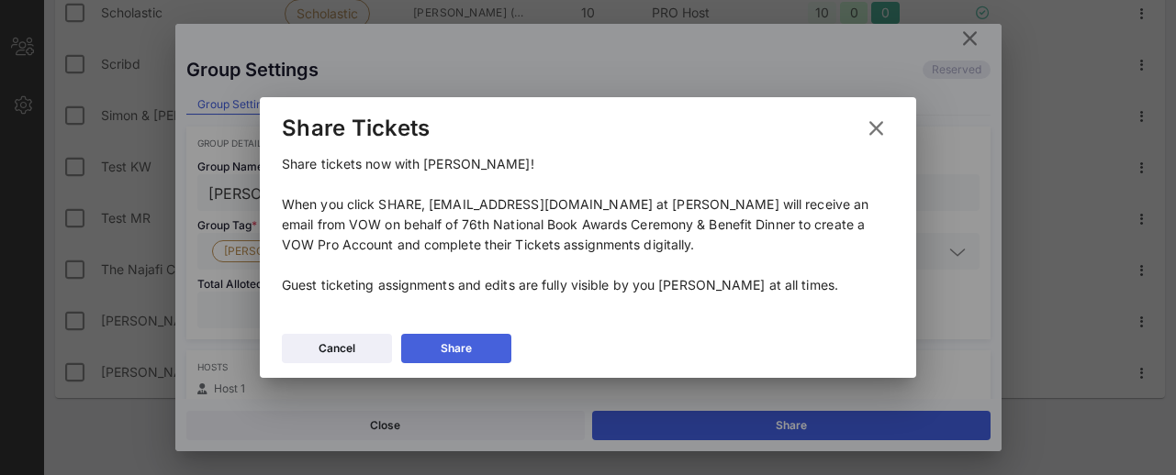
click at [479, 345] on button "Share" at bounding box center [456, 348] width 110 height 29
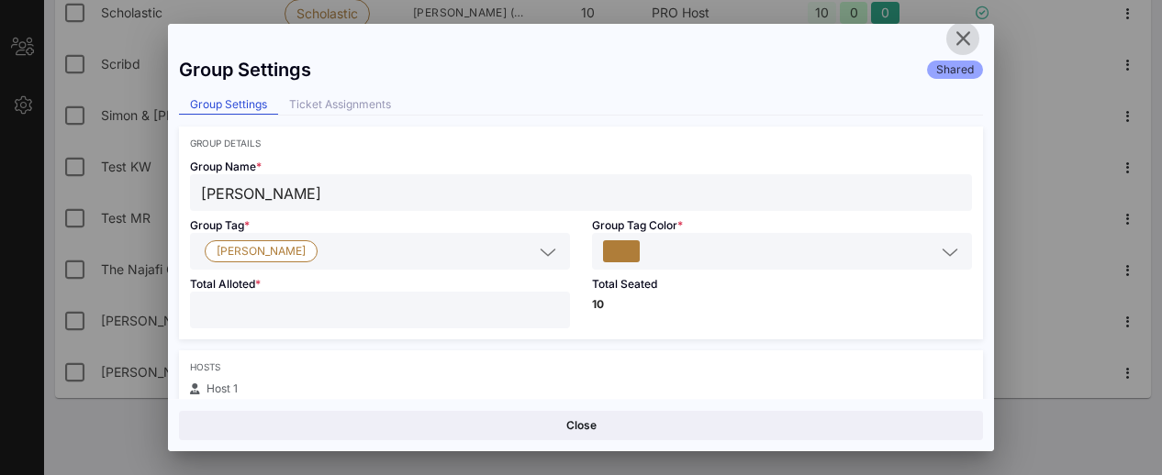
click at [952, 35] on icon "button" at bounding box center [963, 39] width 22 height 22
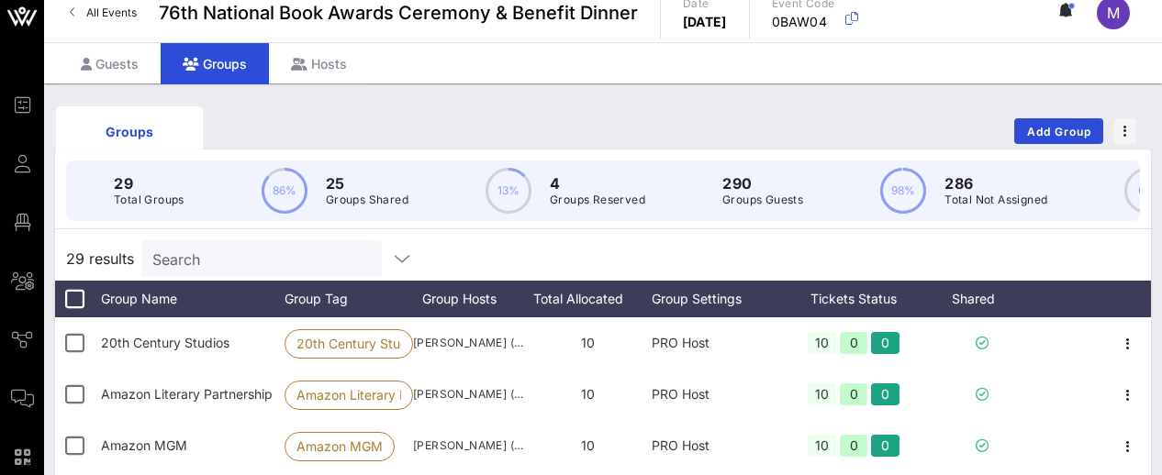
scroll to position [0, 0]
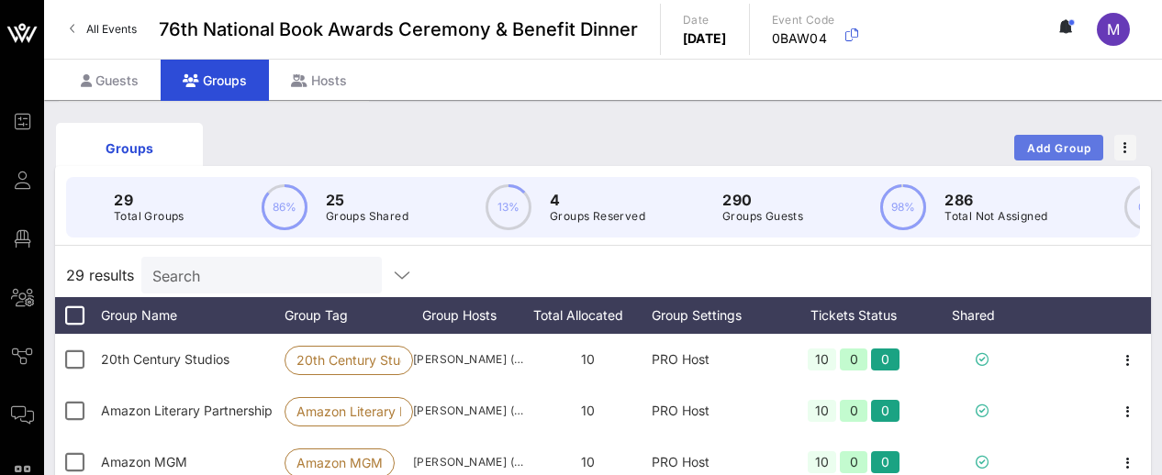
click at [1068, 142] on span "Add Group" at bounding box center [1059, 148] width 66 height 14
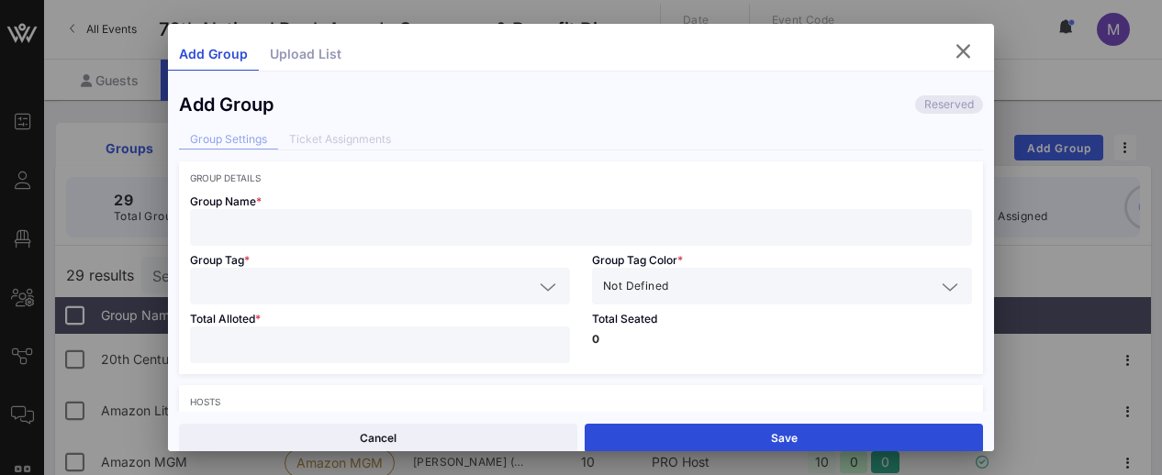
drag, startPoint x: 530, startPoint y: 217, endPoint x: 539, endPoint y: 211, distance: 9.9
click at [539, 211] on div at bounding box center [581, 227] width 760 height 37
type input "[PERSON_NAME]"
click at [348, 289] on input "text" at bounding box center [367, 286] width 332 height 24
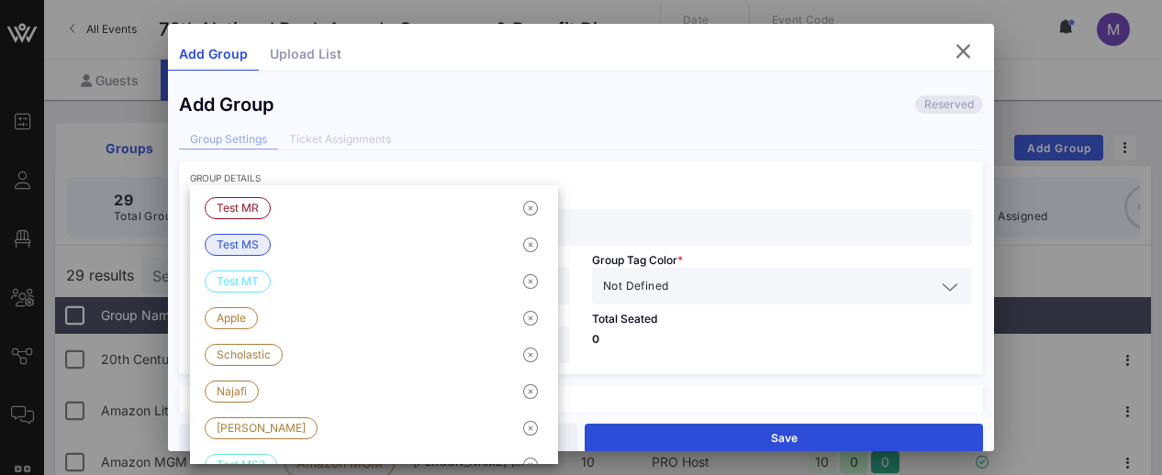
scroll to position [4, 0]
click at [416, 160] on div "Add Group Reserved Group Settings Ticket Assignments Group Details Group Name *…" at bounding box center [581, 247] width 826 height 329
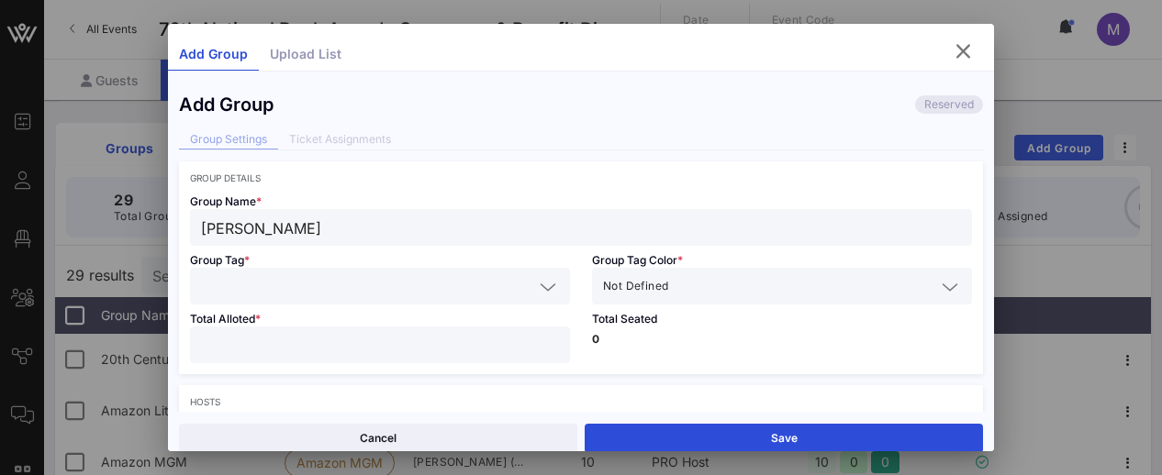
click at [351, 286] on input "text" at bounding box center [367, 286] width 332 height 24
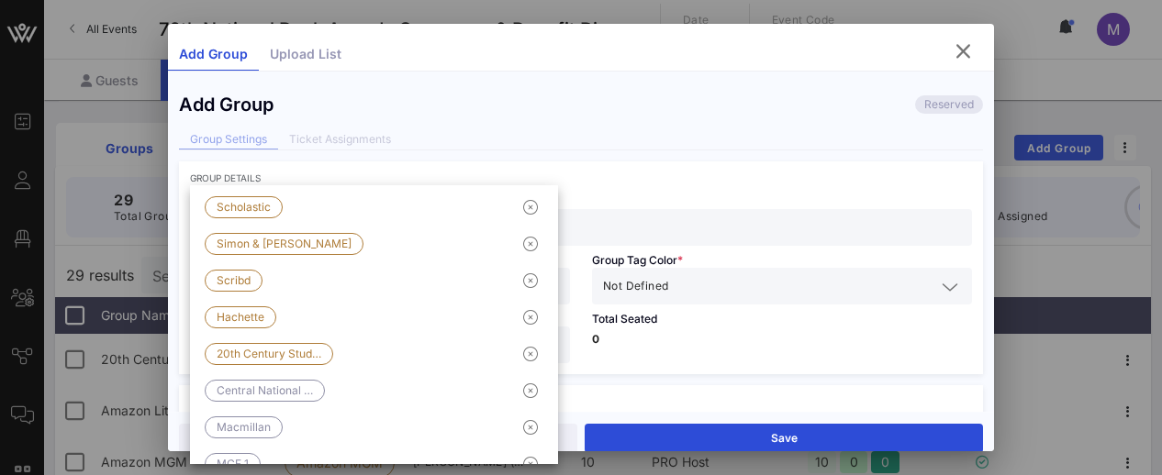
type input "C"
click at [612, 230] on input "[PERSON_NAME]" at bounding box center [581, 228] width 760 height 24
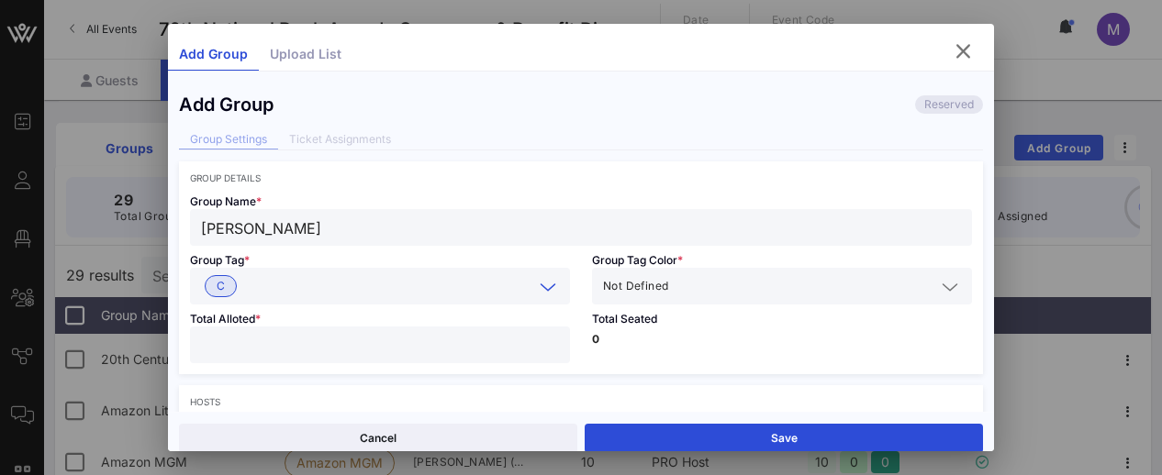
click at [465, 289] on input "text" at bounding box center [388, 286] width 289 height 24
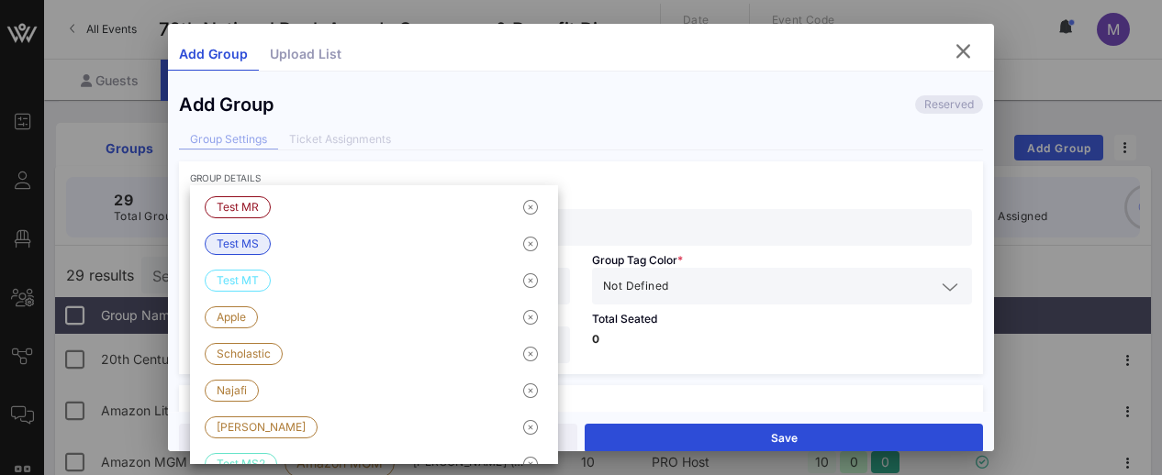
click at [600, 179] on div "Group Details" at bounding box center [581, 178] width 782 height 11
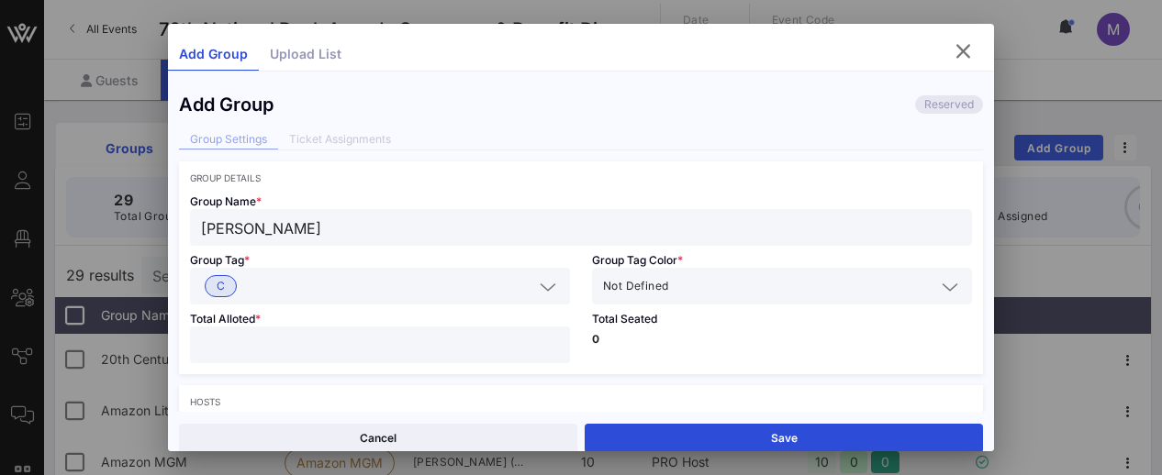
click at [540, 286] on icon at bounding box center [548, 287] width 17 height 22
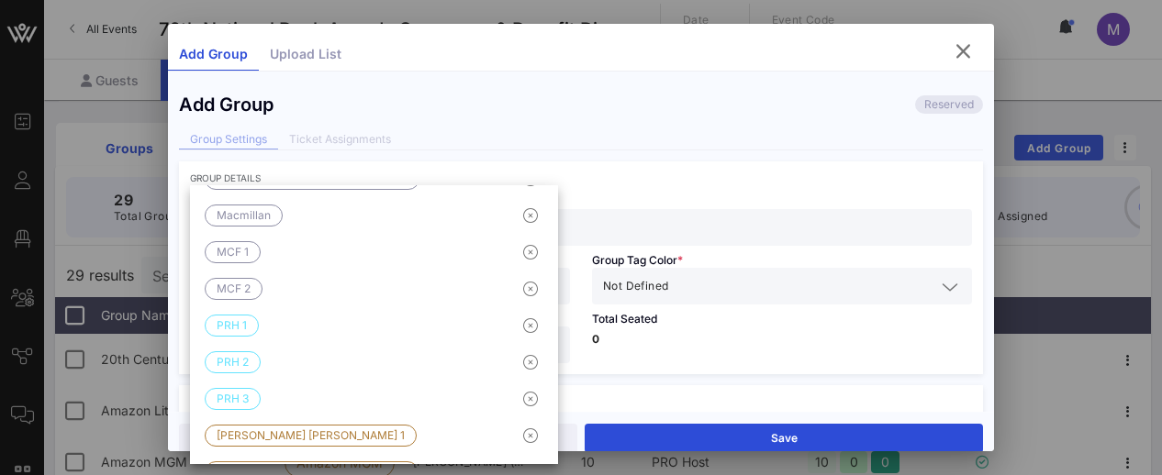
scroll to position [1094, 0]
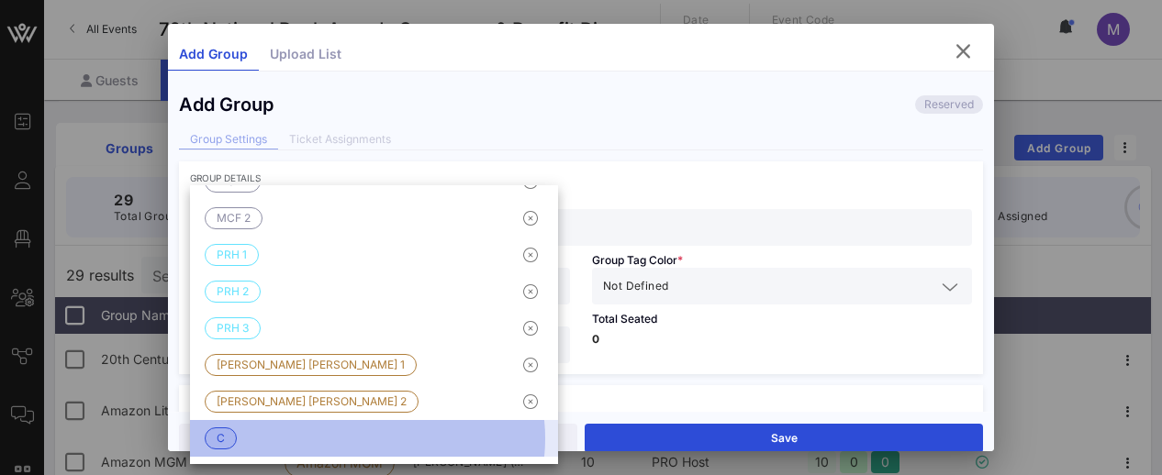
click at [461, 429] on div "C" at bounding box center [374, 438] width 368 height 37
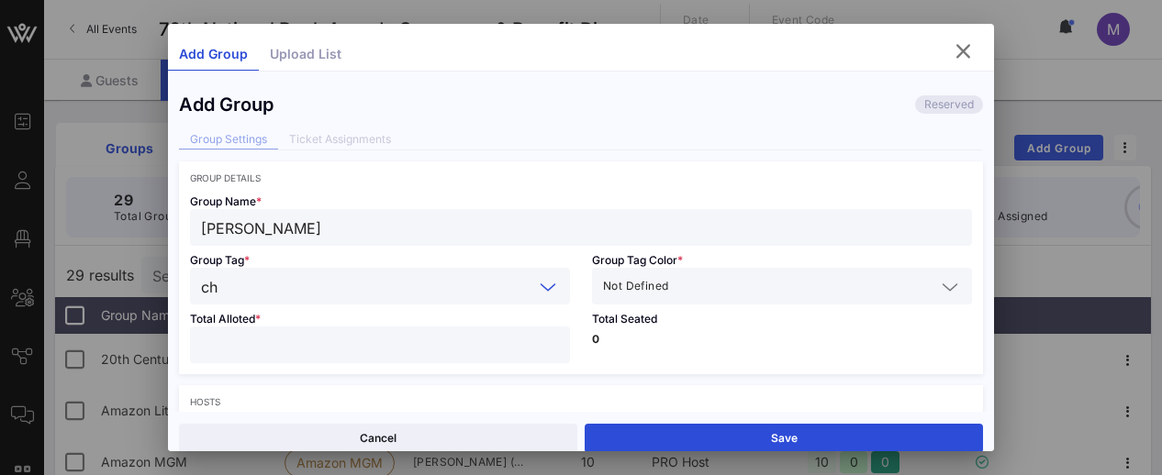
scroll to position [0, 0]
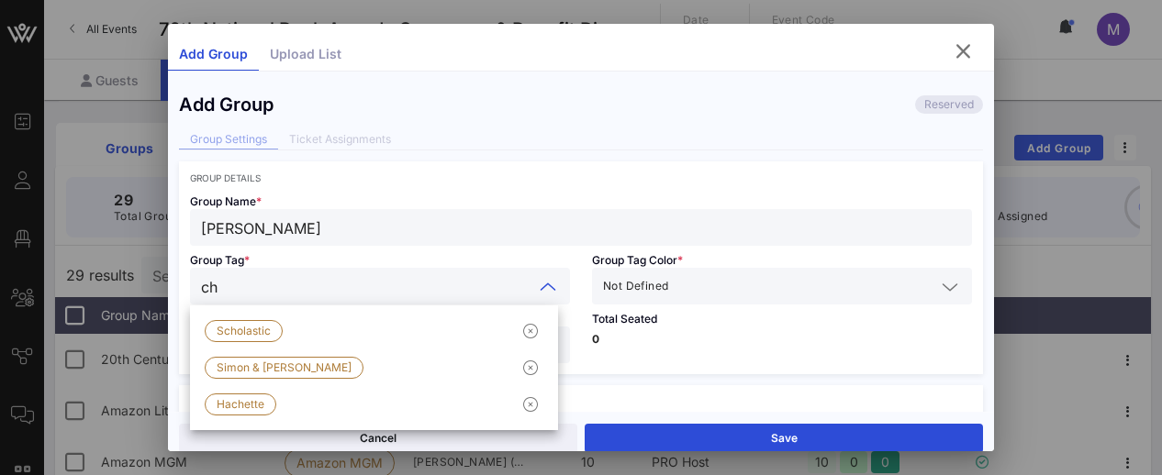
type input "c"
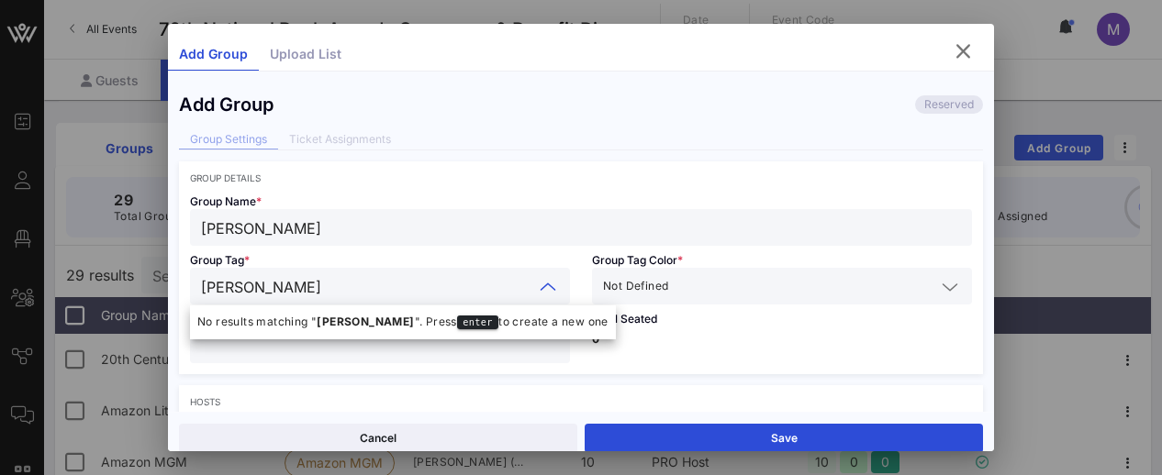
type input "[PERSON_NAME]"
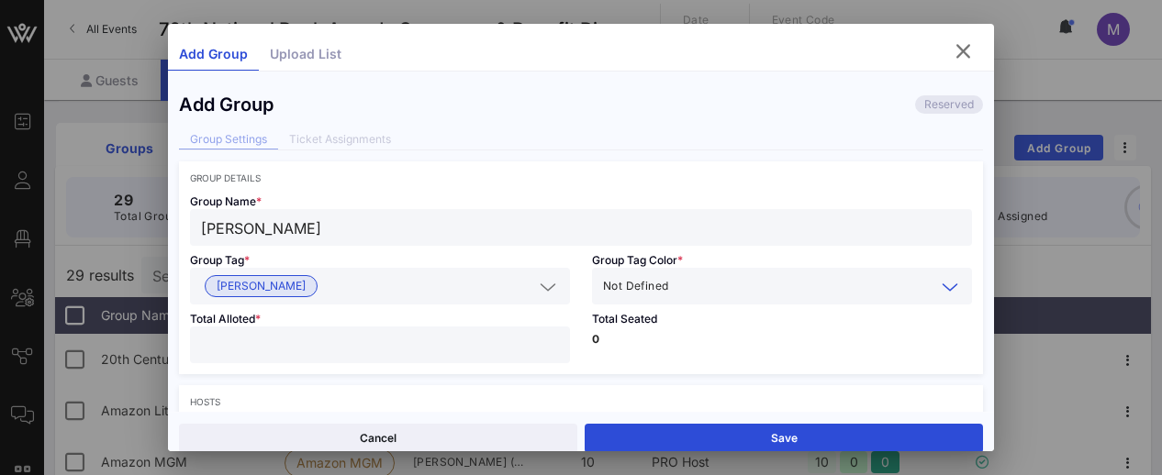
click at [942, 287] on icon at bounding box center [950, 287] width 17 height 22
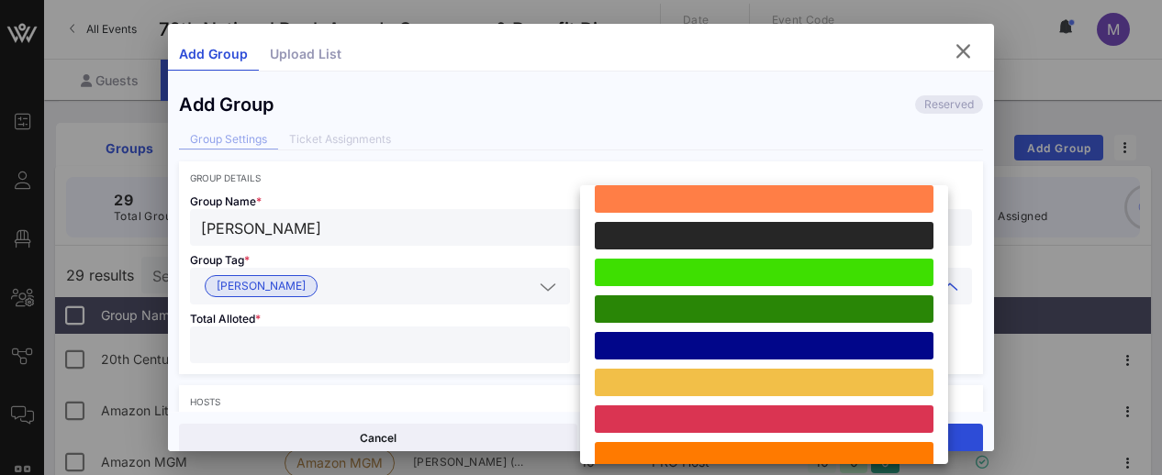
scroll to position [407, 0]
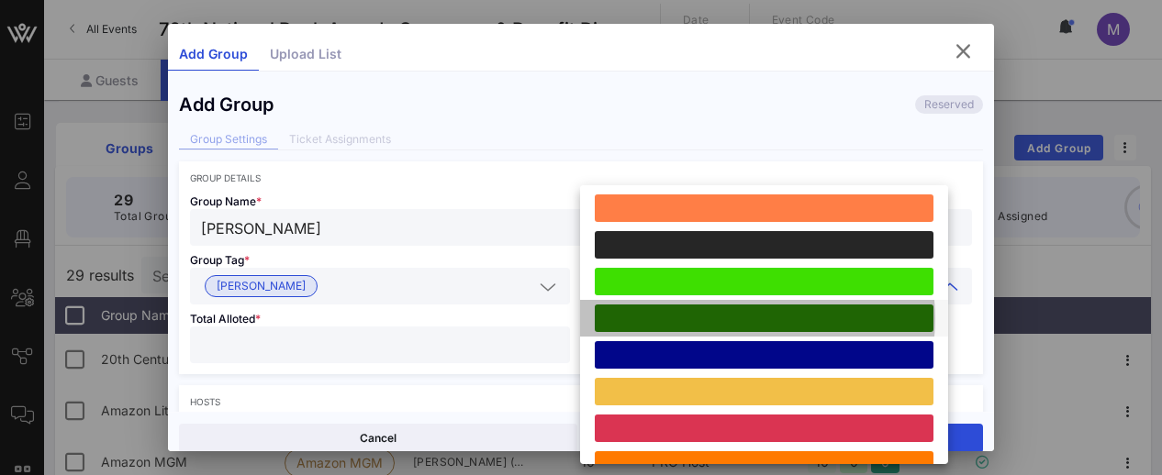
click at [706, 315] on div at bounding box center [764, 319] width 339 height 28
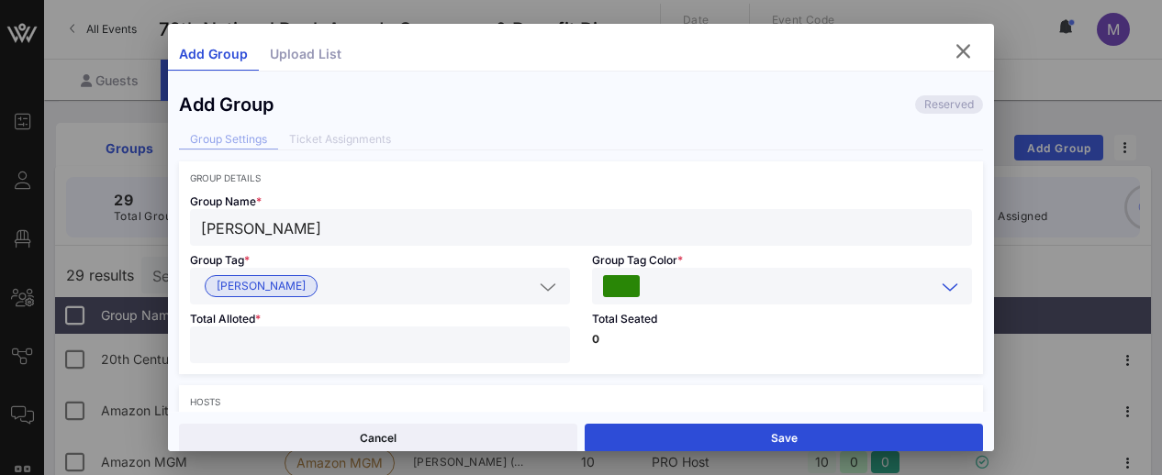
click at [399, 333] on input "number" at bounding box center [380, 345] width 358 height 24
click at [516, 341] on input "*" at bounding box center [380, 345] width 358 height 24
click at [516, 342] on input "*" at bounding box center [380, 345] width 358 height 24
type input "**"
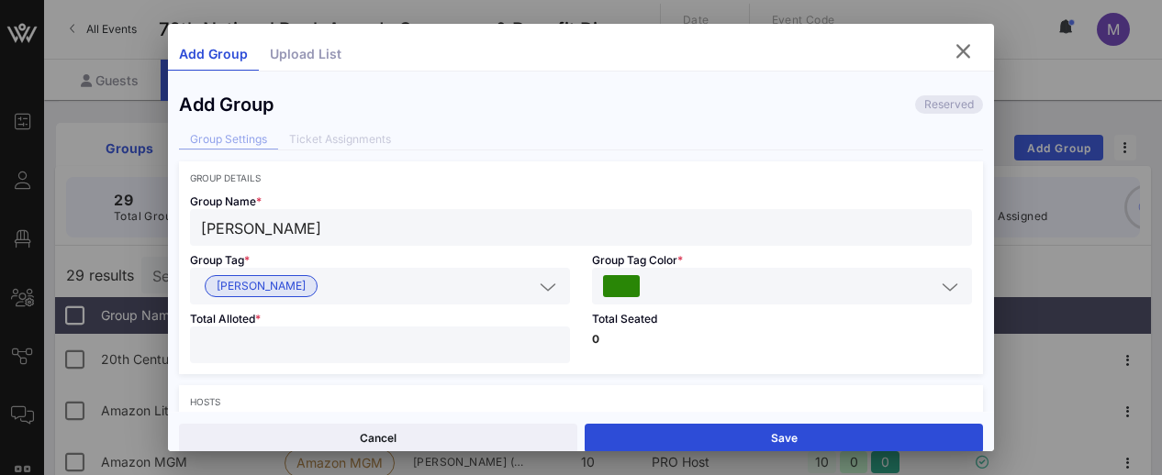
click at [696, 120] on div "Add Group Reserved Group Settings Ticket Assignments Group Details Group Name *…" at bounding box center [581, 247] width 826 height 329
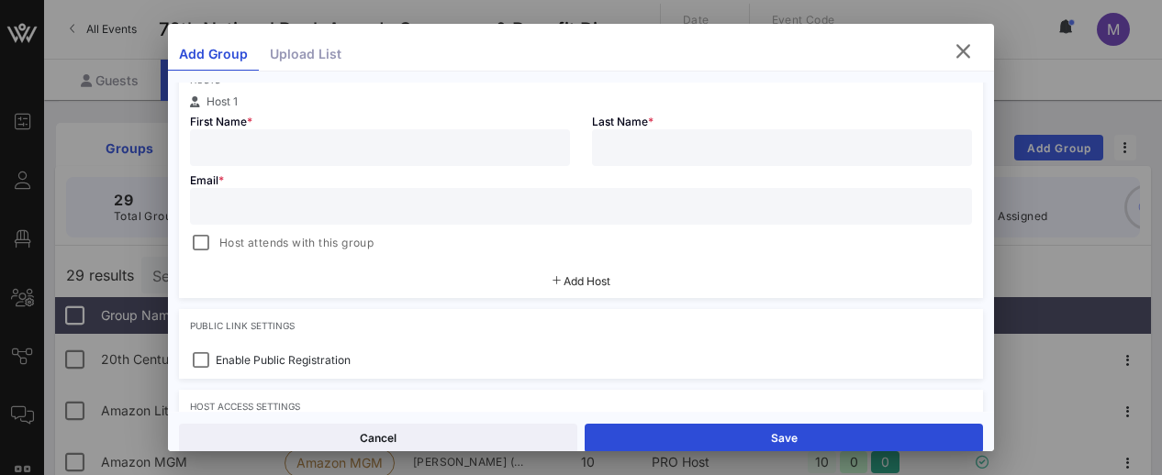
scroll to position [296, 0]
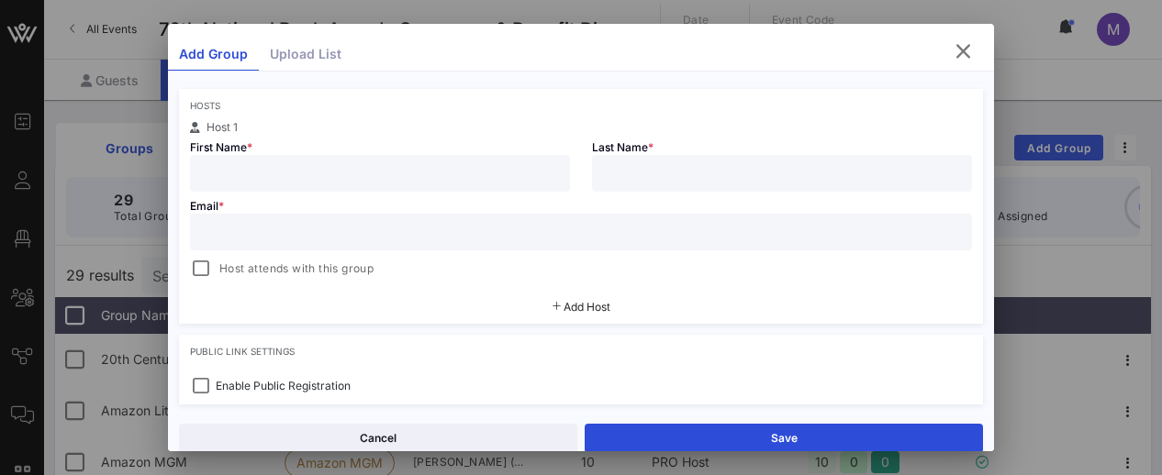
click at [431, 172] on input "text" at bounding box center [380, 174] width 358 height 24
type input "Chiwoniso"
type input "Kaitano"
paste input "[EMAIL_ADDRESS][DOMAIN_NAME]"
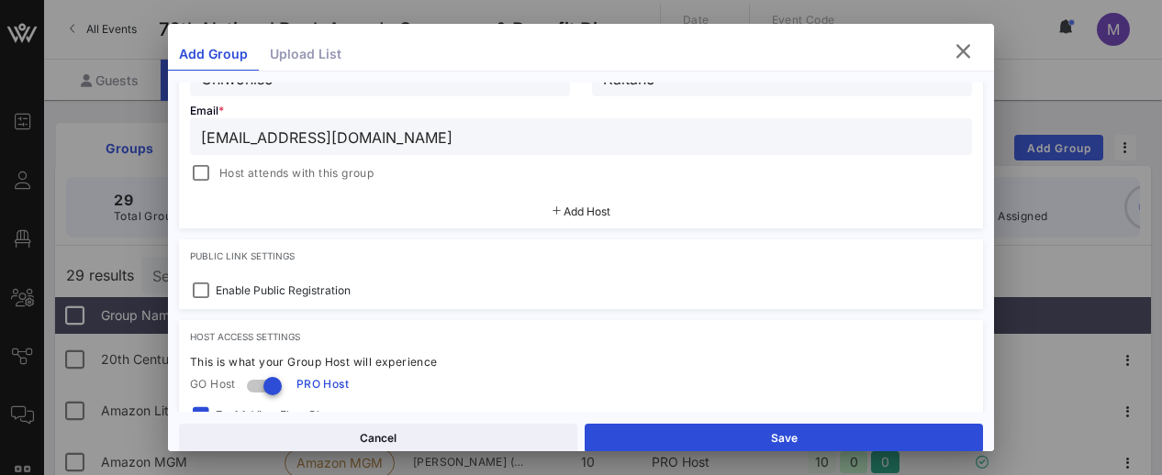
scroll to position [420, 0]
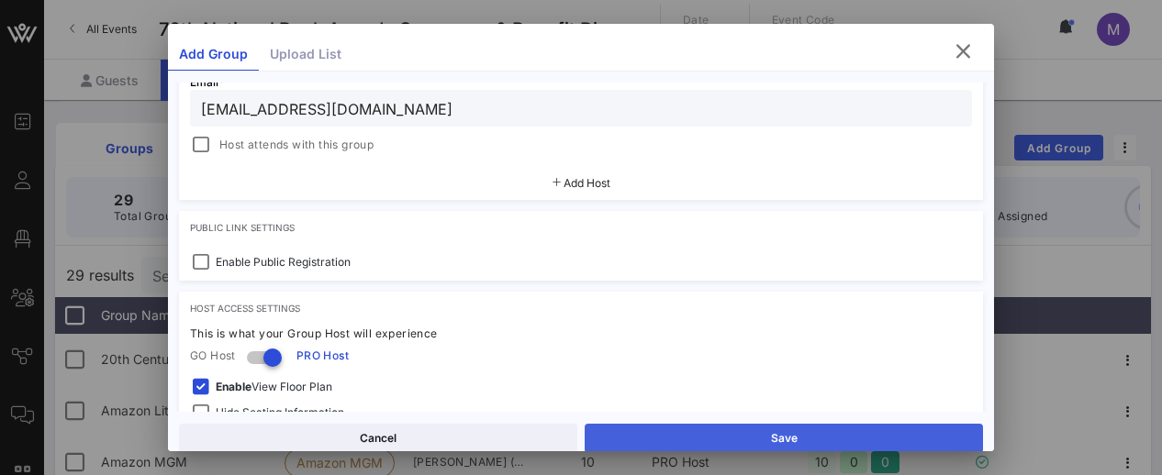
type input "[EMAIL_ADDRESS][DOMAIN_NAME]"
click at [685, 432] on button "Save" at bounding box center [784, 438] width 398 height 29
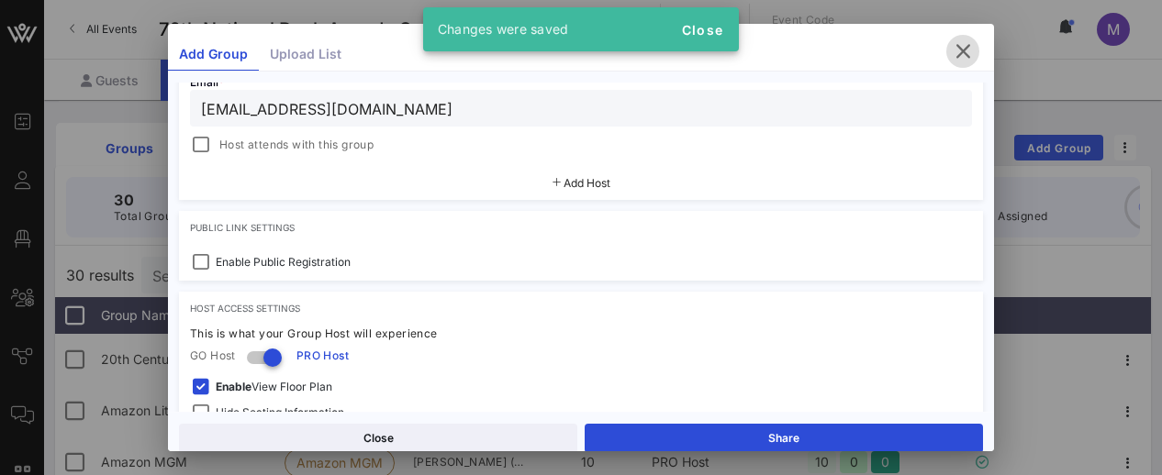
click at [952, 45] on icon "button" at bounding box center [963, 51] width 22 height 22
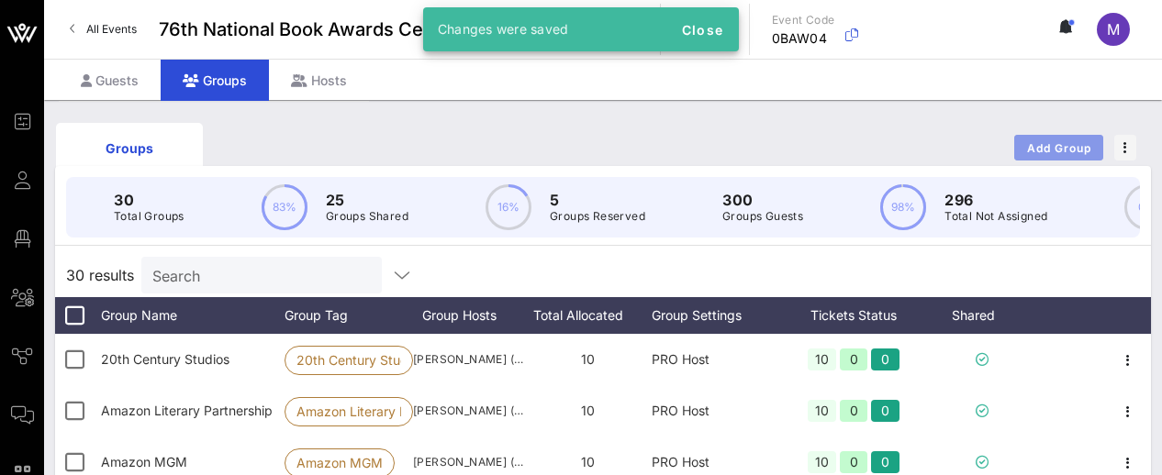
click at [1050, 145] on span "Add Group" at bounding box center [1059, 148] width 66 height 14
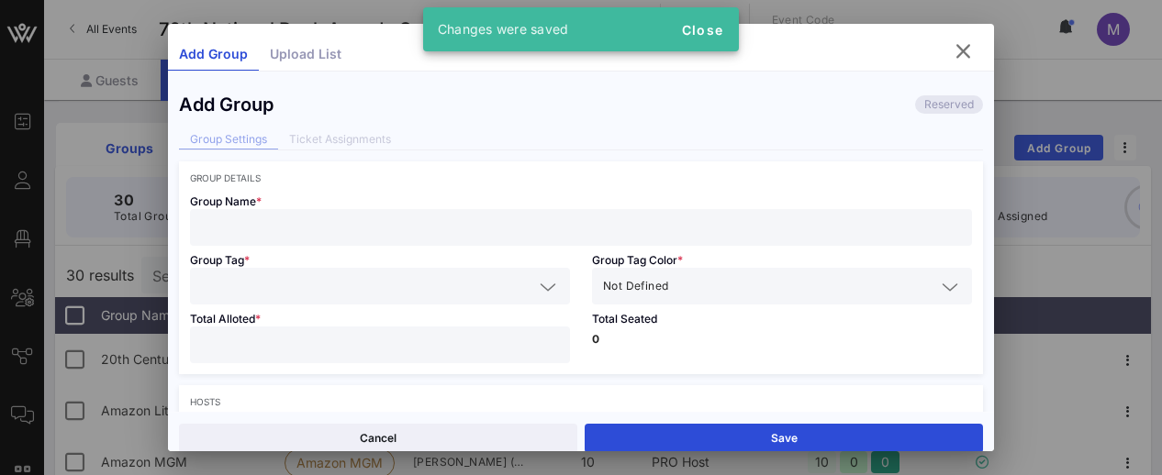
click at [488, 230] on input "text" at bounding box center [581, 228] width 760 height 24
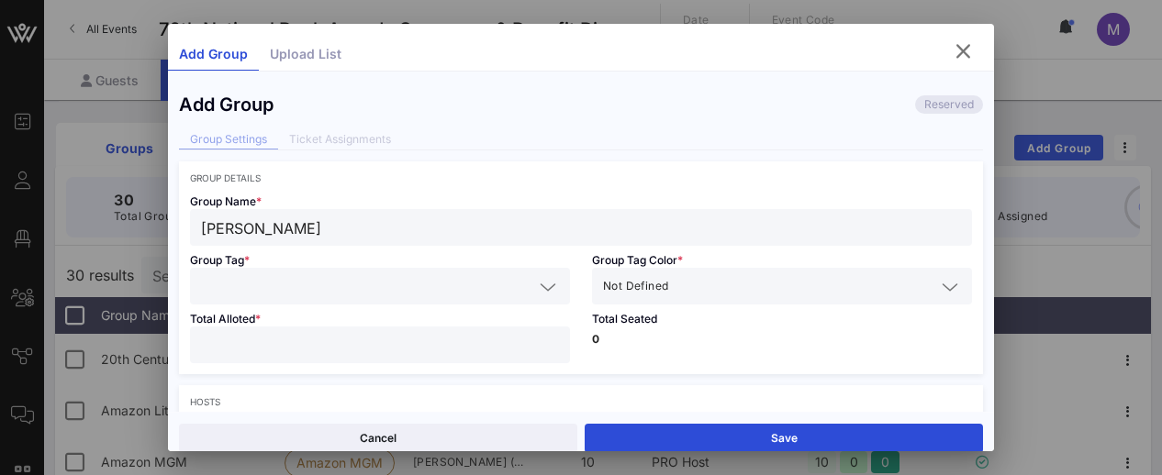
type input "[PERSON_NAME]"
click at [461, 282] on input "text" at bounding box center [367, 286] width 332 height 24
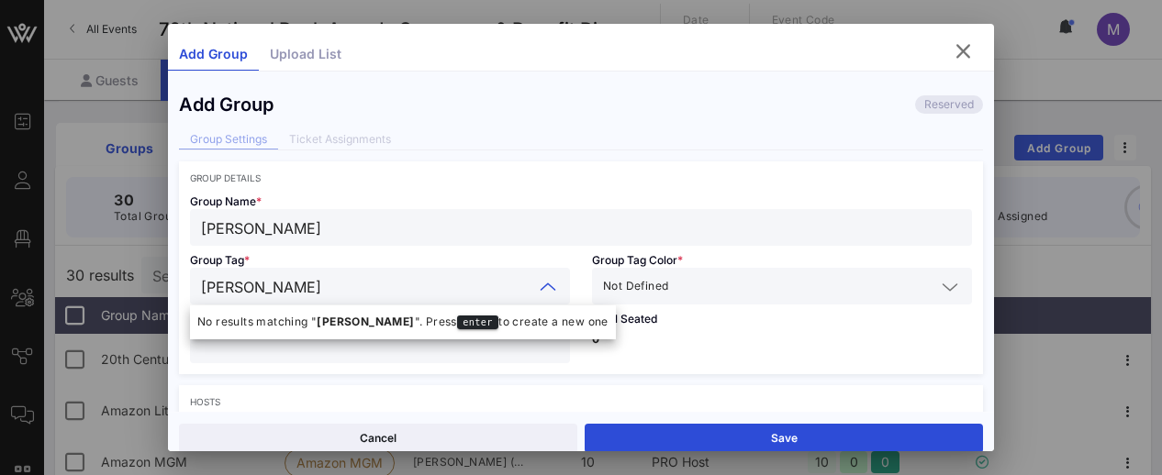
type input "[PERSON_NAME]"
click at [748, 291] on input "text" at bounding box center [803, 286] width 263 height 24
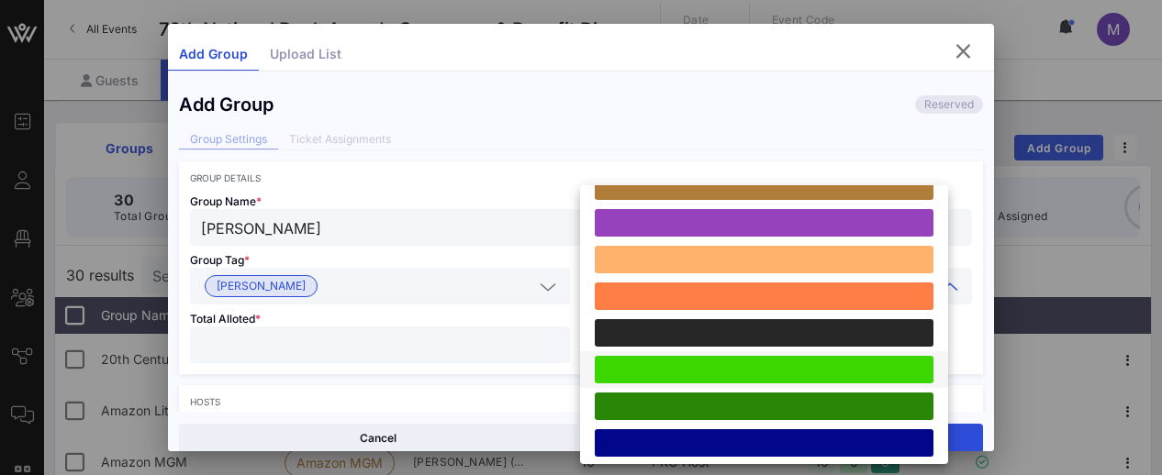
scroll to position [318, 0]
click at [724, 400] on div at bounding box center [764, 407] width 339 height 28
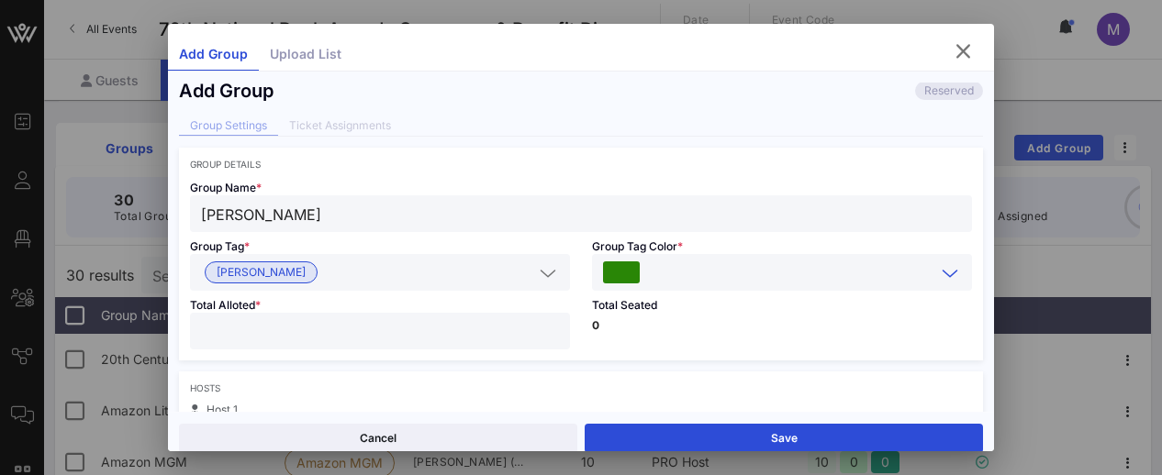
scroll to position [14, 0]
click at [420, 329] on input "number" at bounding box center [380, 331] width 358 height 24
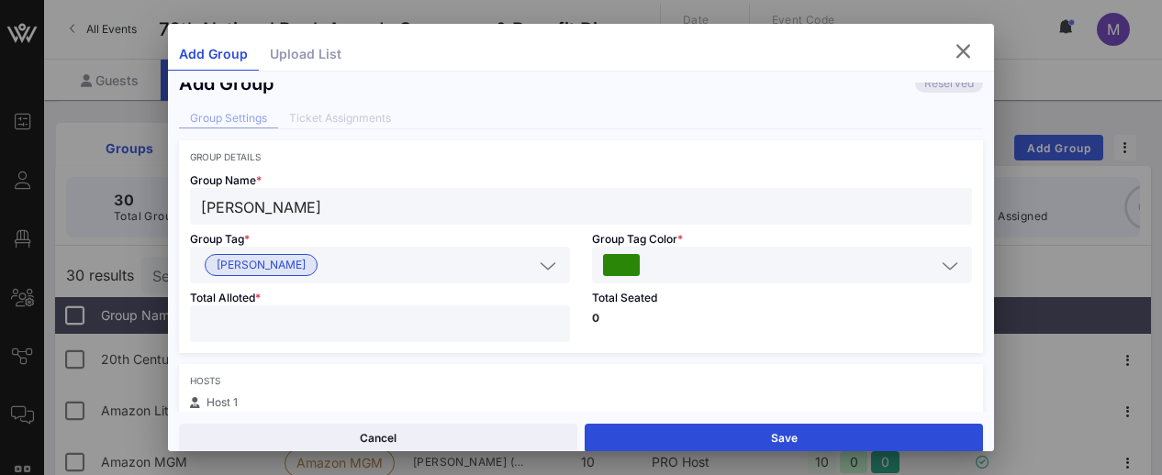
type input "**"
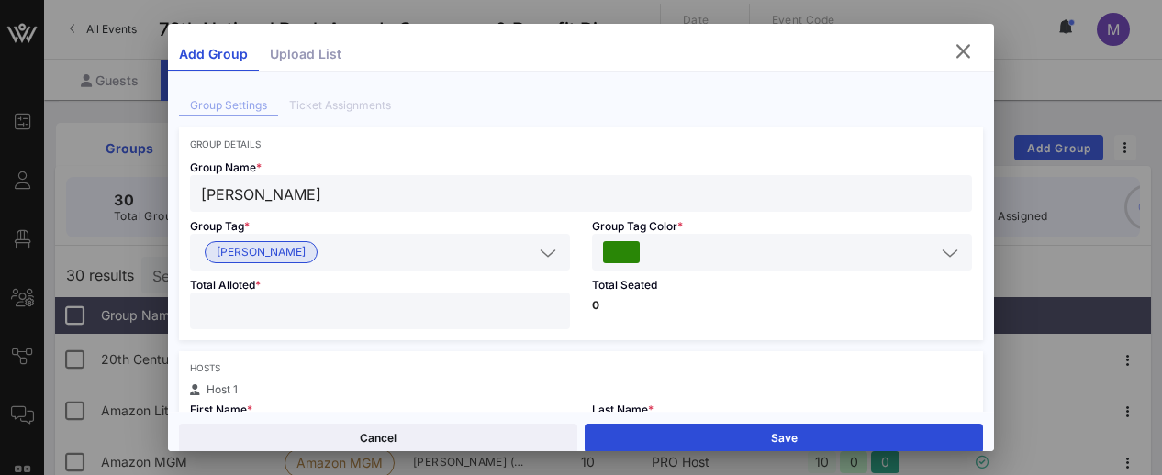
click at [586, 377] on div "Hosts Host 1 First Name * Last Name * Email * Host attends with this group Add …" at bounding box center [581, 468] width 804 height 235
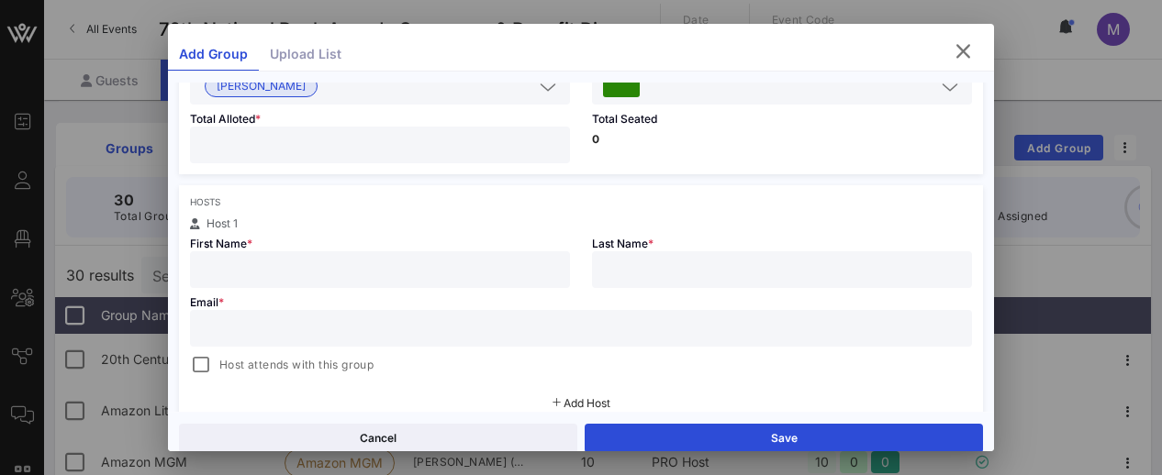
scroll to position [233, 0]
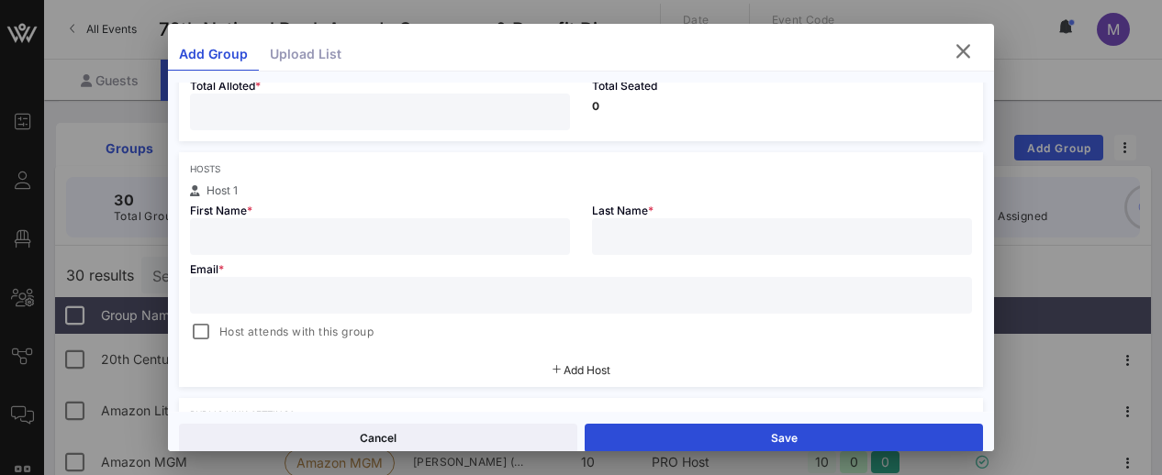
click at [344, 233] on input "text" at bounding box center [380, 237] width 358 height 24
type input "[PERSON_NAME]"
type input "King"
click at [259, 294] on input "text" at bounding box center [581, 296] width 760 height 24
paste input "[EMAIL_ADDRESS][DOMAIN_NAME]"
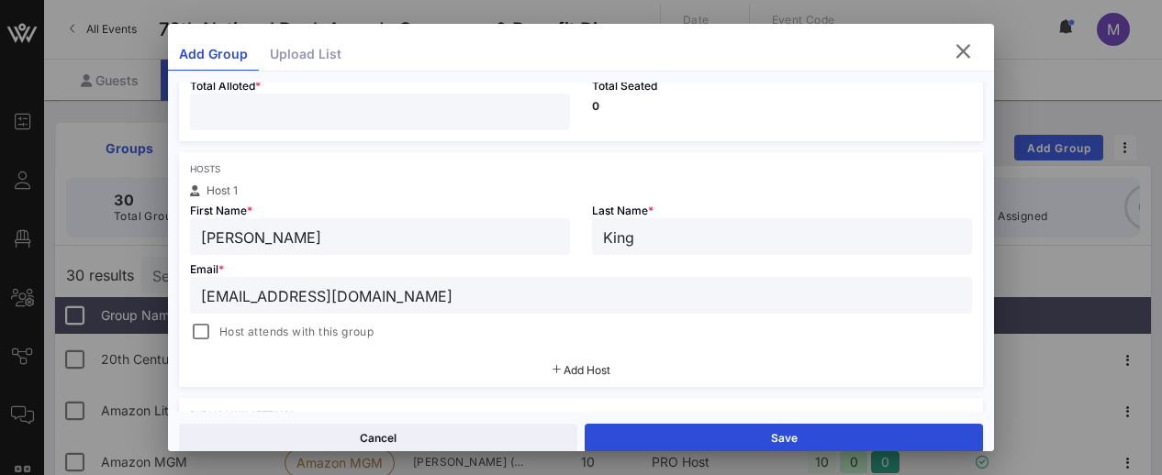
type input "[EMAIL_ADDRESS][DOMAIN_NAME]"
click at [224, 333] on span "Host attends with this group" at bounding box center [296, 332] width 154 height 18
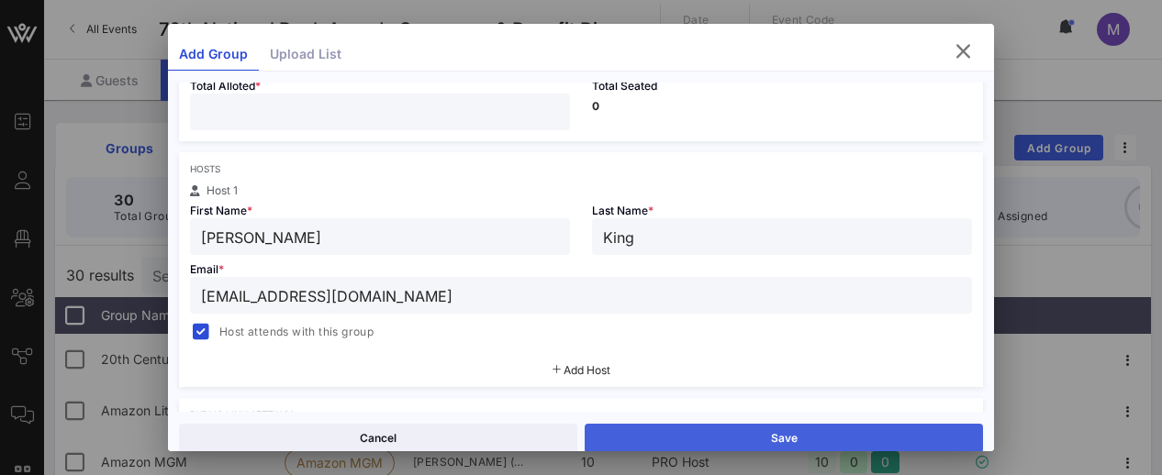
click at [643, 437] on button "Save" at bounding box center [784, 438] width 398 height 29
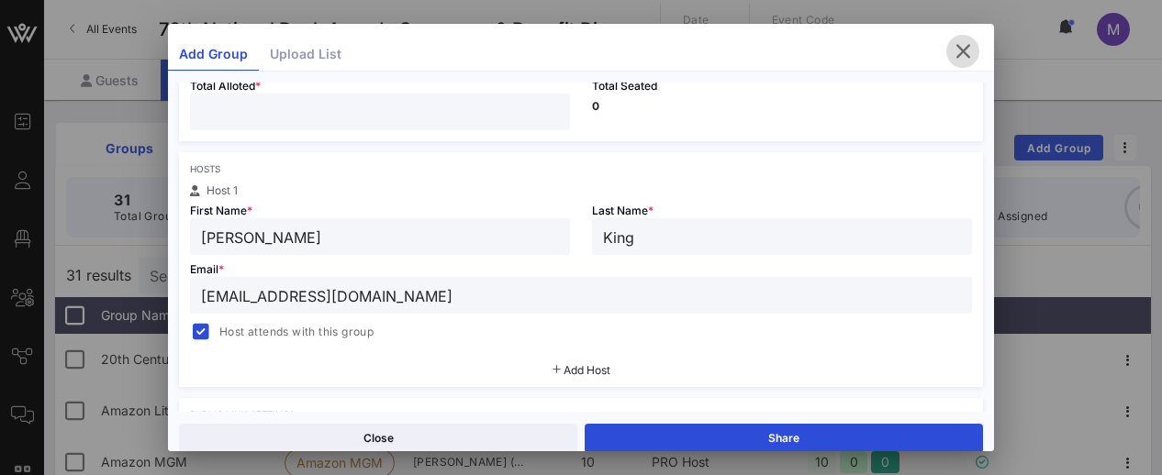
click at [952, 44] on icon "button" at bounding box center [963, 51] width 22 height 22
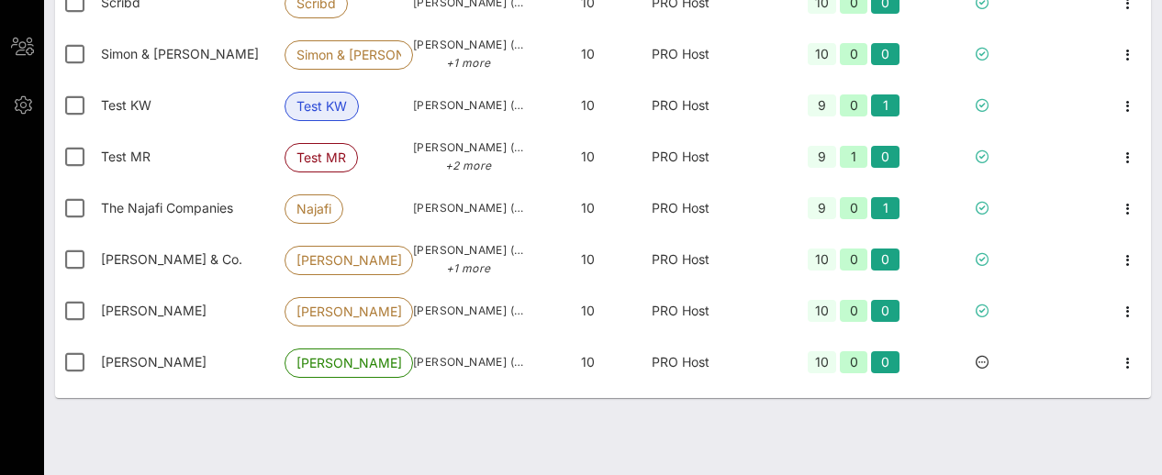
scroll to position [1043, 0]
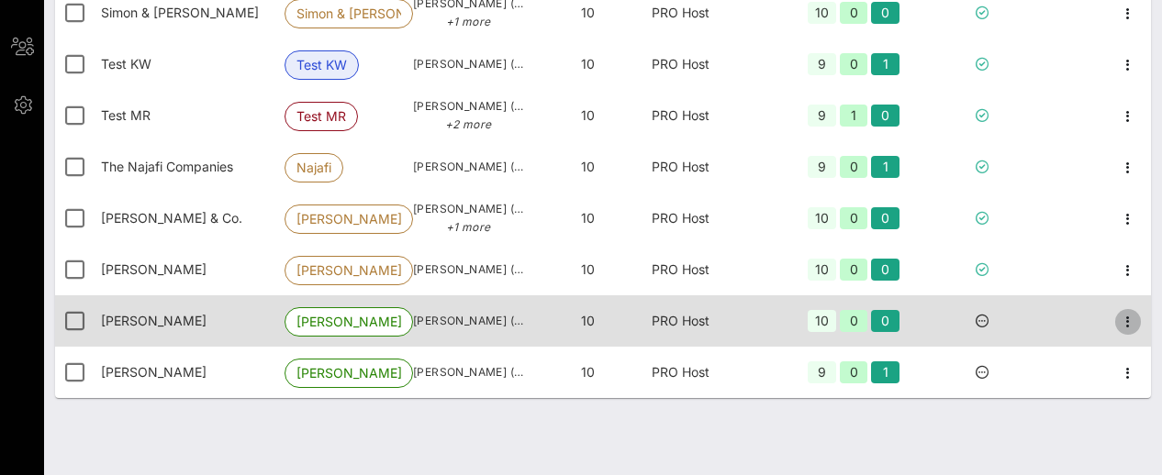
click at [1117, 318] on icon "button" at bounding box center [1128, 322] width 22 height 22
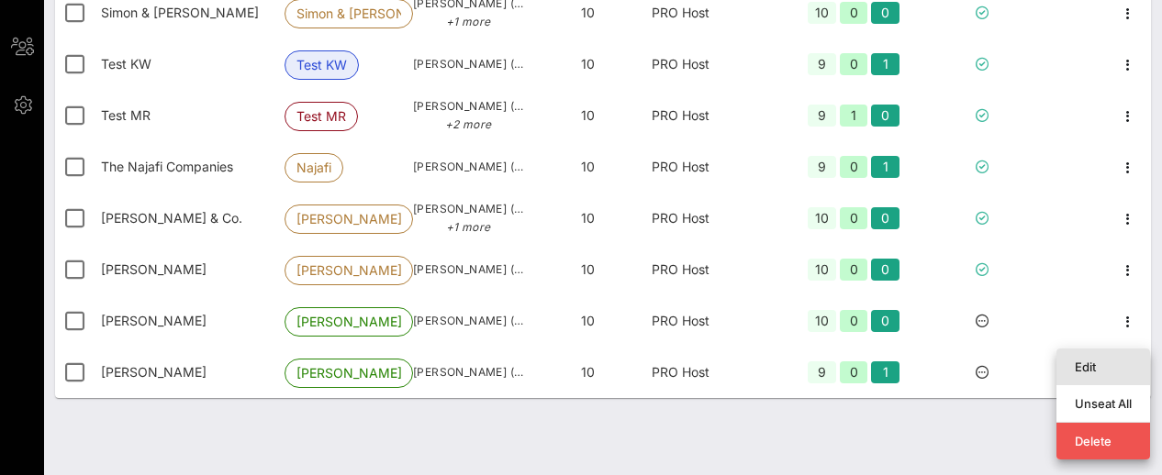
click at [1080, 360] on div "Edit" at bounding box center [1103, 367] width 57 height 15
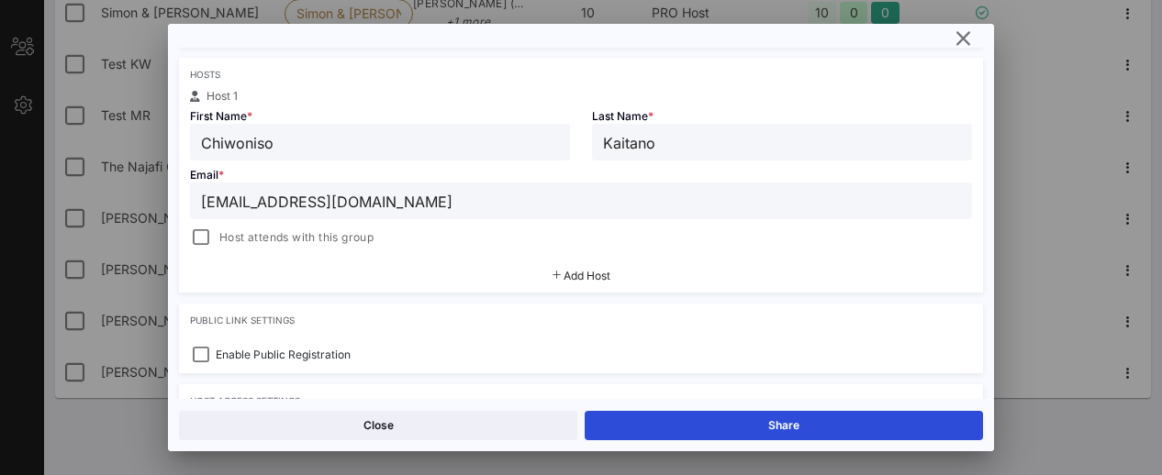
scroll to position [454, 0]
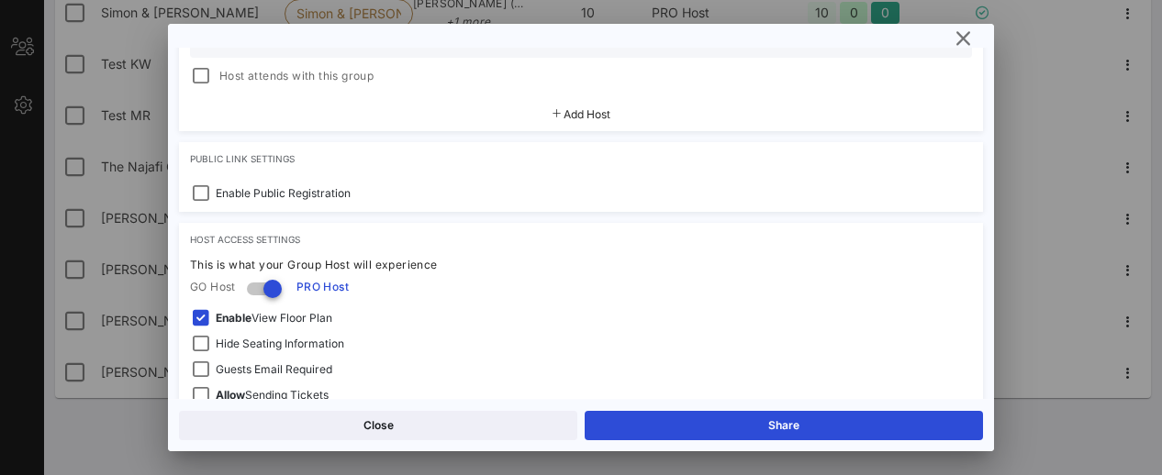
click at [266, 79] on span "Host attends with this group" at bounding box center [296, 76] width 154 height 18
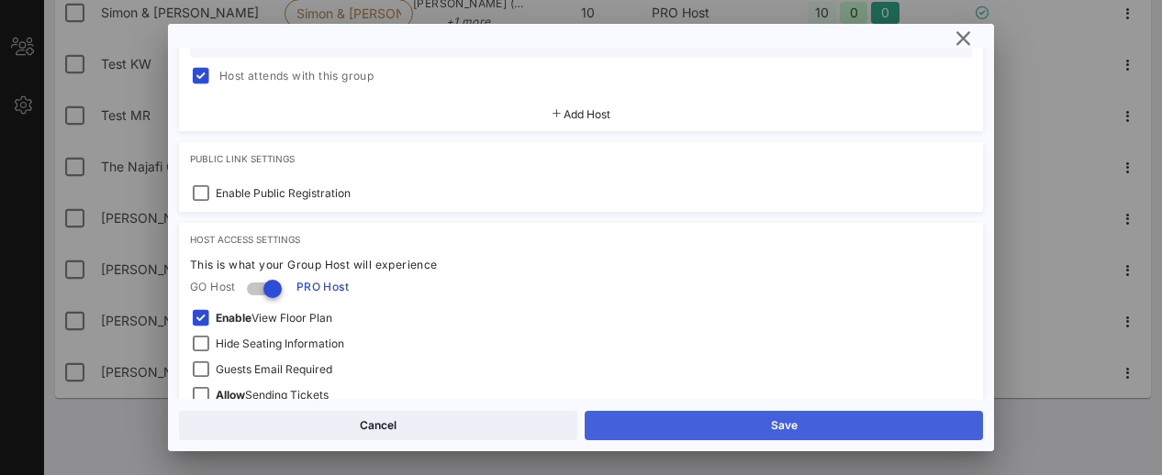
click at [740, 418] on button "Save" at bounding box center [784, 425] width 398 height 29
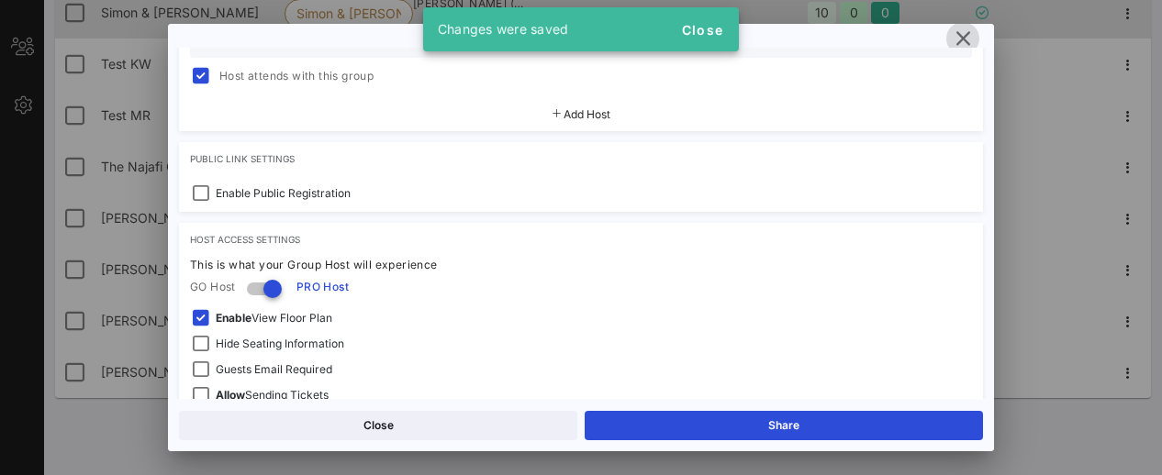
click at [953, 36] on icon "button" at bounding box center [963, 39] width 22 height 22
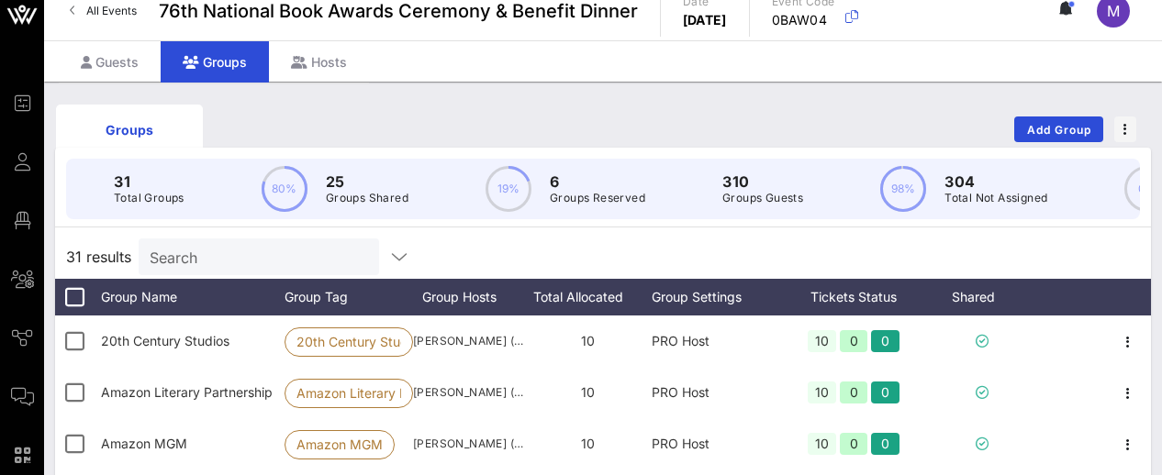
scroll to position [0, 0]
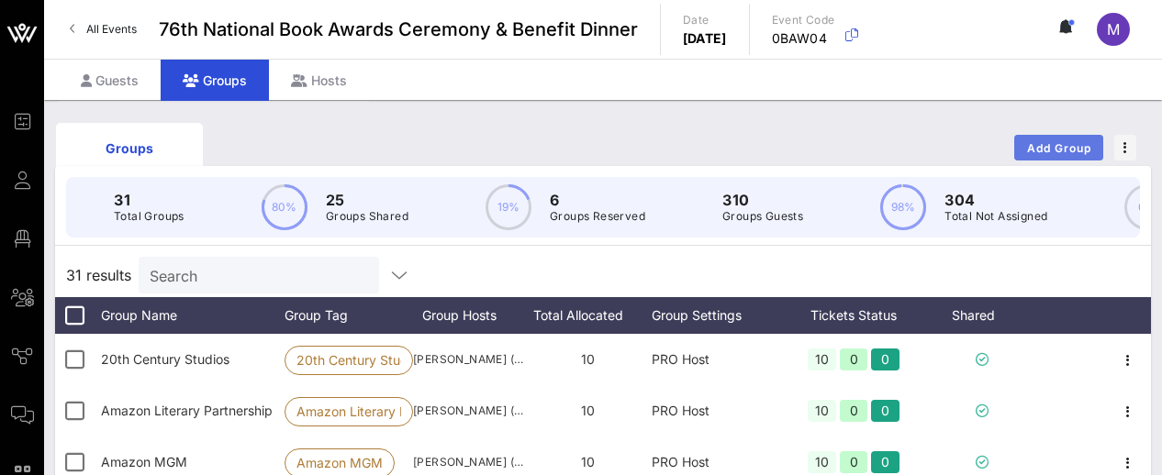
click at [1040, 144] on span "Add Group" at bounding box center [1059, 148] width 66 height 14
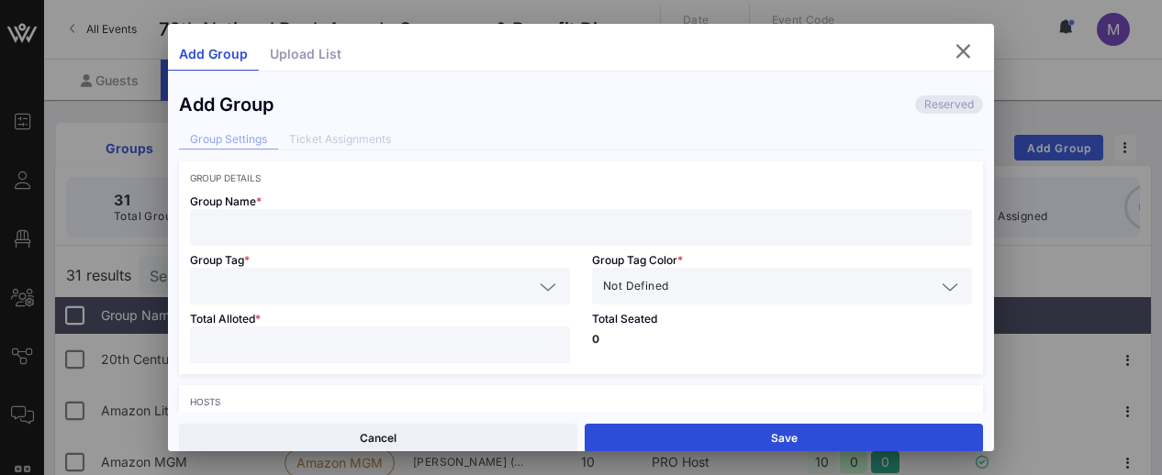
click at [648, 229] on input "text" at bounding box center [581, 228] width 760 height 24
type input "[PERSON_NAME]"
click at [432, 284] on input "text" at bounding box center [367, 286] width 332 height 24
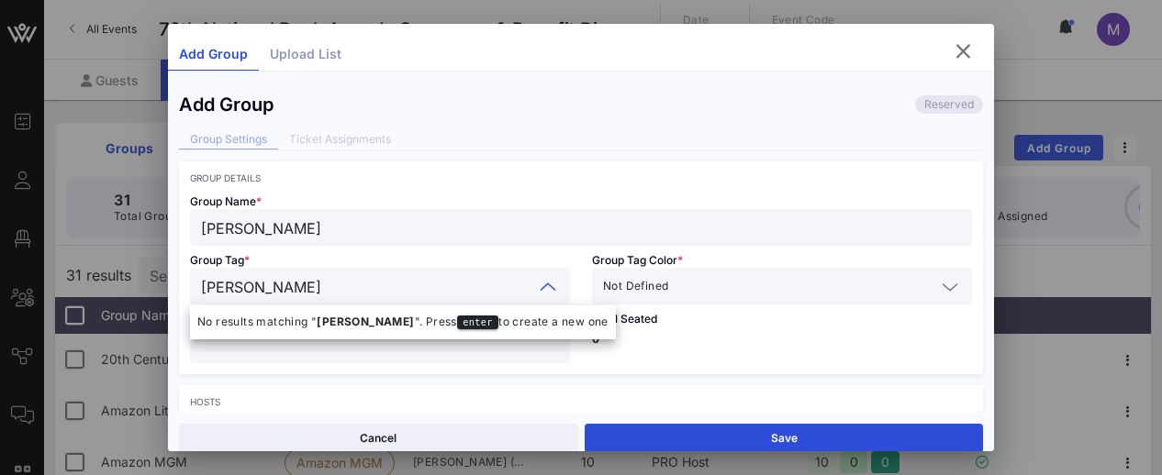
type input "[PERSON_NAME]"
click at [942, 284] on icon at bounding box center [950, 287] width 17 height 22
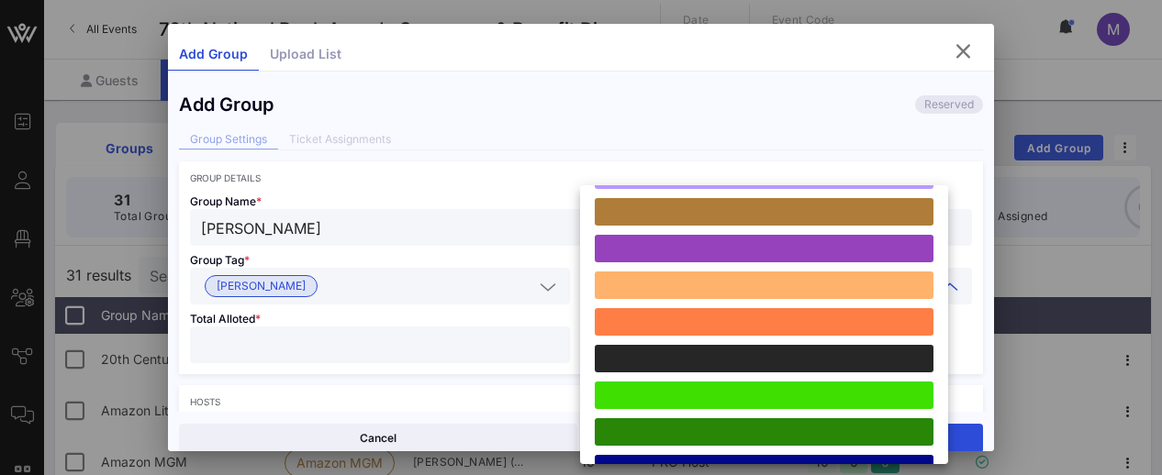
scroll to position [450, 0]
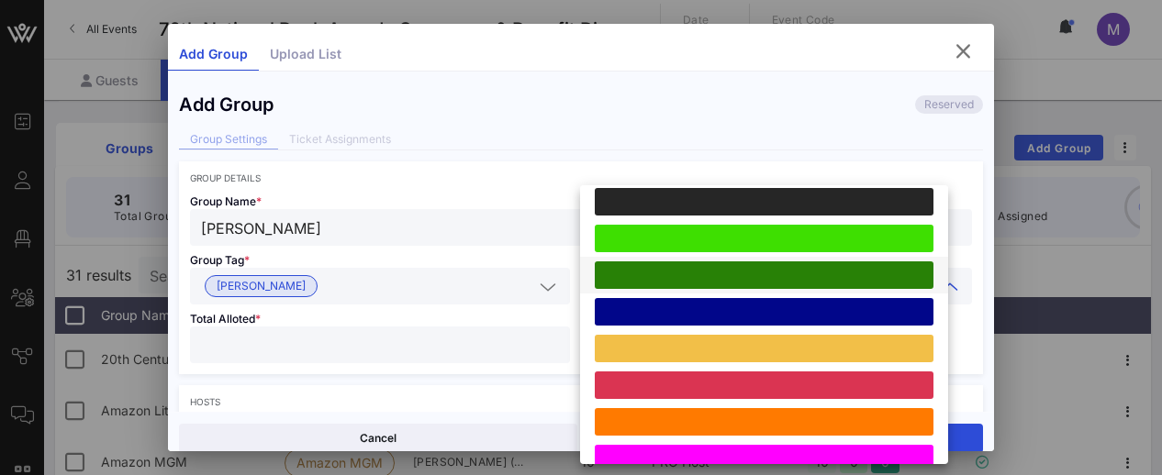
drag, startPoint x: 674, startPoint y: 276, endPoint x: 665, endPoint y: 281, distance: 9.4
click at [674, 276] on div at bounding box center [764, 276] width 339 height 28
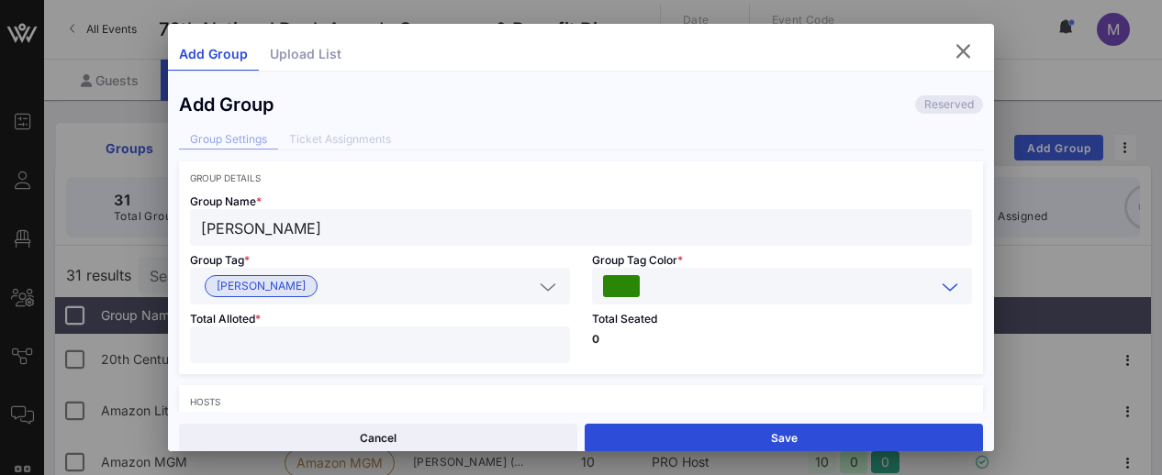
click at [392, 346] on input "number" at bounding box center [380, 345] width 358 height 24
type input "**"
click at [537, 318] on div "Total Alloted * **" at bounding box center [380, 340] width 402 height 70
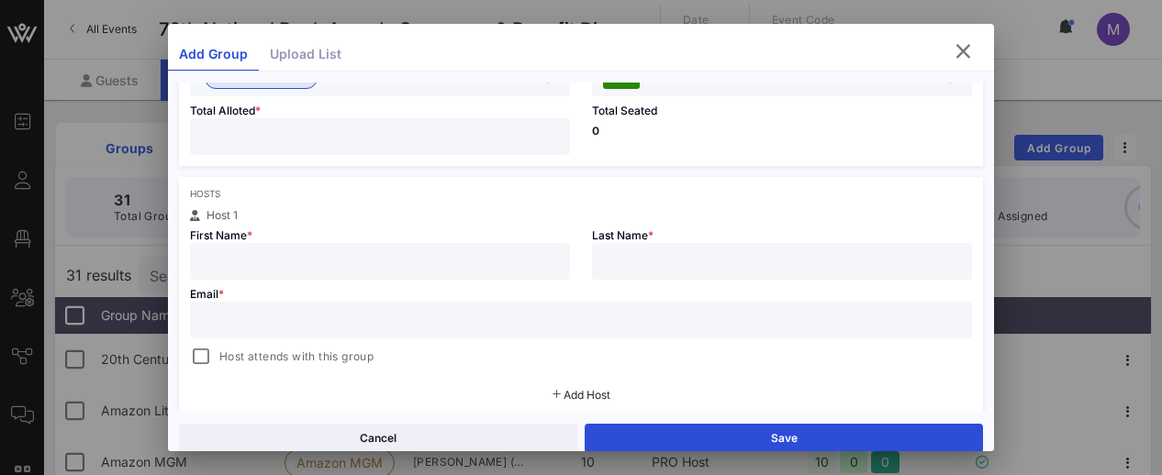
scroll to position [277, 0]
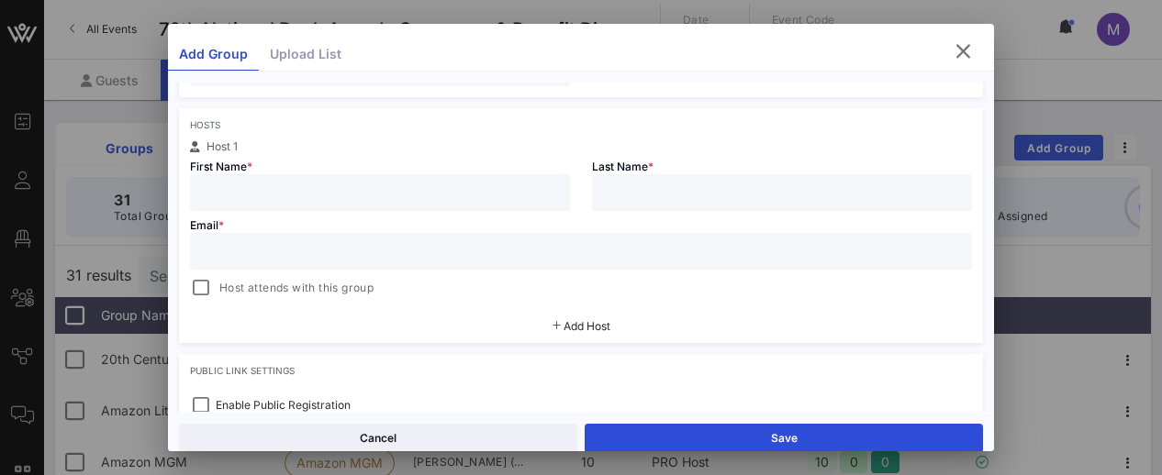
click at [346, 200] on input "text" at bounding box center [380, 193] width 358 height 24
type input "[PERSON_NAME]"
click at [318, 247] on input "text" at bounding box center [581, 252] width 760 height 24
paste input "[EMAIL_ADDRESS][DOMAIN_NAME]"
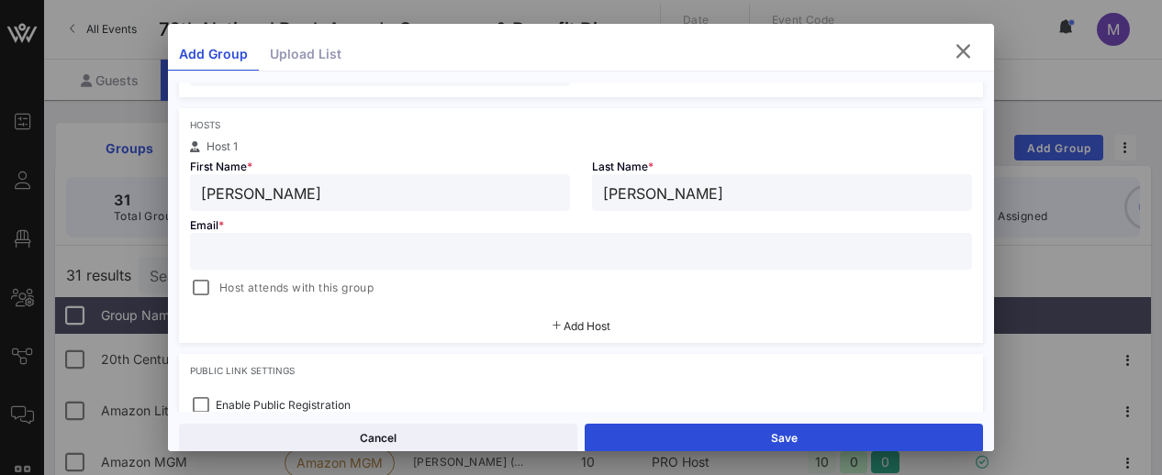
type input "[PERSON_NAME]"
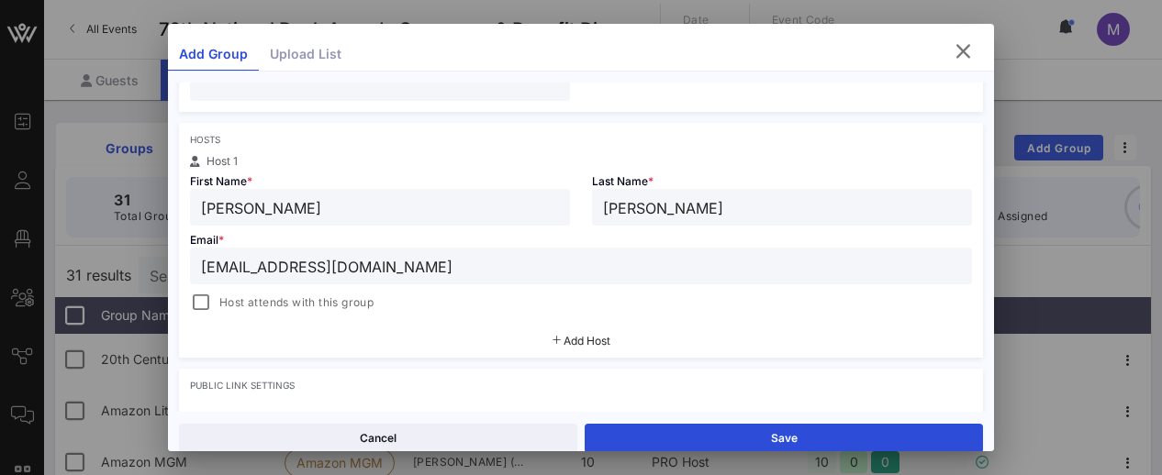
scroll to position [30, 0]
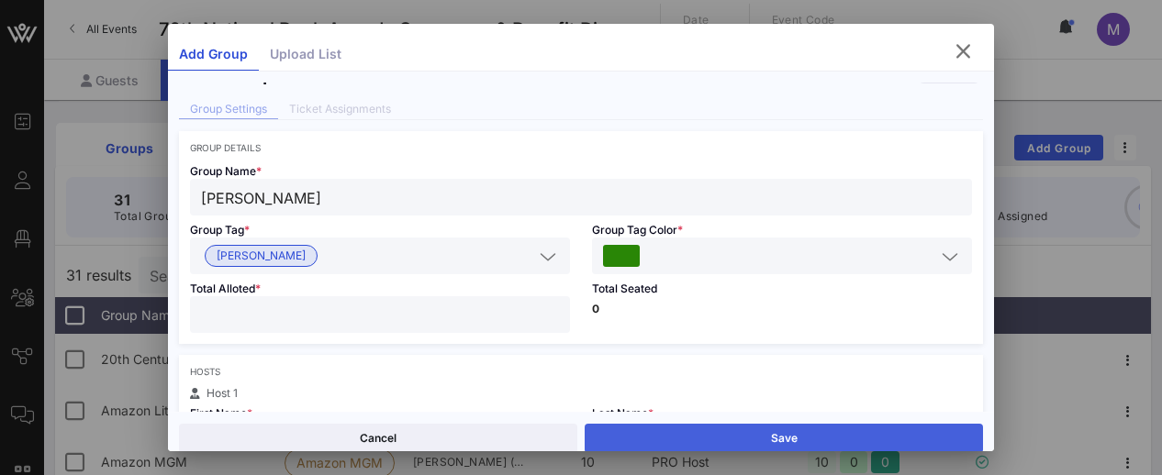
type input "[EMAIL_ADDRESS][DOMAIN_NAME]"
click at [699, 430] on button "Save" at bounding box center [784, 438] width 398 height 29
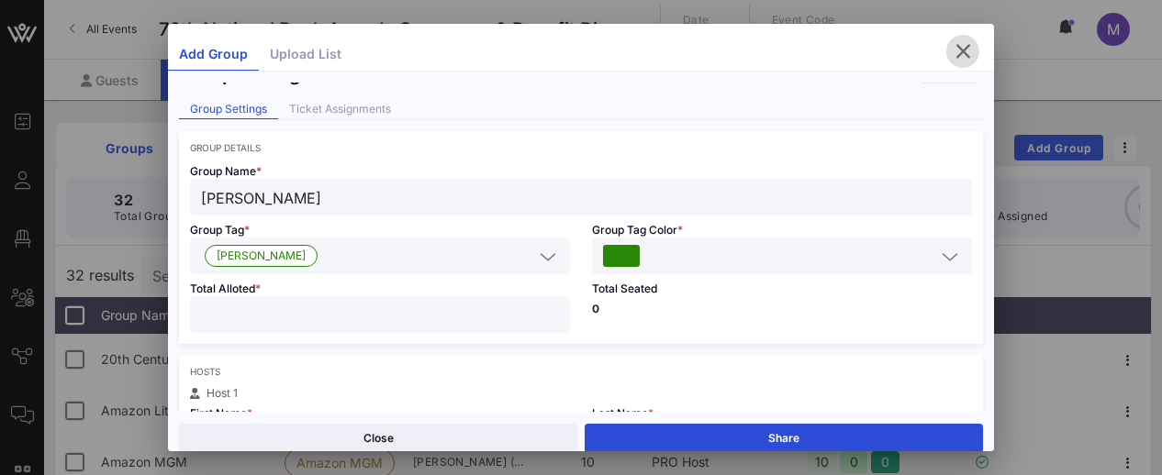
click at [952, 48] on icon "button" at bounding box center [963, 51] width 22 height 22
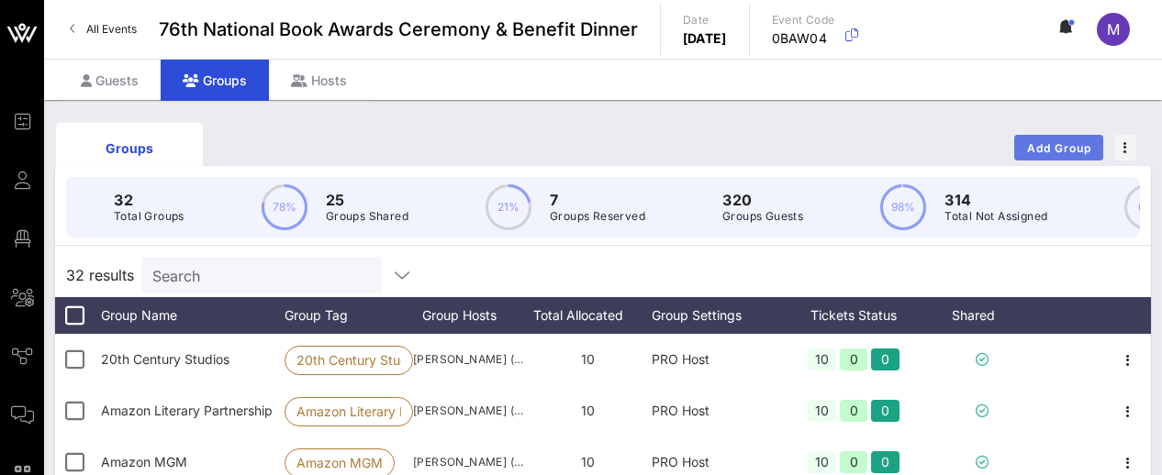
click at [1053, 147] on span "Add Group" at bounding box center [1059, 148] width 66 height 14
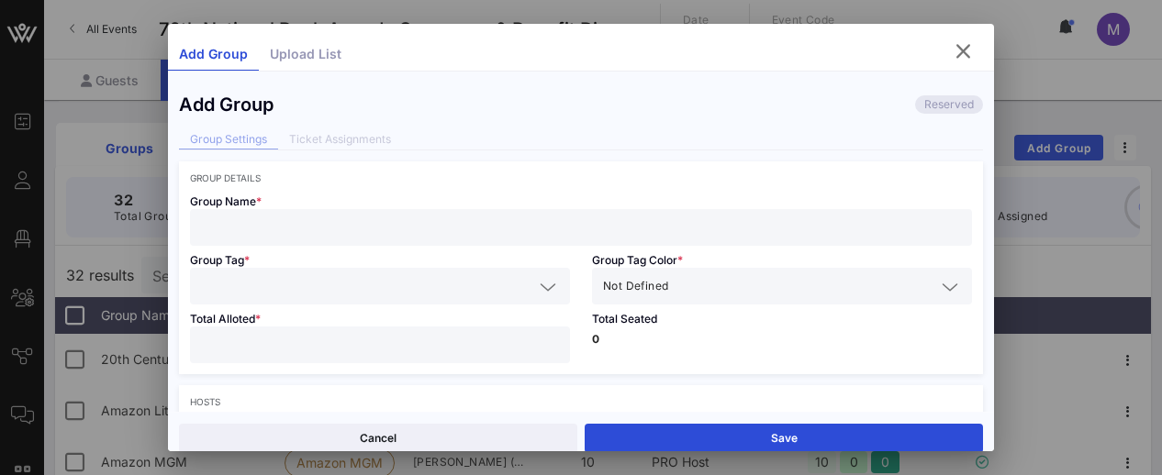
click at [490, 219] on input "text" at bounding box center [581, 228] width 760 height 24
type input "[PERSON_NAME]"
click at [498, 277] on input "text" at bounding box center [367, 286] width 332 height 24
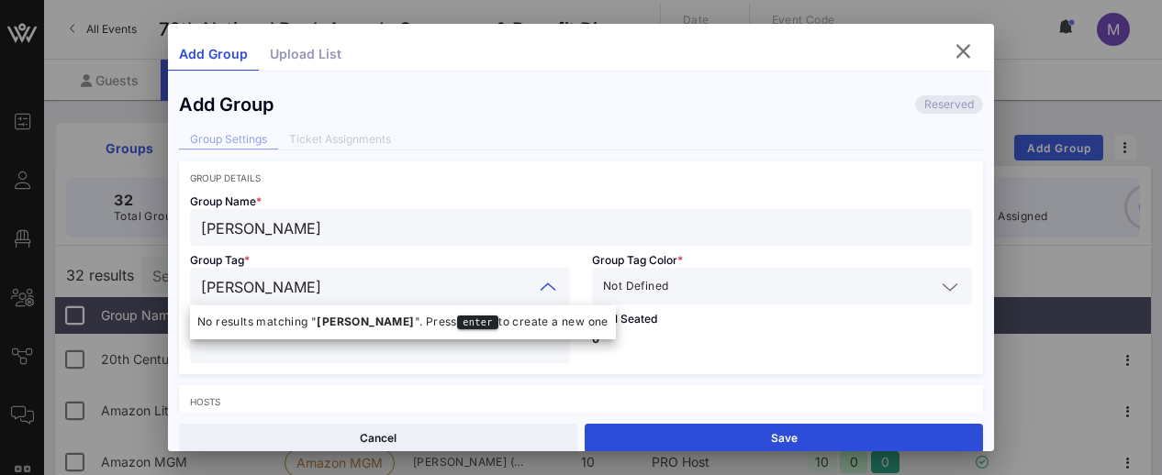
type input "[PERSON_NAME]"
click at [771, 269] on div "Not Defined" at bounding box center [782, 286] width 358 height 37
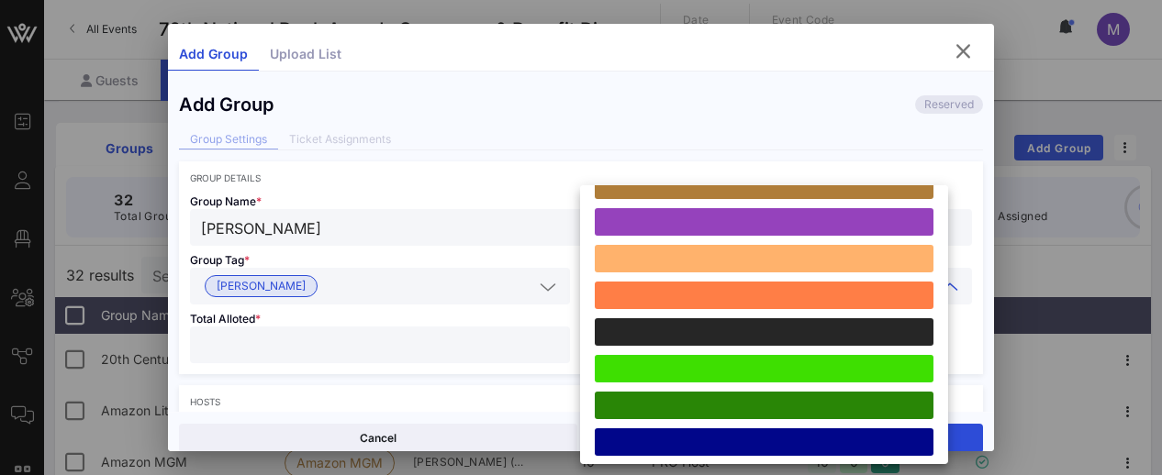
scroll to position [323, 0]
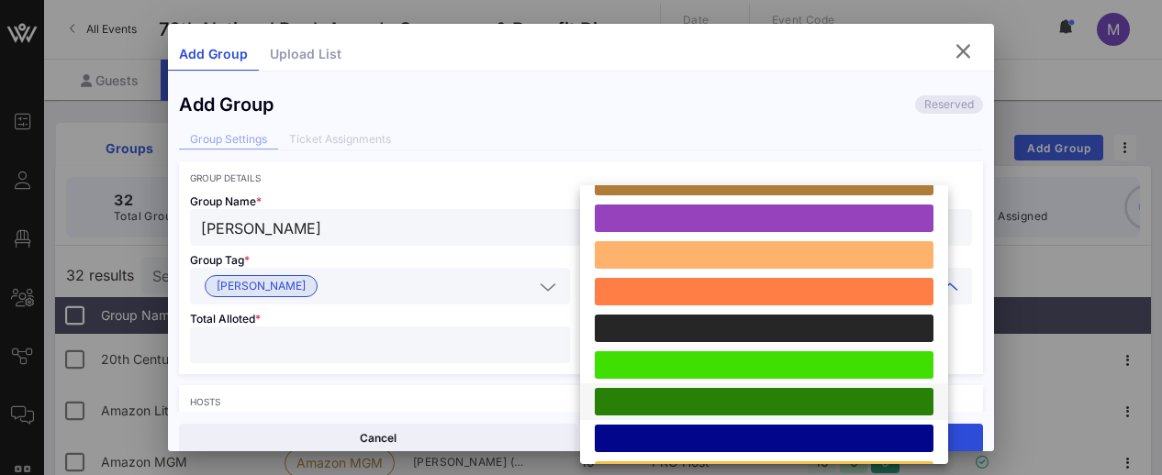
click at [772, 396] on div at bounding box center [764, 402] width 339 height 28
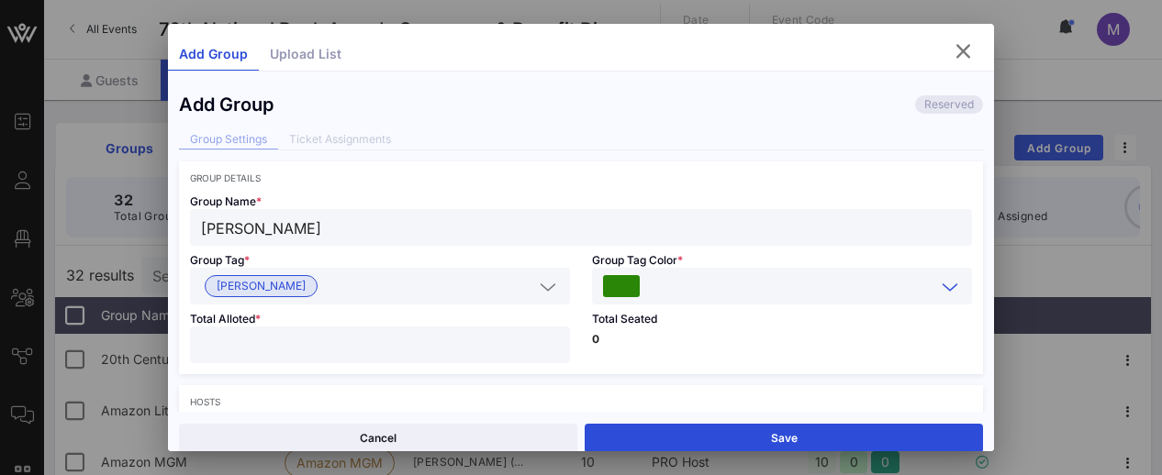
click at [396, 348] on input "number" at bounding box center [380, 345] width 358 height 24
type input "**"
click at [465, 312] on div "Total Alloted * **" at bounding box center [380, 340] width 402 height 70
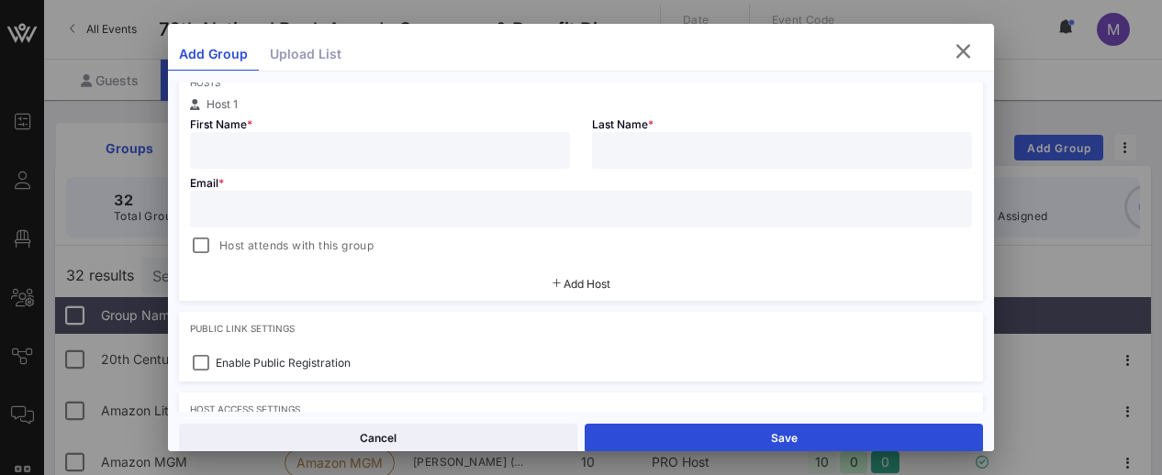
scroll to position [321, 0]
click at [290, 146] on input "text" at bounding box center [380, 149] width 358 height 24
type input "Alden"
type input "Warner"
click at [288, 216] on input "text" at bounding box center [581, 207] width 760 height 24
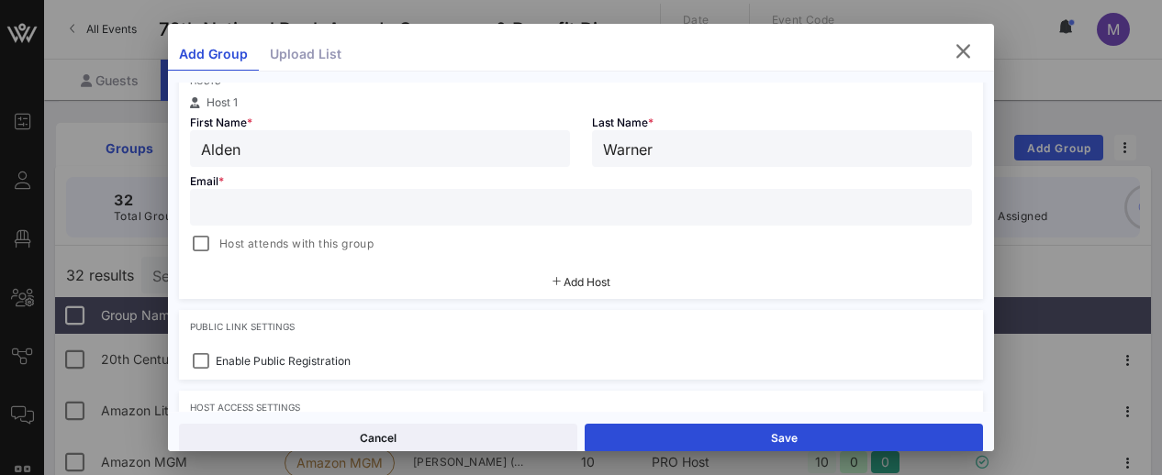
paste input "[EMAIL_ADDRESS][DOMAIN_NAME]"
type input "[PERSON_NAME]"
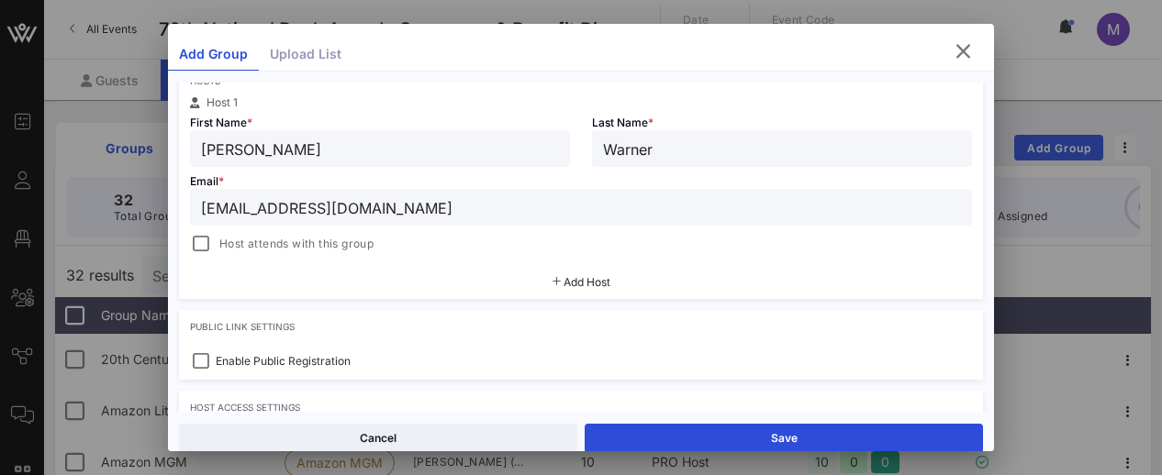
type input "[EMAIL_ADDRESS][DOMAIN_NAME]"
click at [326, 247] on span "Host attends with this group" at bounding box center [296, 244] width 154 height 18
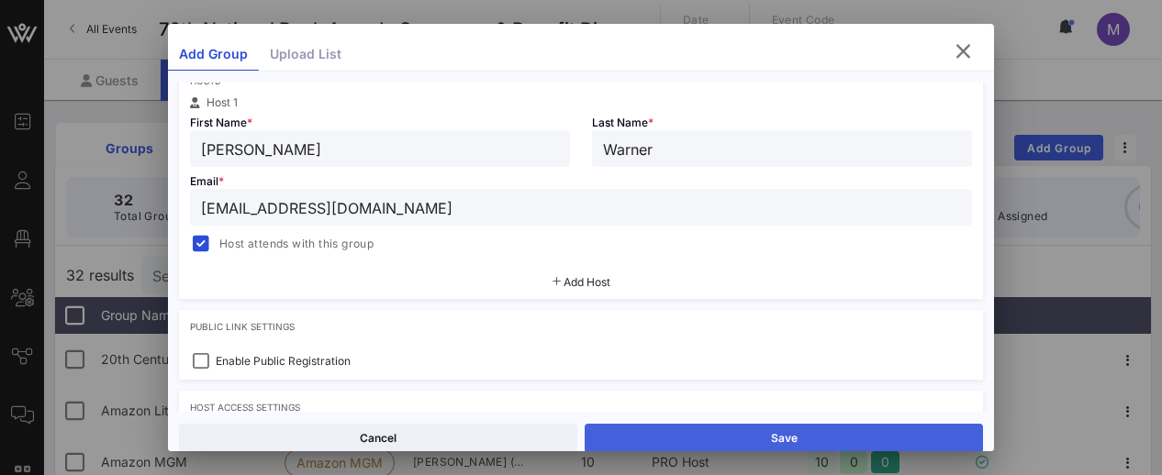
click at [742, 445] on button "Save" at bounding box center [784, 438] width 398 height 29
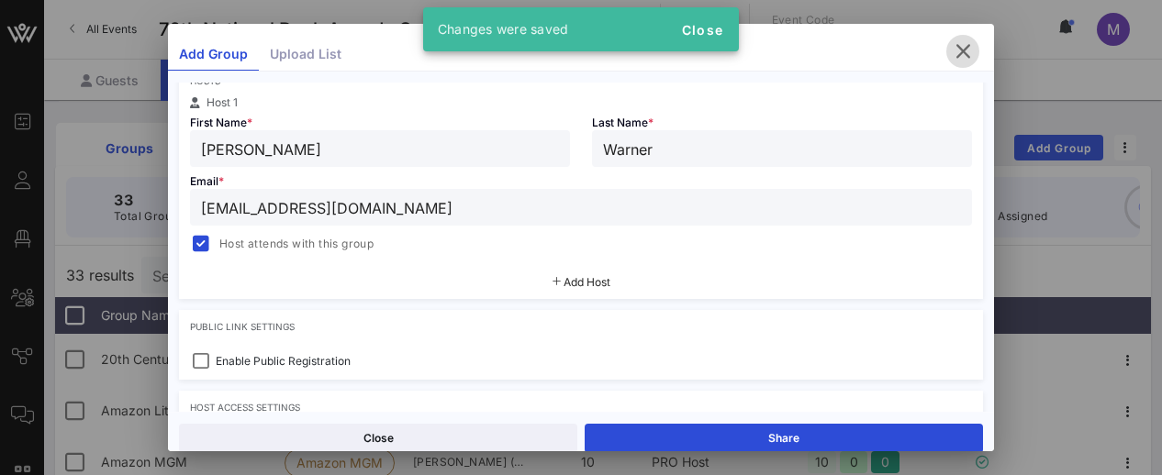
click at [952, 48] on icon "button" at bounding box center [963, 51] width 22 height 22
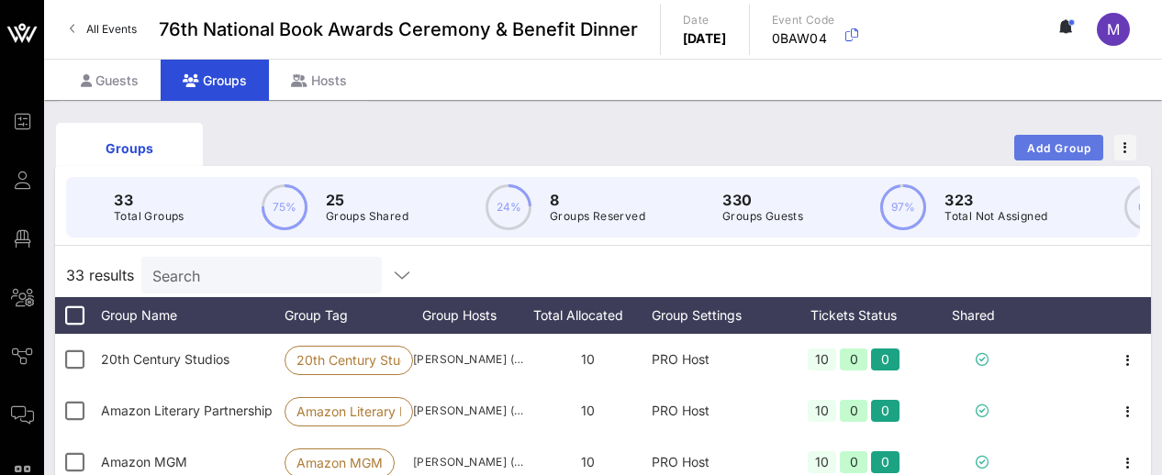
click at [1034, 145] on span "Add Group" at bounding box center [1059, 148] width 66 height 14
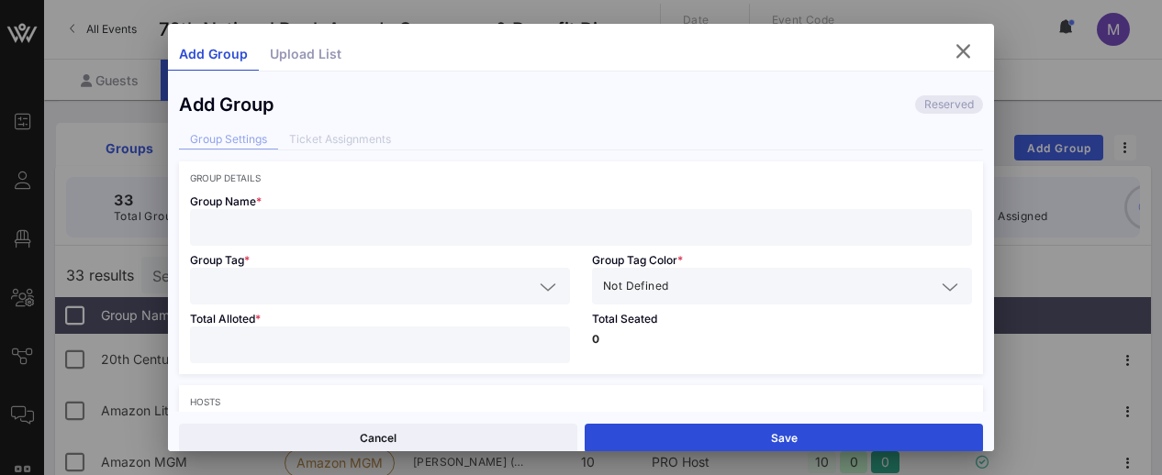
click at [380, 237] on input "text" at bounding box center [581, 228] width 760 height 24
type input "Will & [PERSON_NAME]"
click at [372, 278] on input "text" at bounding box center [367, 285] width 332 height 24
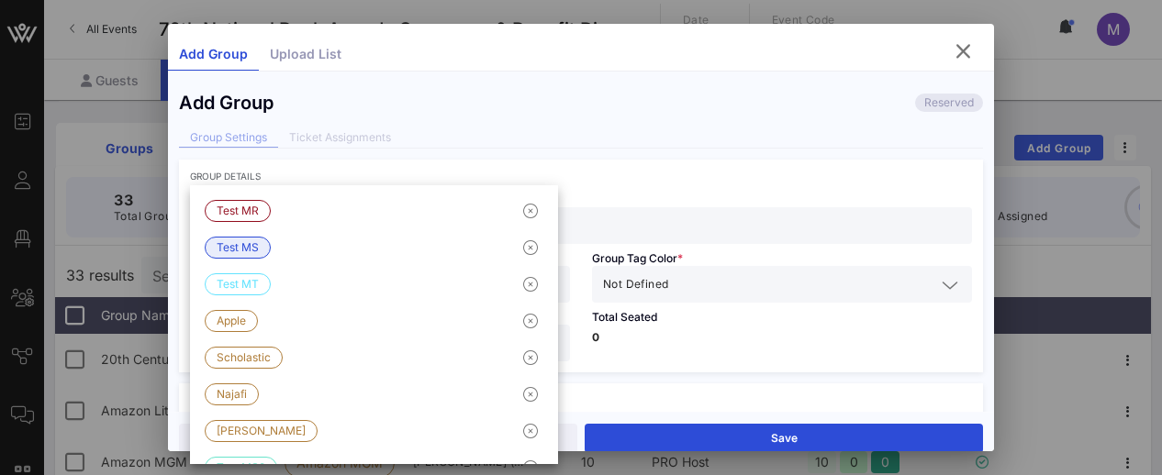
scroll to position [4, 0]
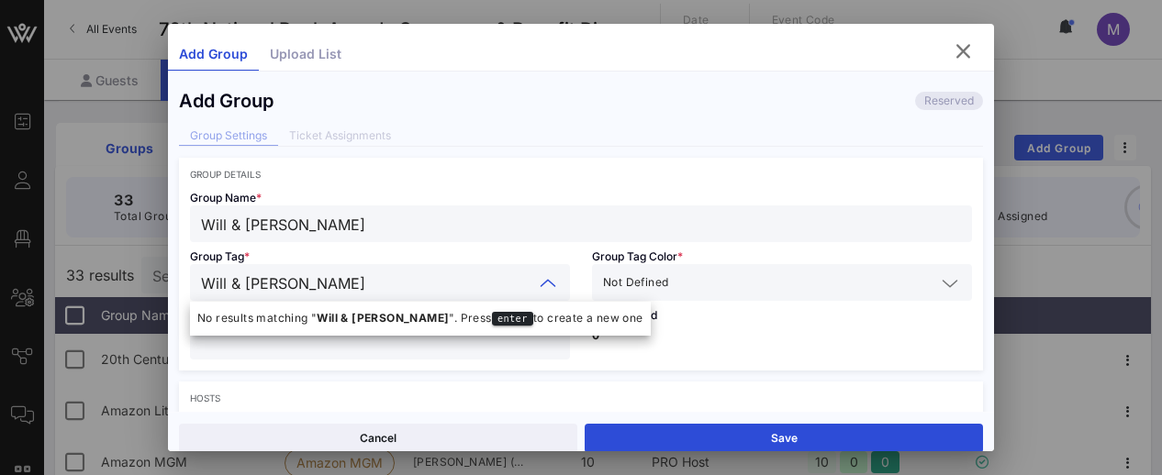
type input "Will & [PERSON_NAME]"
click at [741, 271] on input "text" at bounding box center [803, 283] width 263 height 24
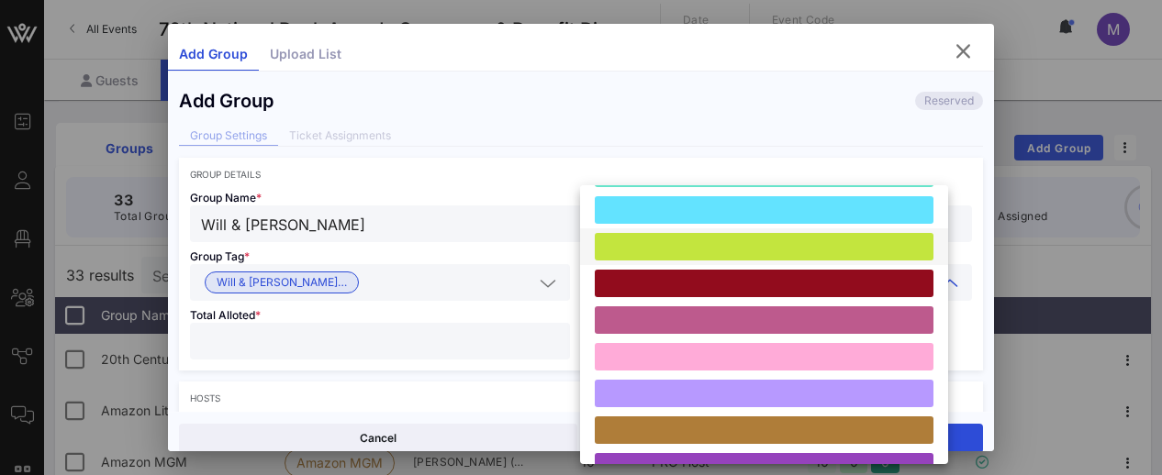
scroll to position [414, 0]
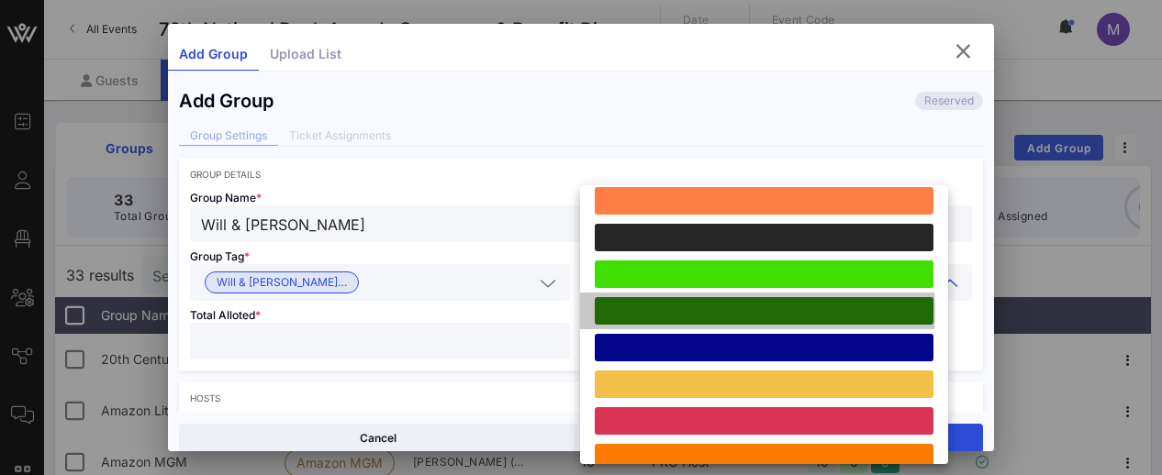
drag, startPoint x: 706, startPoint y: 307, endPoint x: 653, endPoint y: 311, distance: 52.5
click at [707, 307] on div at bounding box center [764, 311] width 339 height 28
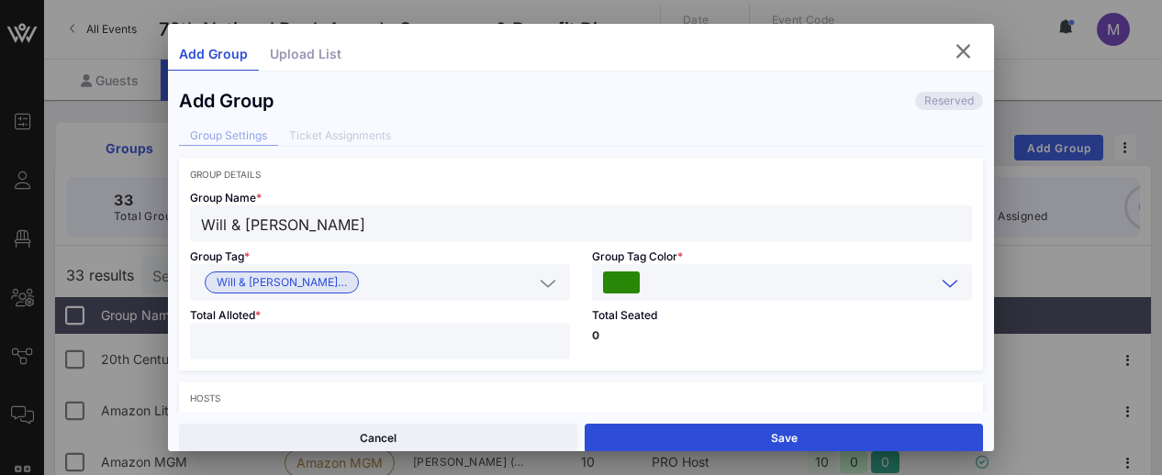
click at [455, 335] on input "number" at bounding box center [380, 341] width 358 height 24
type input "**"
click at [628, 358] on div "Total Seated 0" at bounding box center [782, 336] width 402 height 70
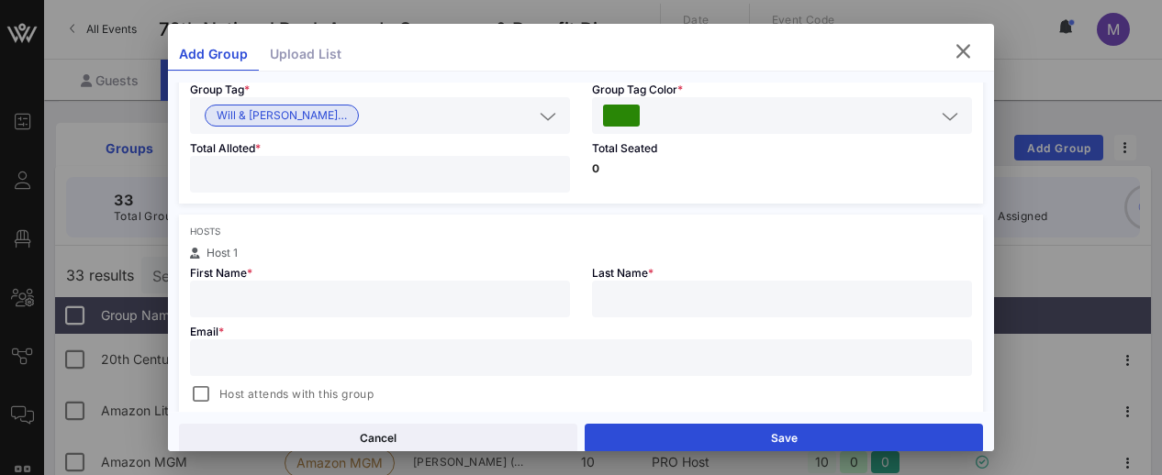
scroll to position [203, 0]
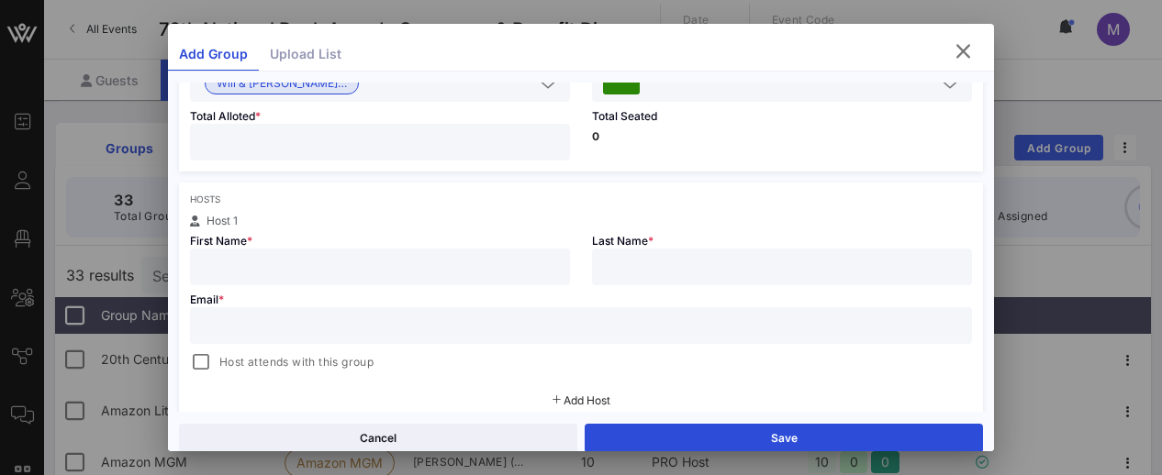
click at [437, 253] on div at bounding box center [380, 267] width 358 height 37
type input "Will"
type input "[PERSON_NAME]"
click at [299, 320] on input "text" at bounding box center [581, 326] width 760 height 24
click at [657, 340] on div at bounding box center [581, 325] width 760 height 37
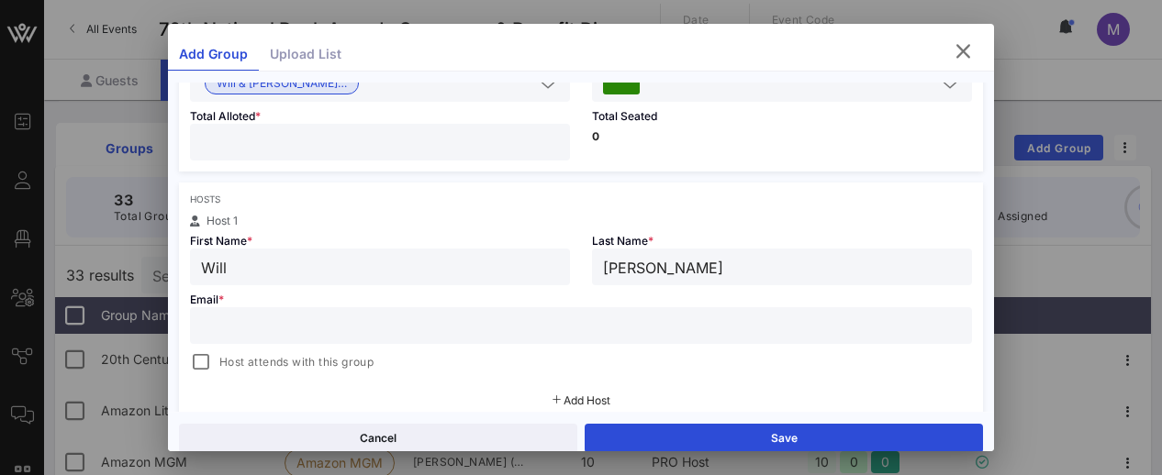
click at [523, 324] on input "text" at bounding box center [581, 326] width 760 height 24
paste input "[EMAIL_ADDRESS][DOMAIN_NAME]"
type input "[EMAIL_ADDRESS][DOMAIN_NAME]"
click at [305, 356] on span "Host attends with this group" at bounding box center [296, 362] width 154 height 18
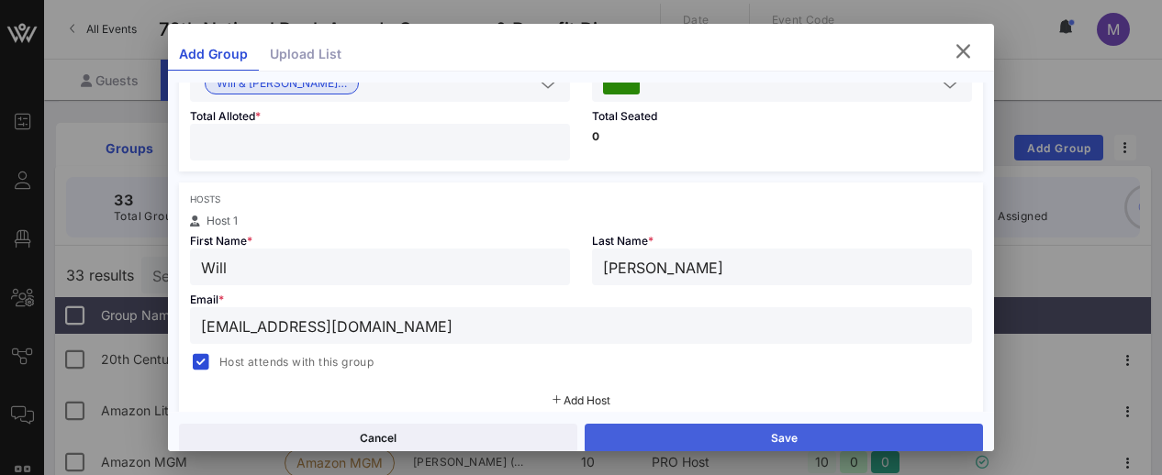
click at [737, 438] on button "Save" at bounding box center [784, 438] width 398 height 29
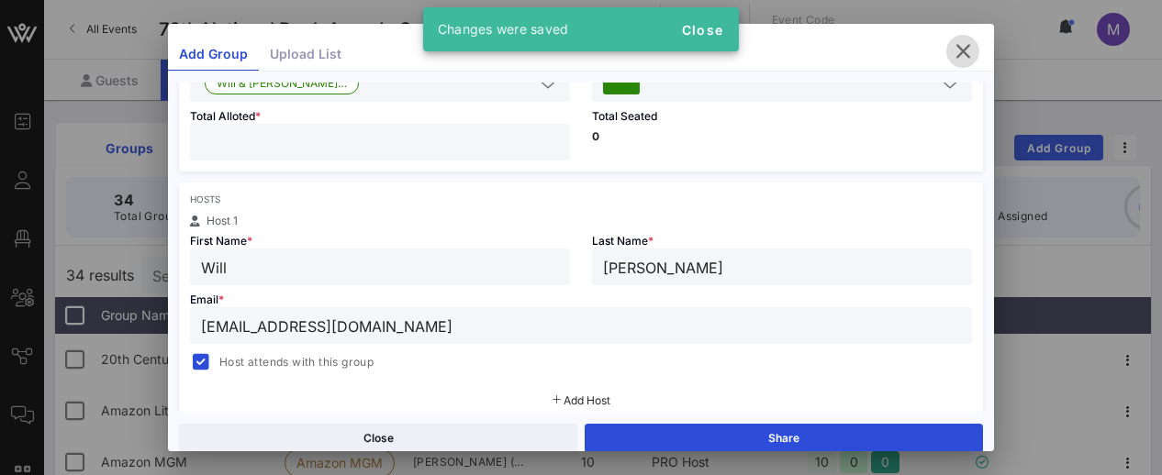
click at [952, 50] on icon "button" at bounding box center [963, 51] width 22 height 22
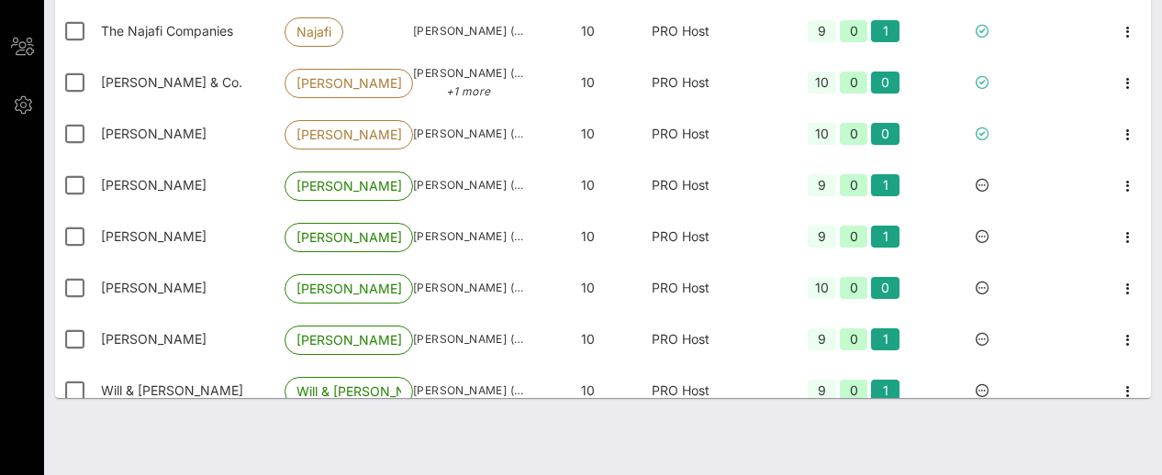
scroll to position [1197, 0]
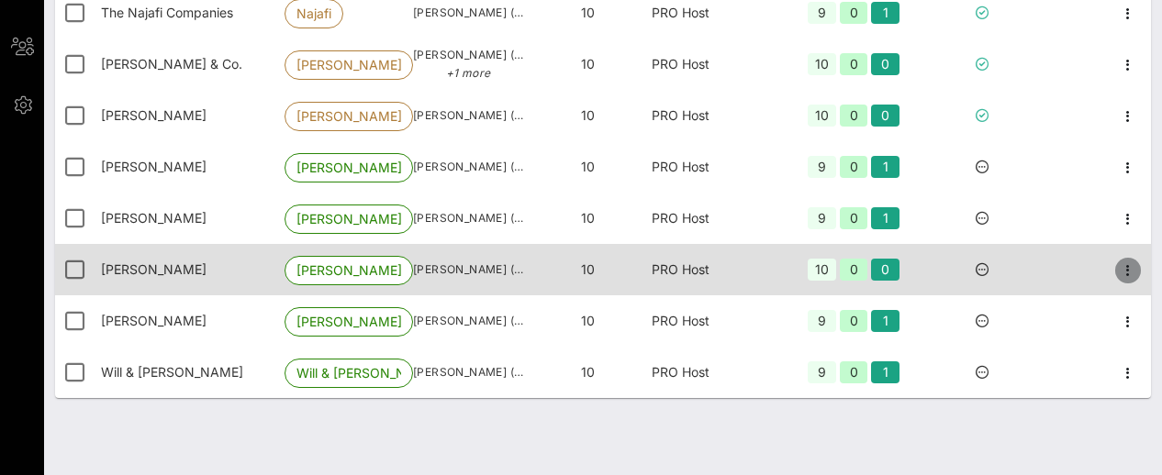
click at [1118, 266] on icon "button" at bounding box center [1128, 271] width 22 height 22
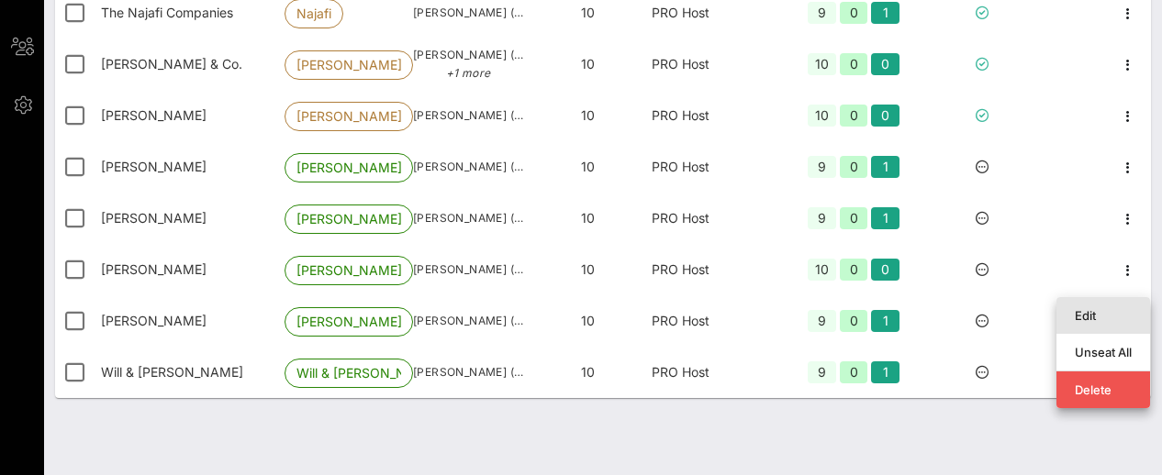
click at [1094, 308] on div "Edit" at bounding box center [1103, 315] width 57 height 15
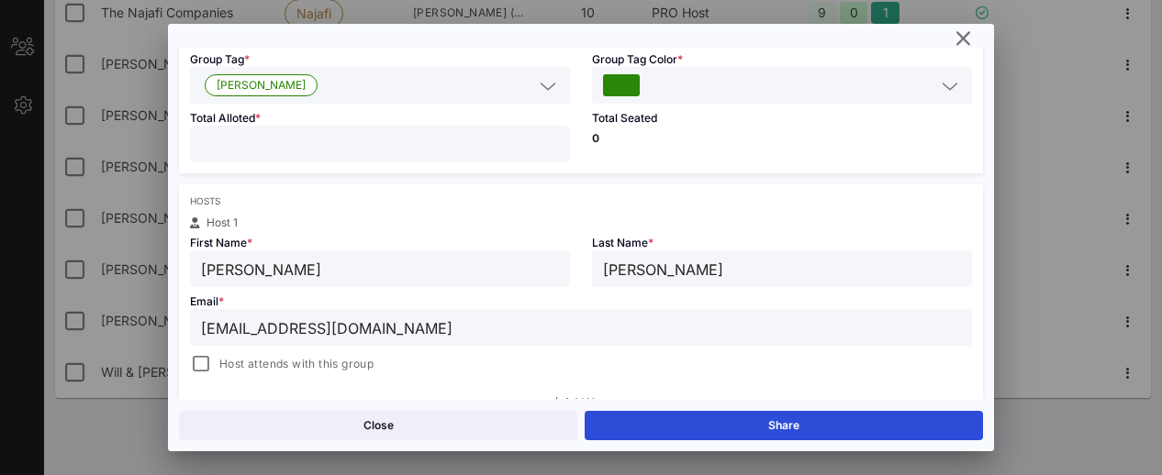
scroll to position [184, 0]
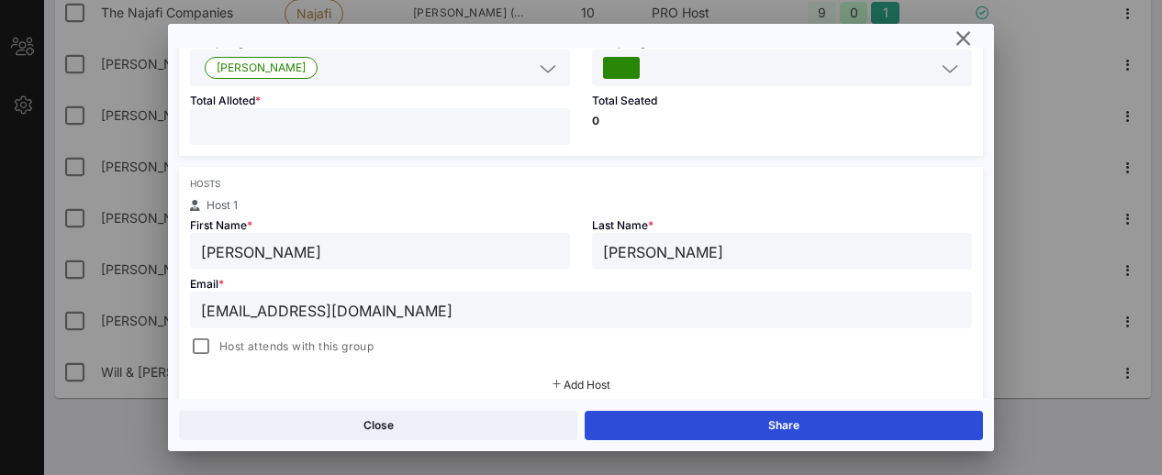
click at [316, 351] on span "Host attends with this group" at bounding box center [296, 347] width 154 height 18
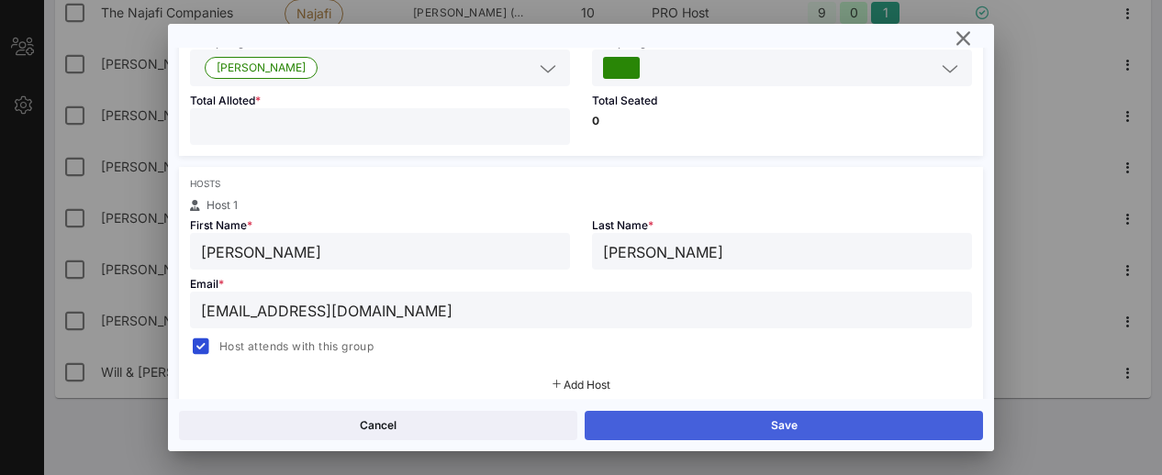
click at [659, 428] on button "Save" at bounding box center [784, 425] width 398 height 29
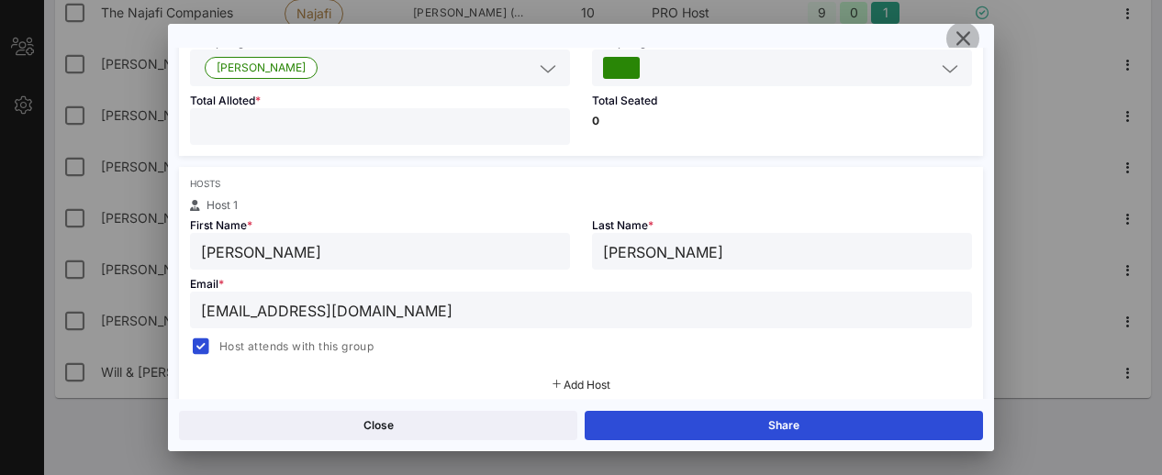
click at [952, 34] on icon "button" at bounding box center [963, 39] width 22 height 22
